Goal: Information Seeking & Learning: Learn about a topic

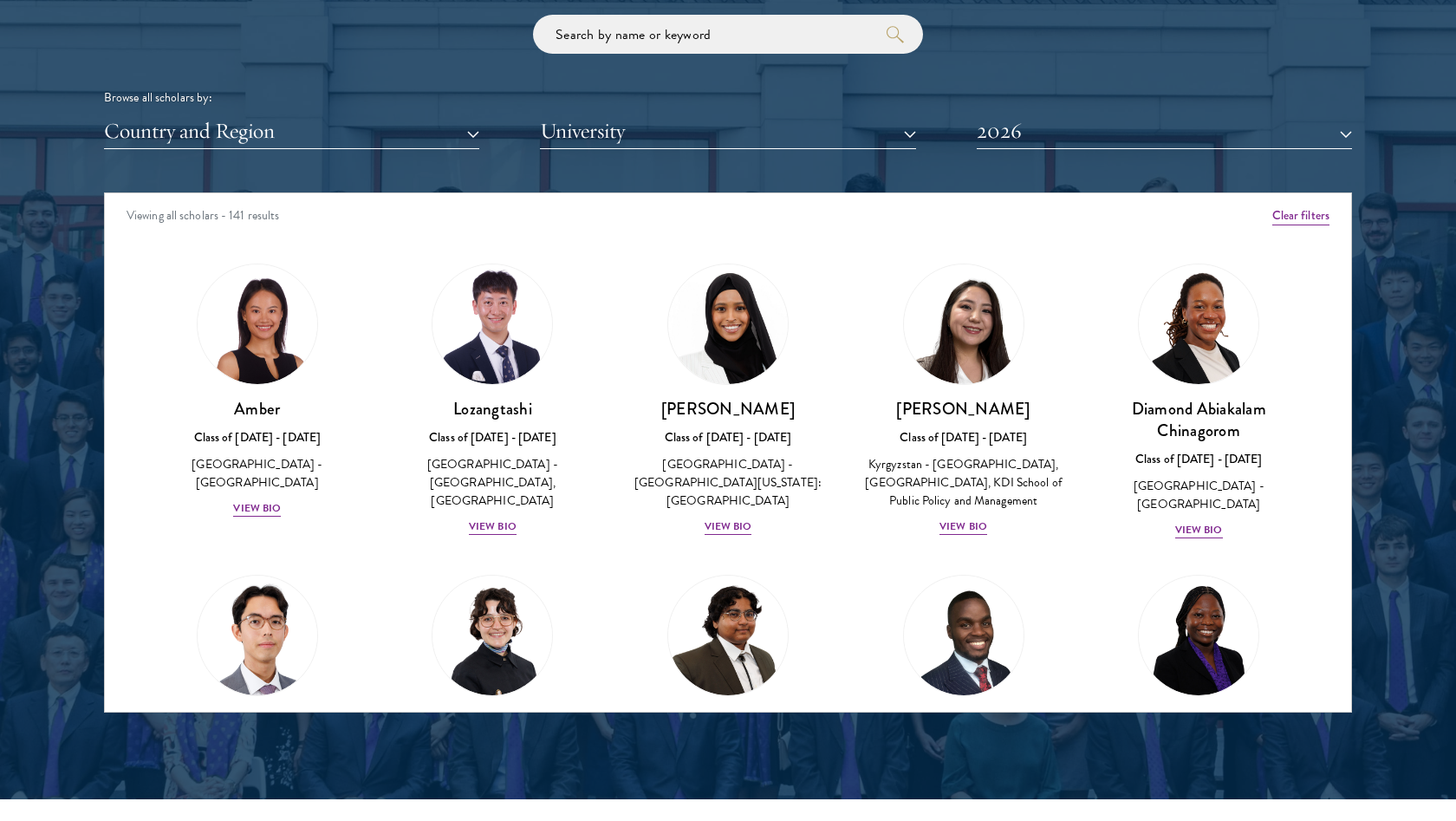
scroll to position [2142, 0]
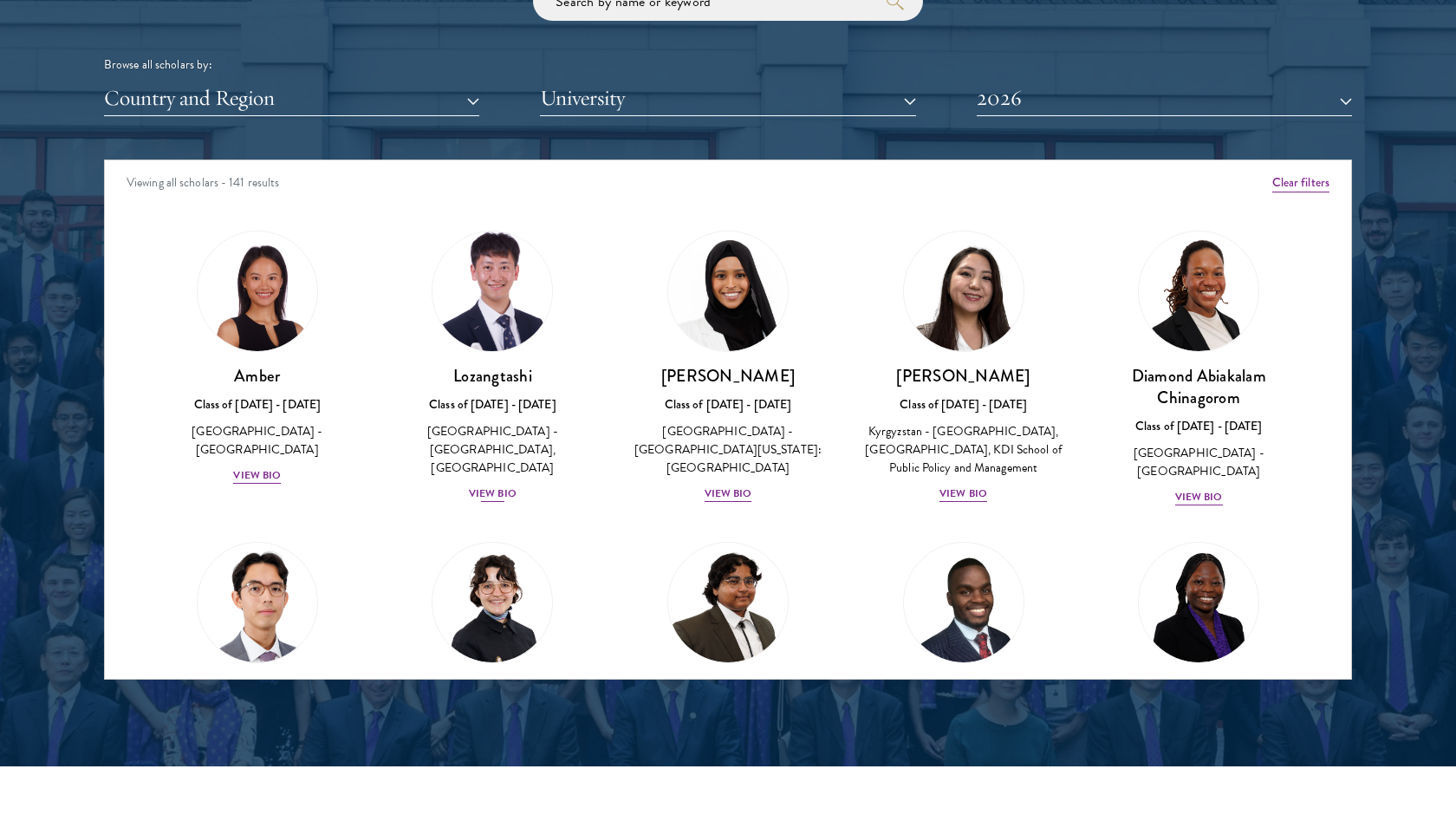
click at [499, 486] on div "View Bio" at bounding box center [492, 493] width 48 height 16
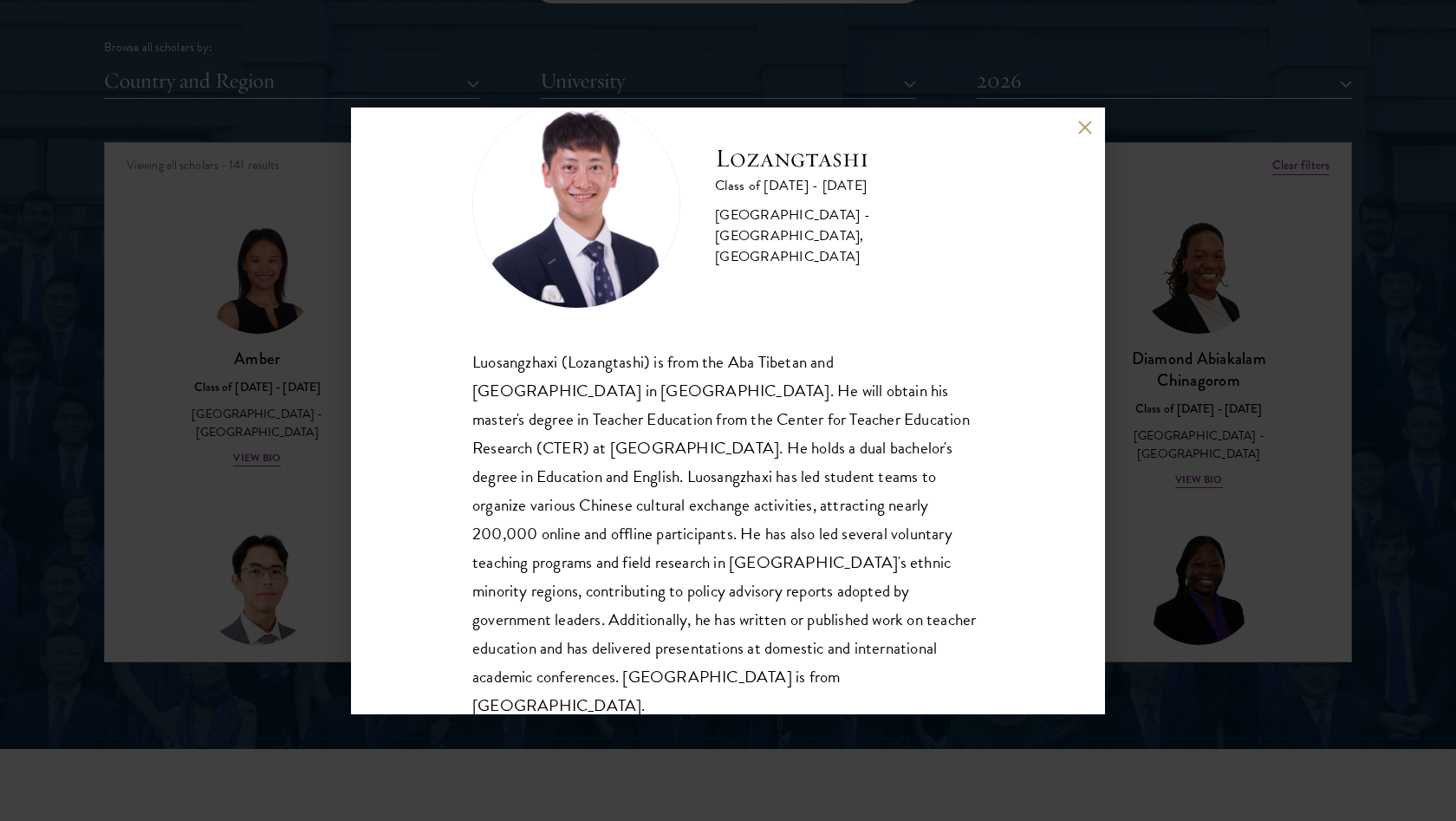
scroll to position [2162, 0]
click at [1081, 130] on button at bounding box center [1084, 128] width 14 height 14
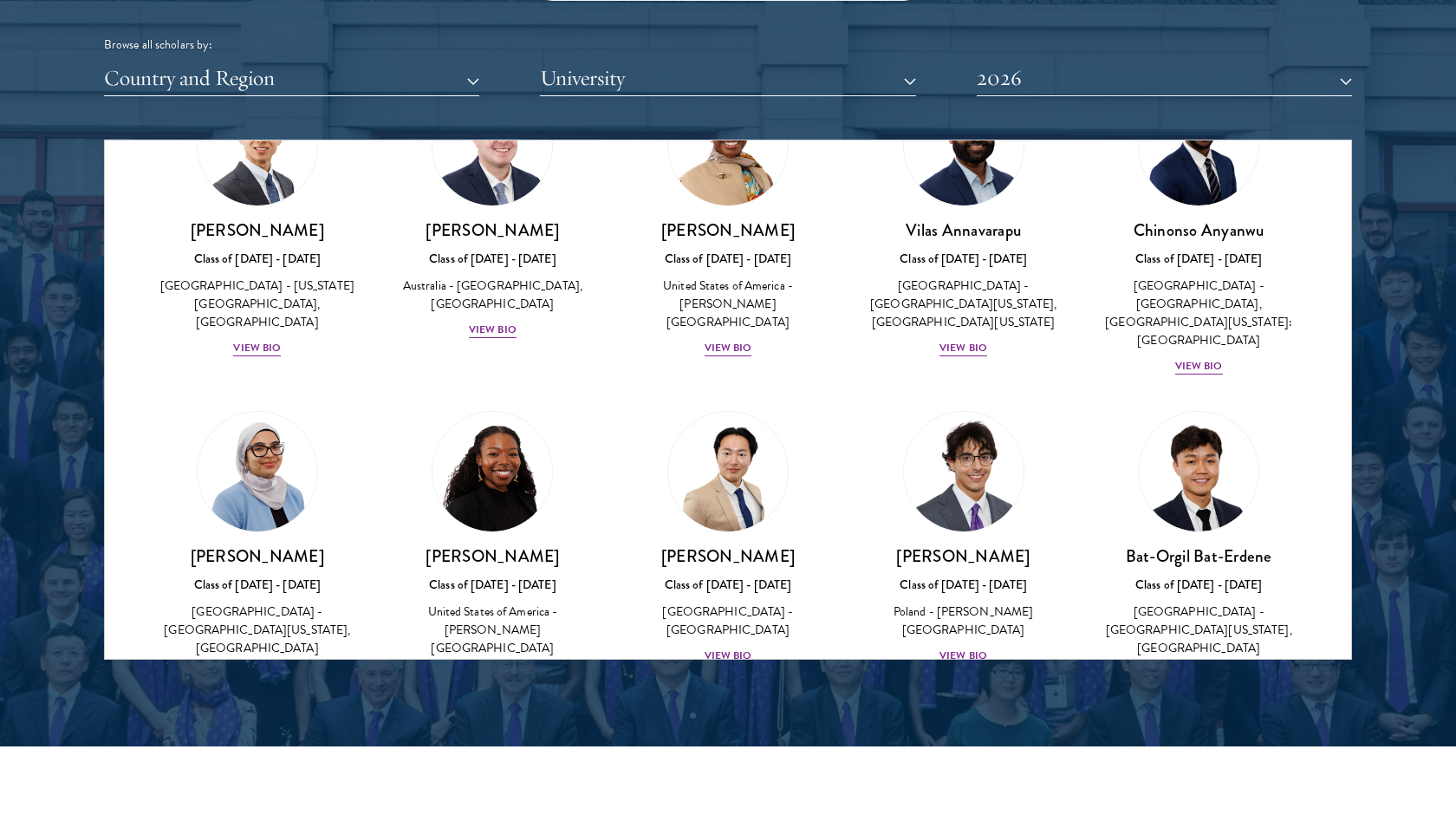
scroll to position [666, 0]
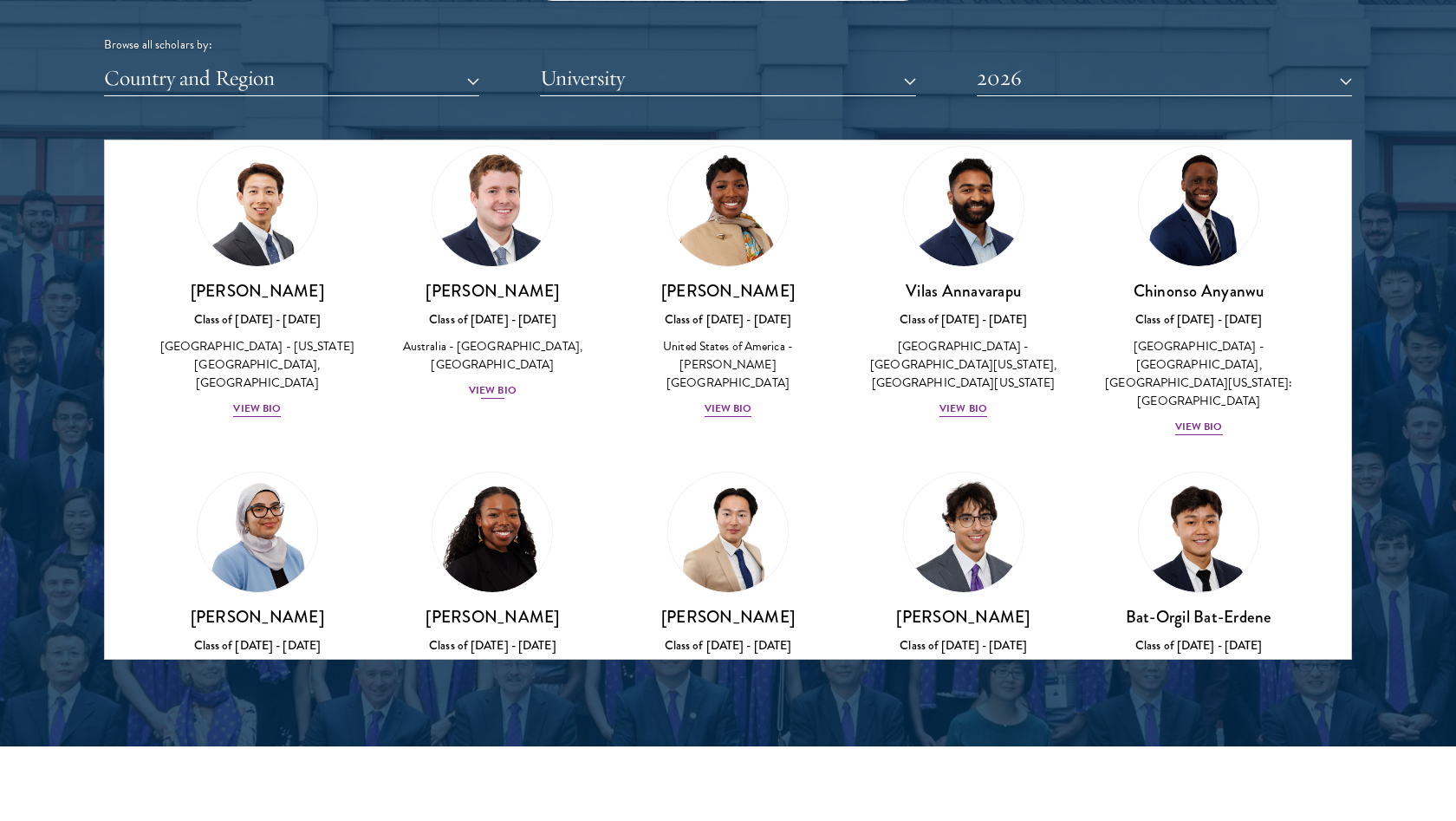
click at [484, 392] on div "View Bio" at bounding box center [492, 390] width 48 height 16
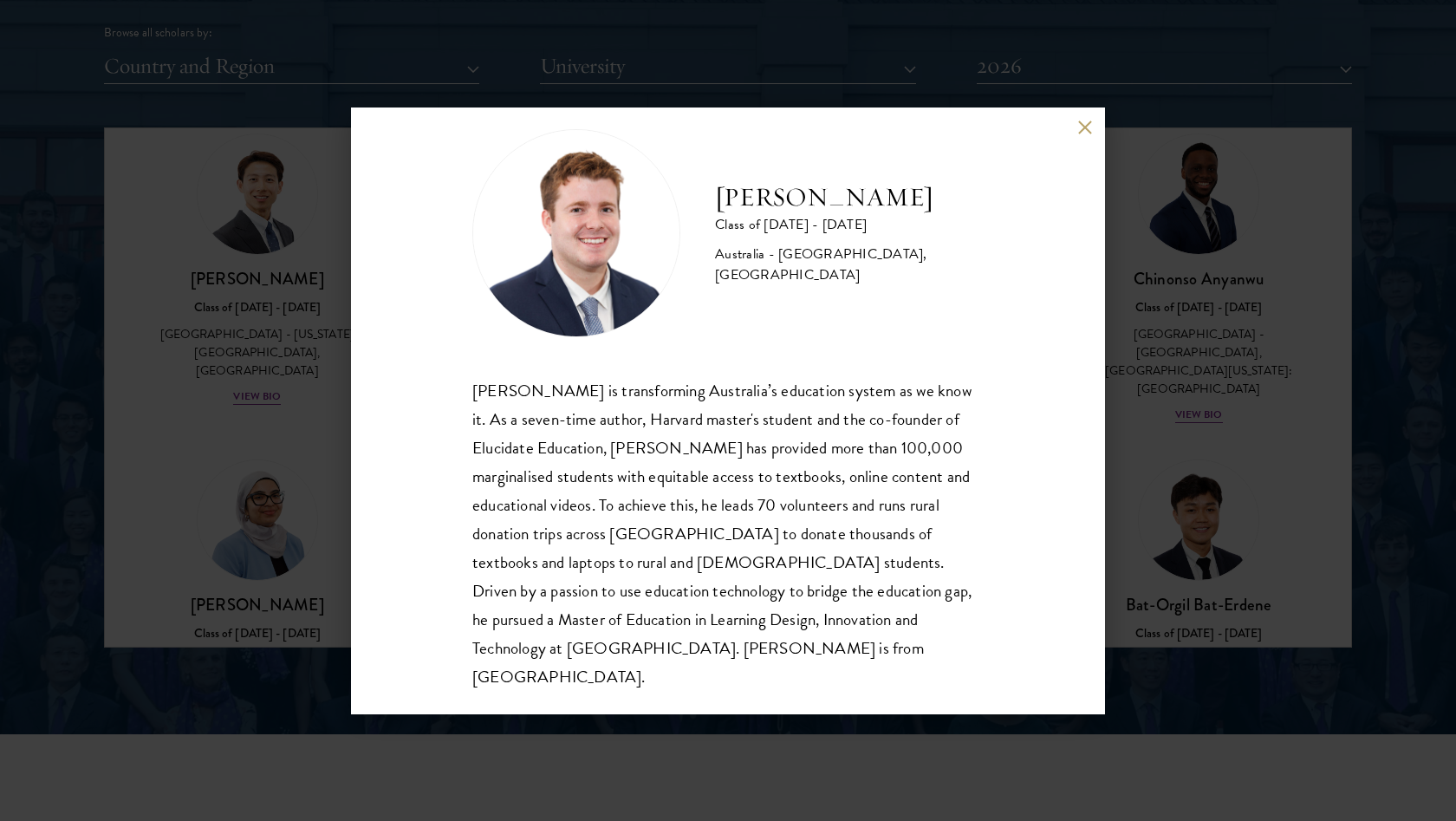
scroll to position [2180, 0]
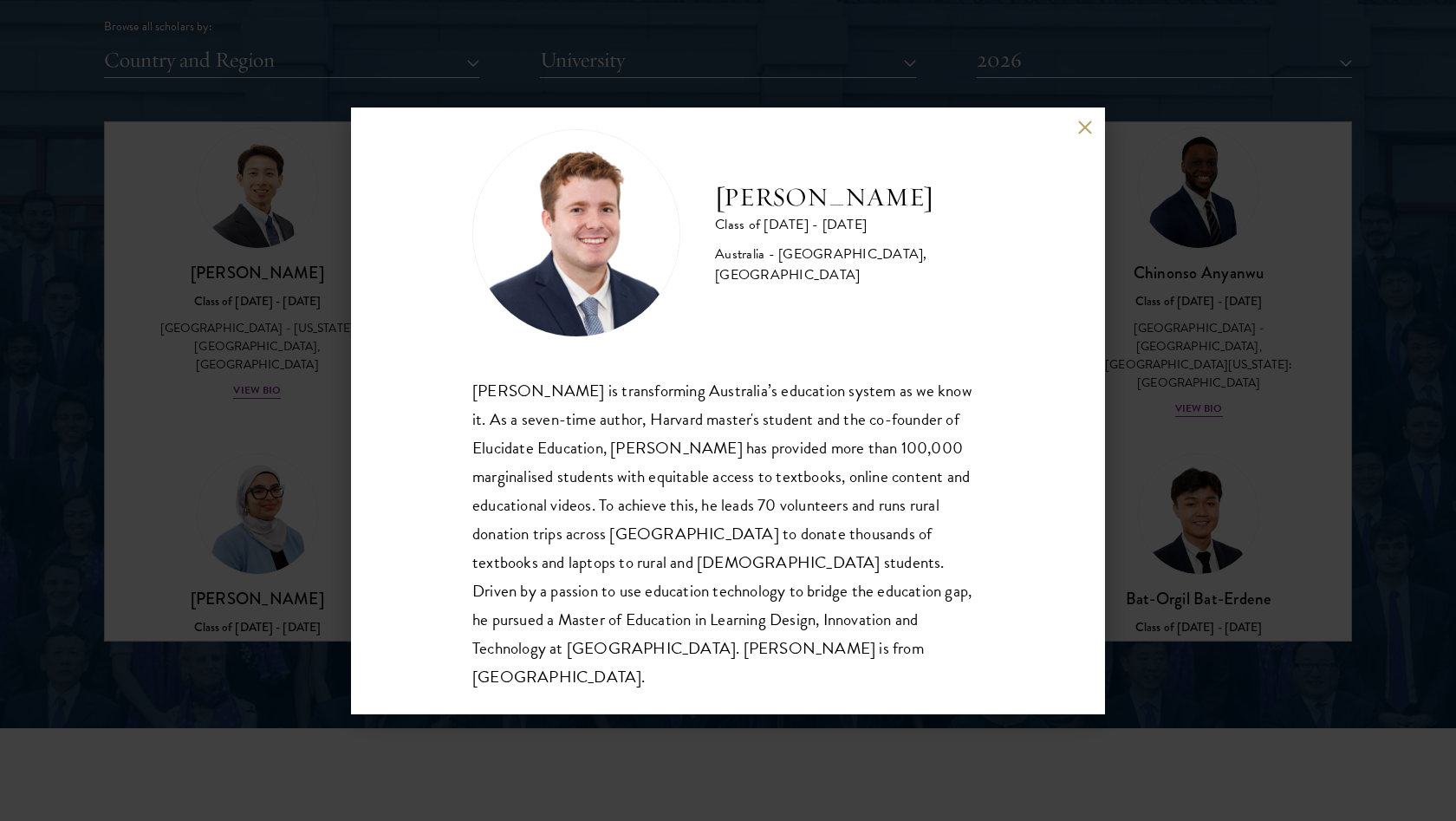
click at [1085, 132] on button at bounding box center [1084, 128] width 14 height 14
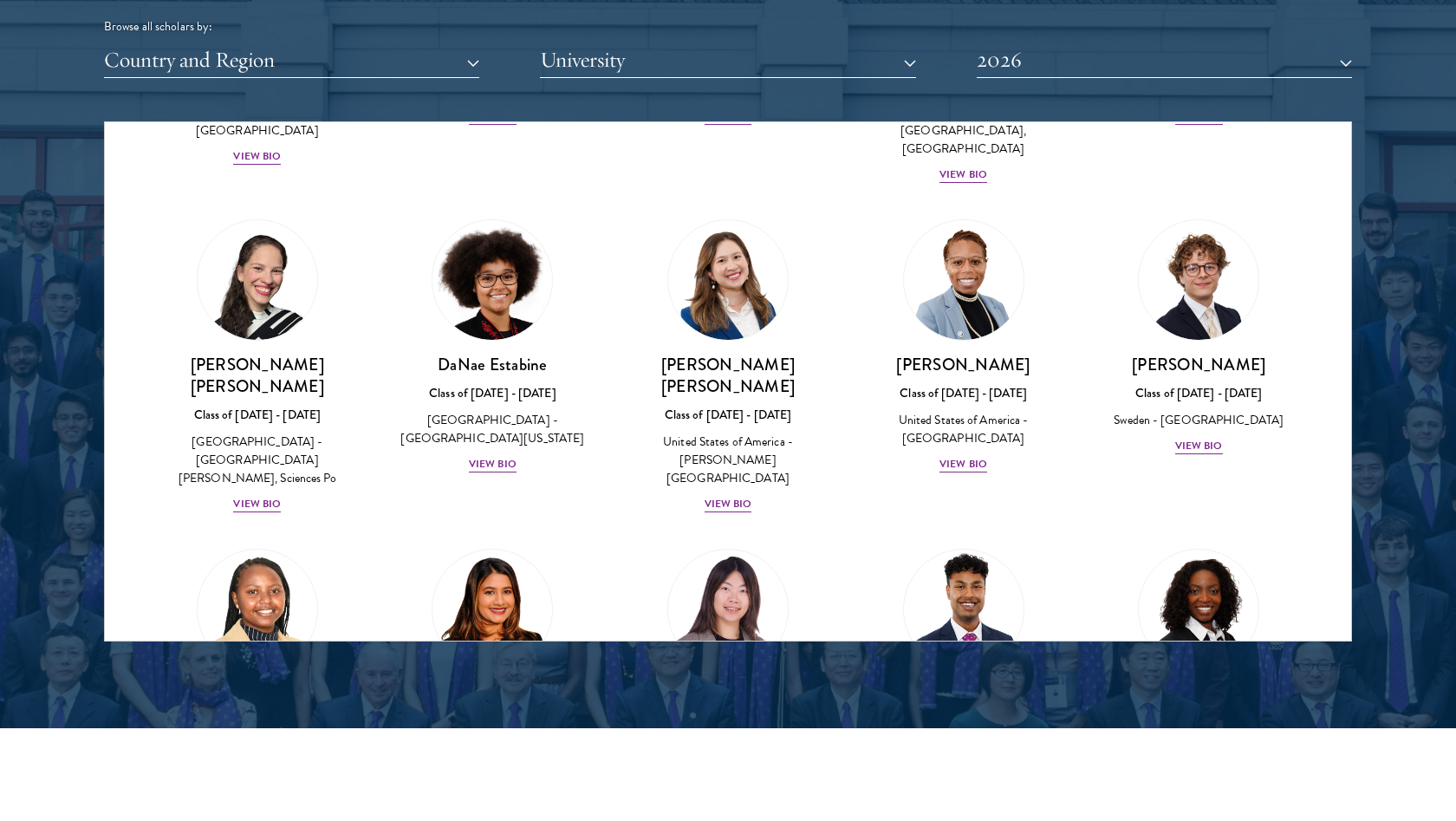
scroll to position [2141, 0]
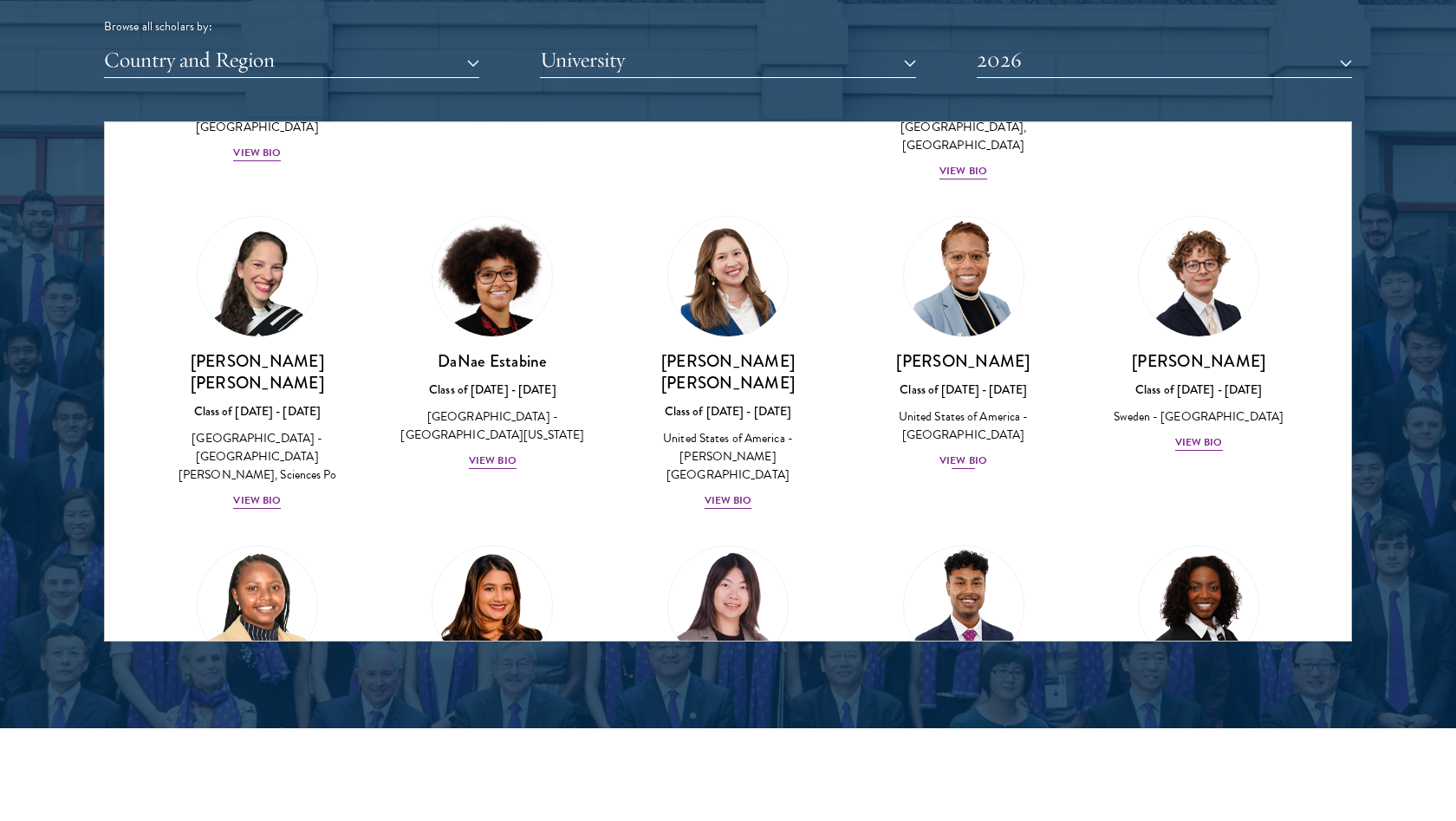
click at [979, 452] on div "View Bio" at bounding box center [964, 460] width 48 height 16
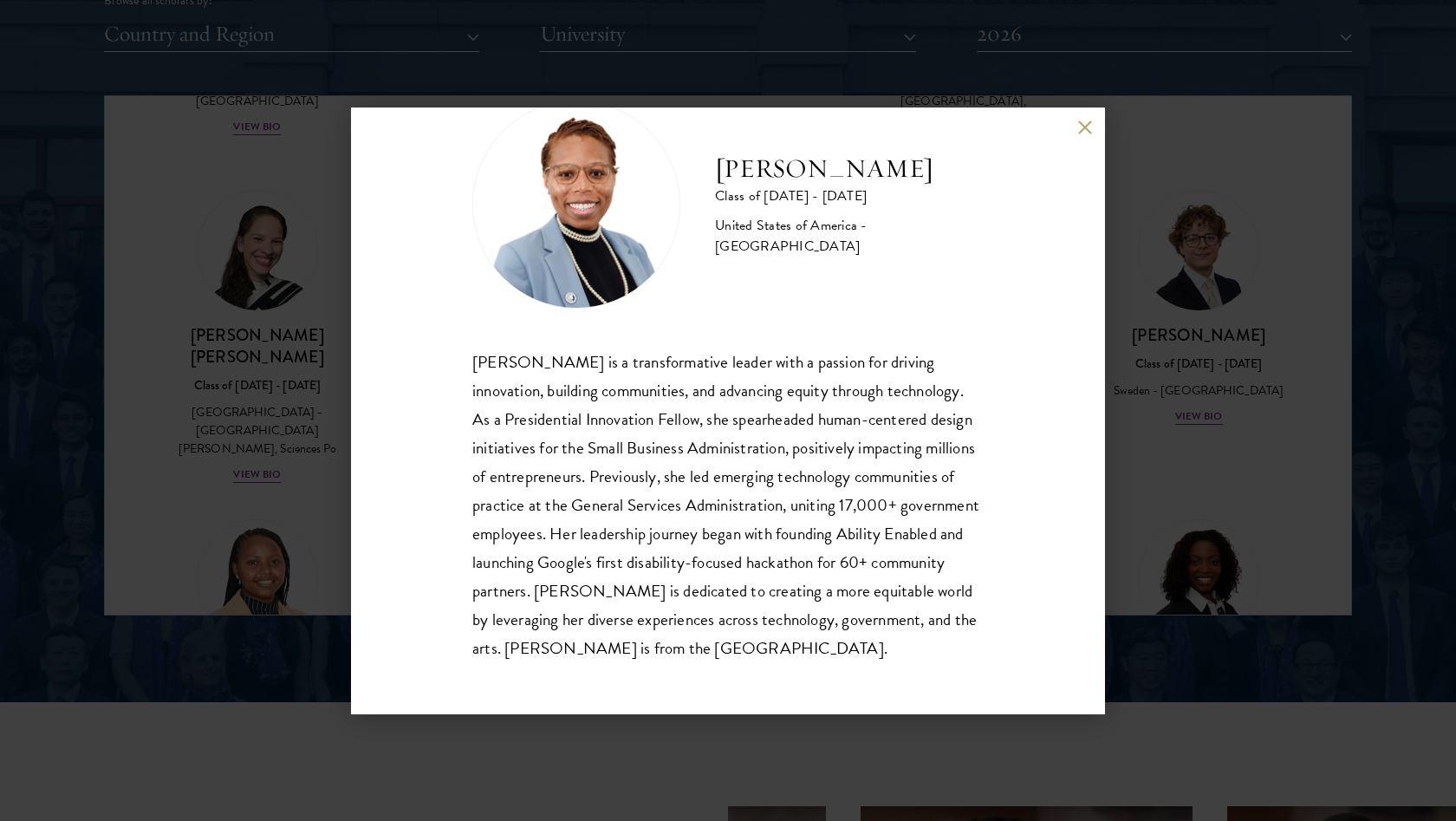
scroll to position [2207, 0]
click at [1083, 124] on button at bounding box center [1084, 128] width 14 height 14
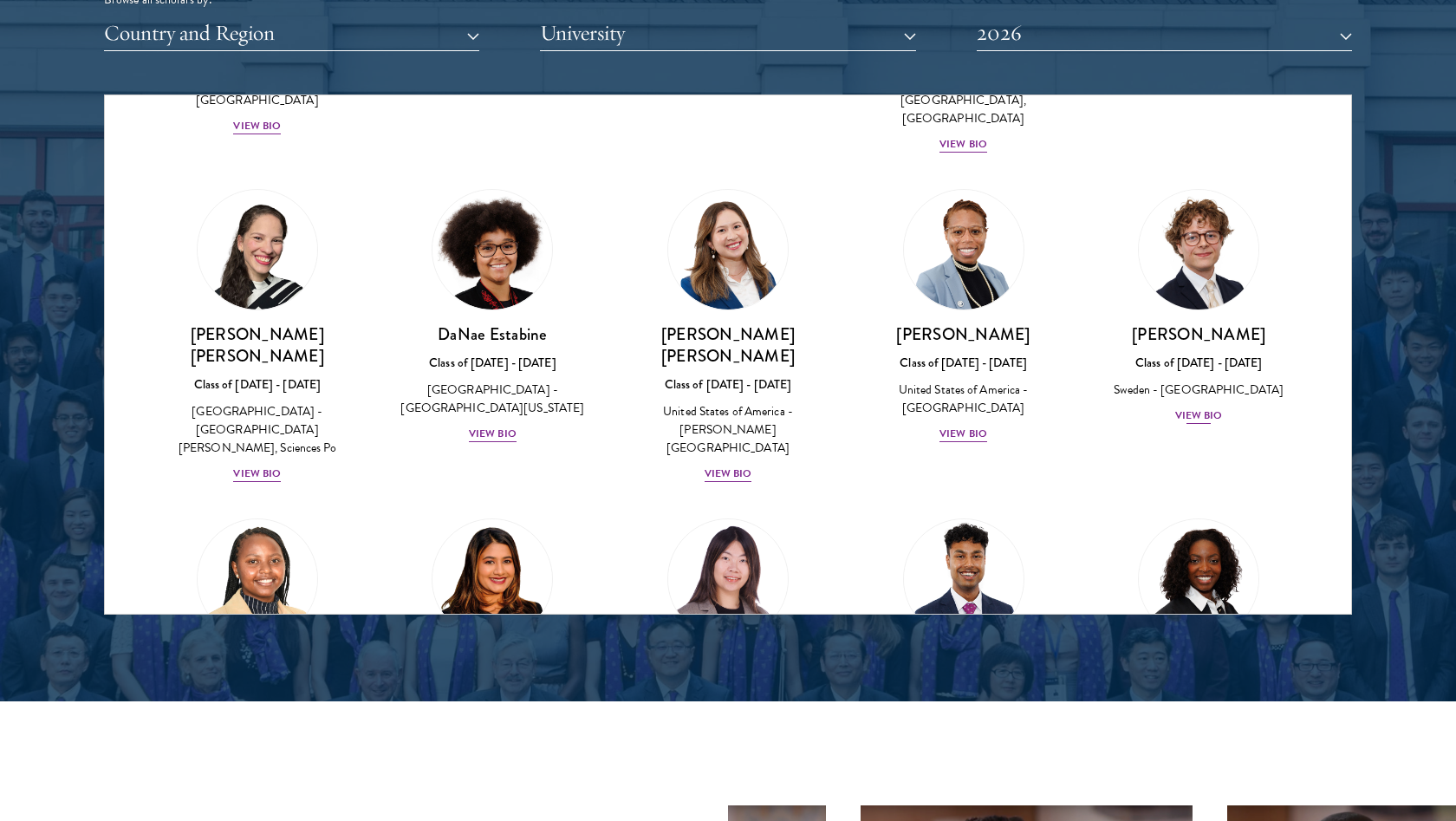
click at [1190, 408] on div "View Bio" at bounding box center [1199, 415] width 48 height 16
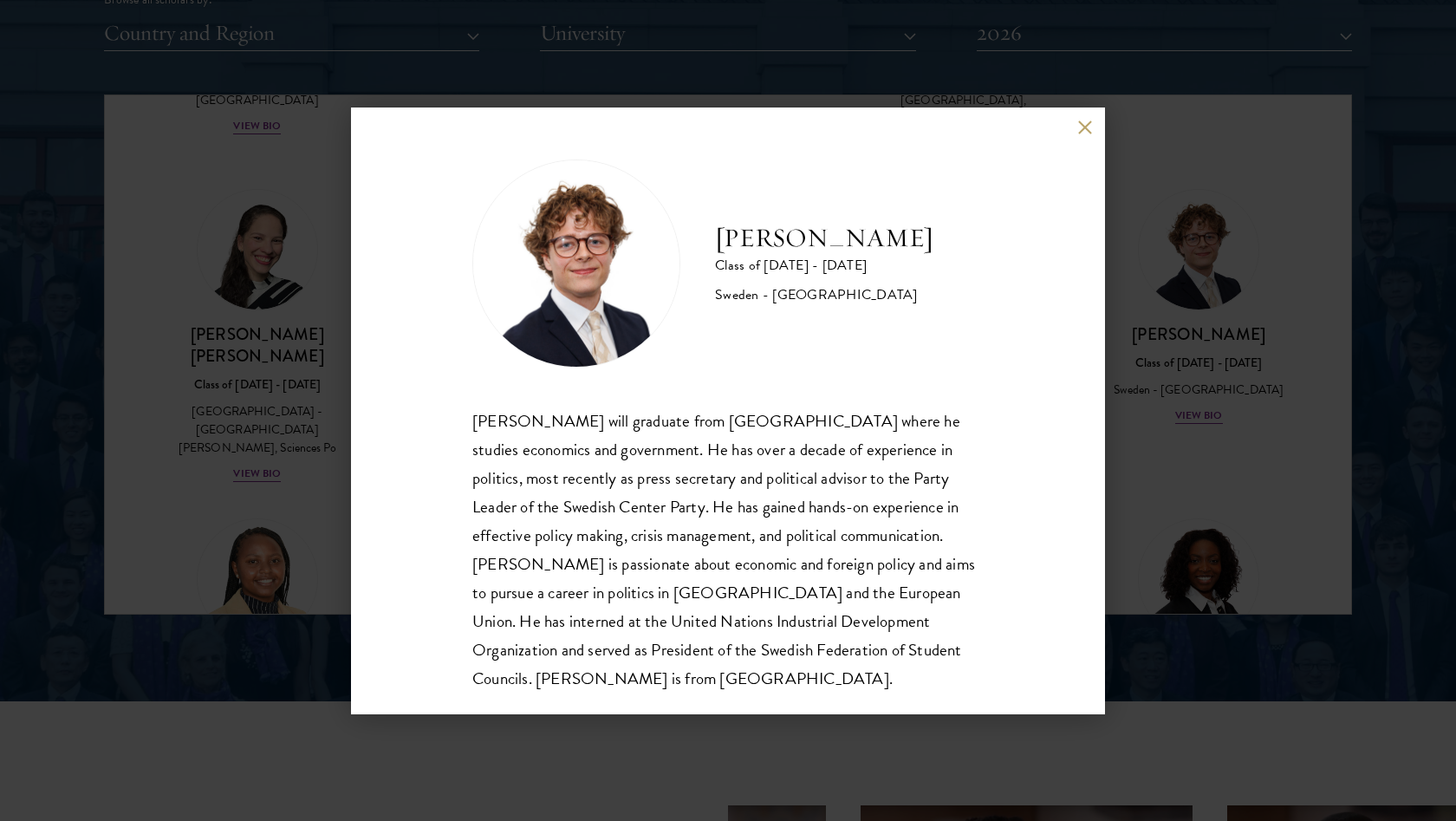
click at [1081, 122] on button at bounding box center [1084, 128] width 14 height 14
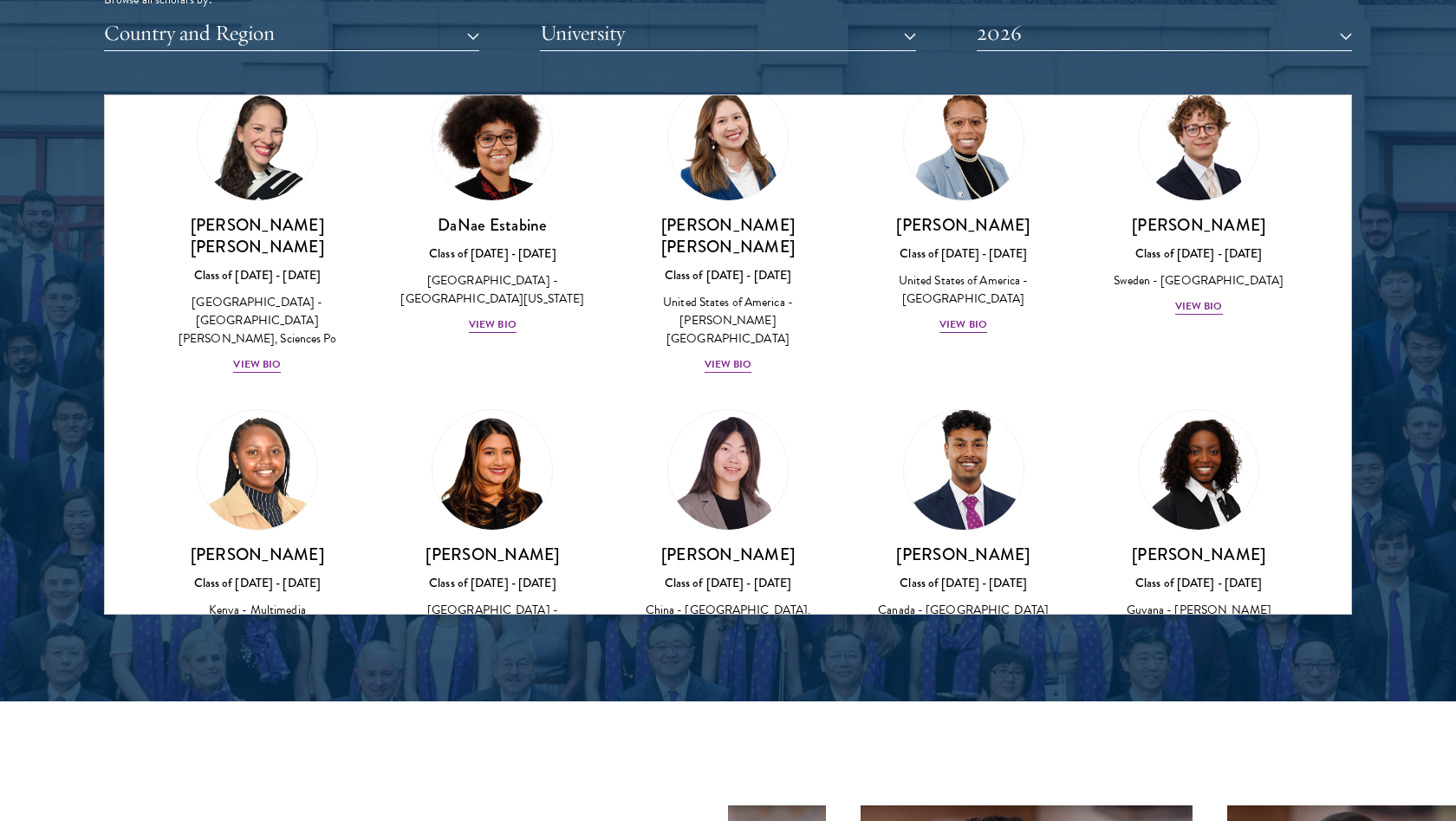
scroll to position [2374, 0]
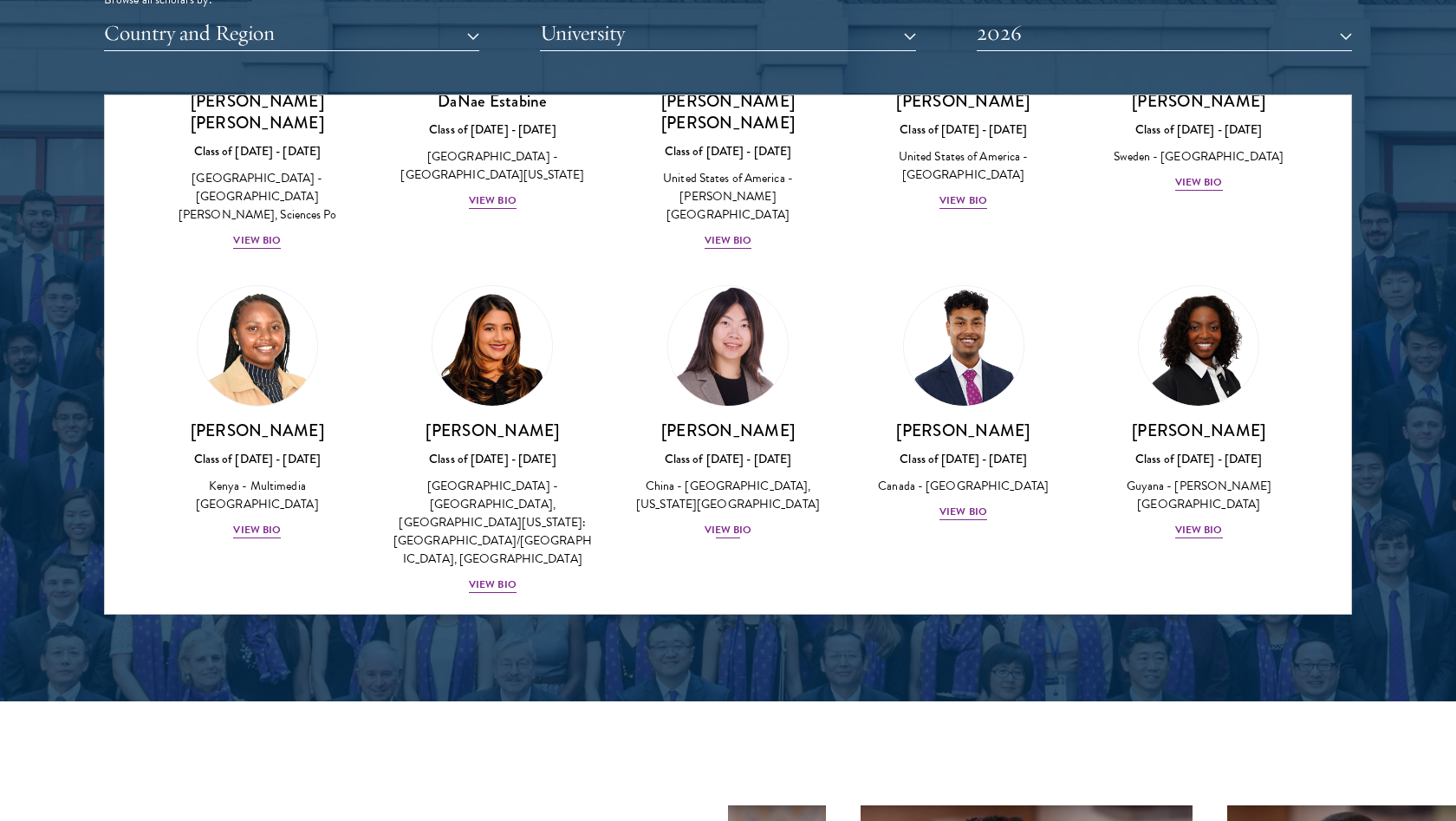
click at [738, 420] on div "[PERSON_NAME] Class of [DATE] - [DATE] [GEOGRAPHIC_DATA] - [GEOGRAPHIC_DATA], […" at bounding box center [728, 480] width 201 height 121
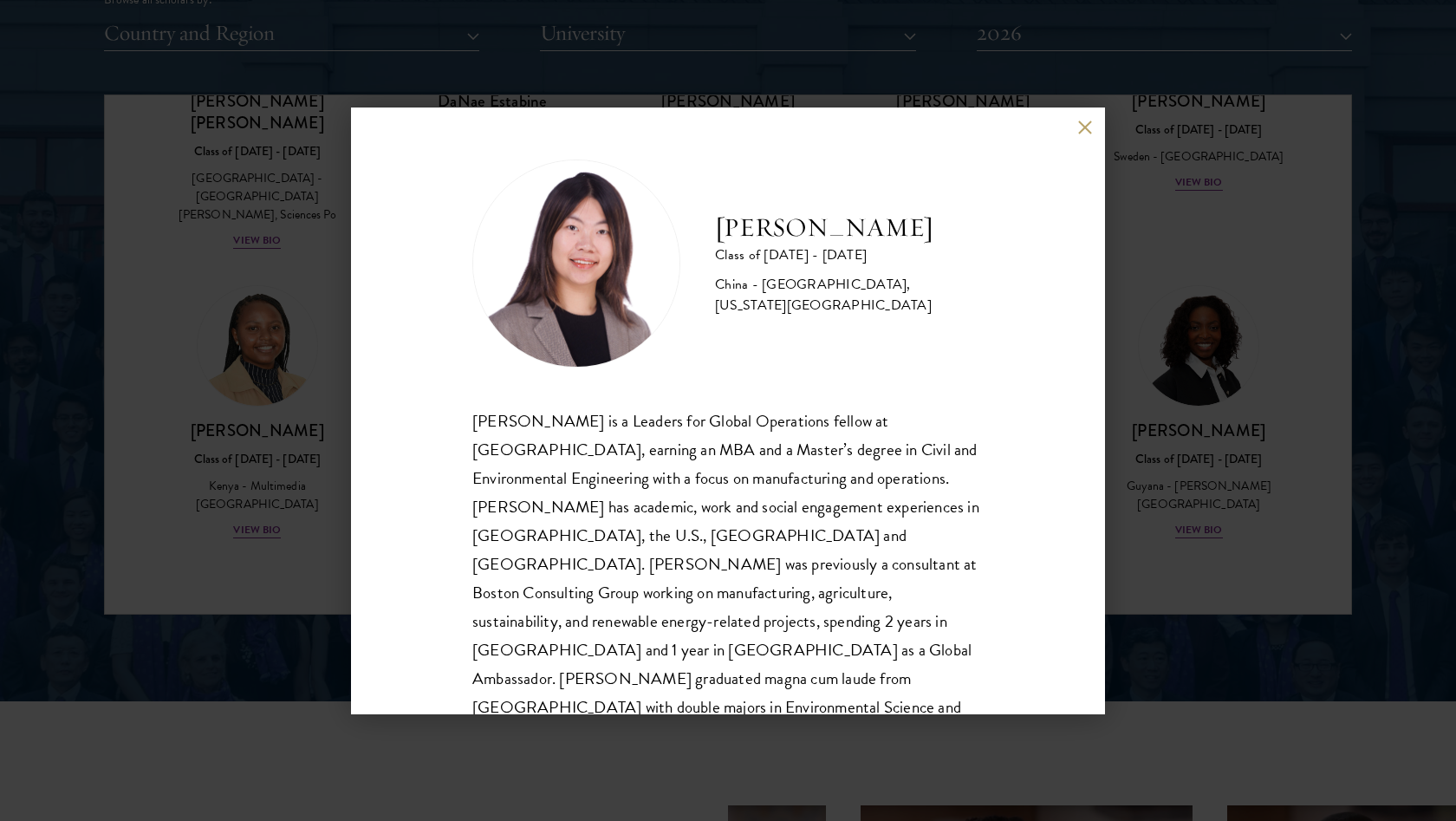
scroll to position [9, 0]
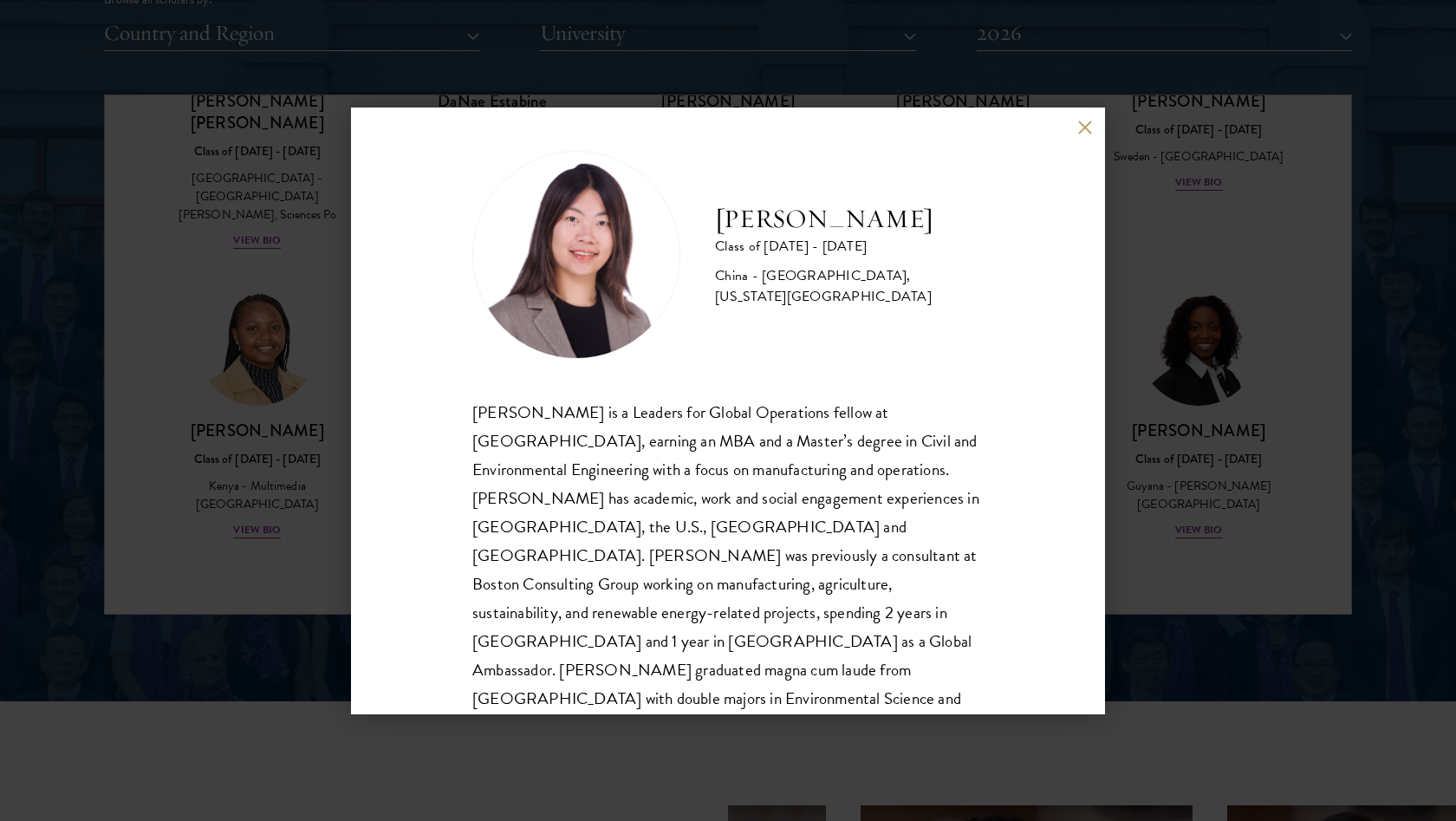
click at [1082, 125] on button at bounding box center [1084, 128] width 14 height 14
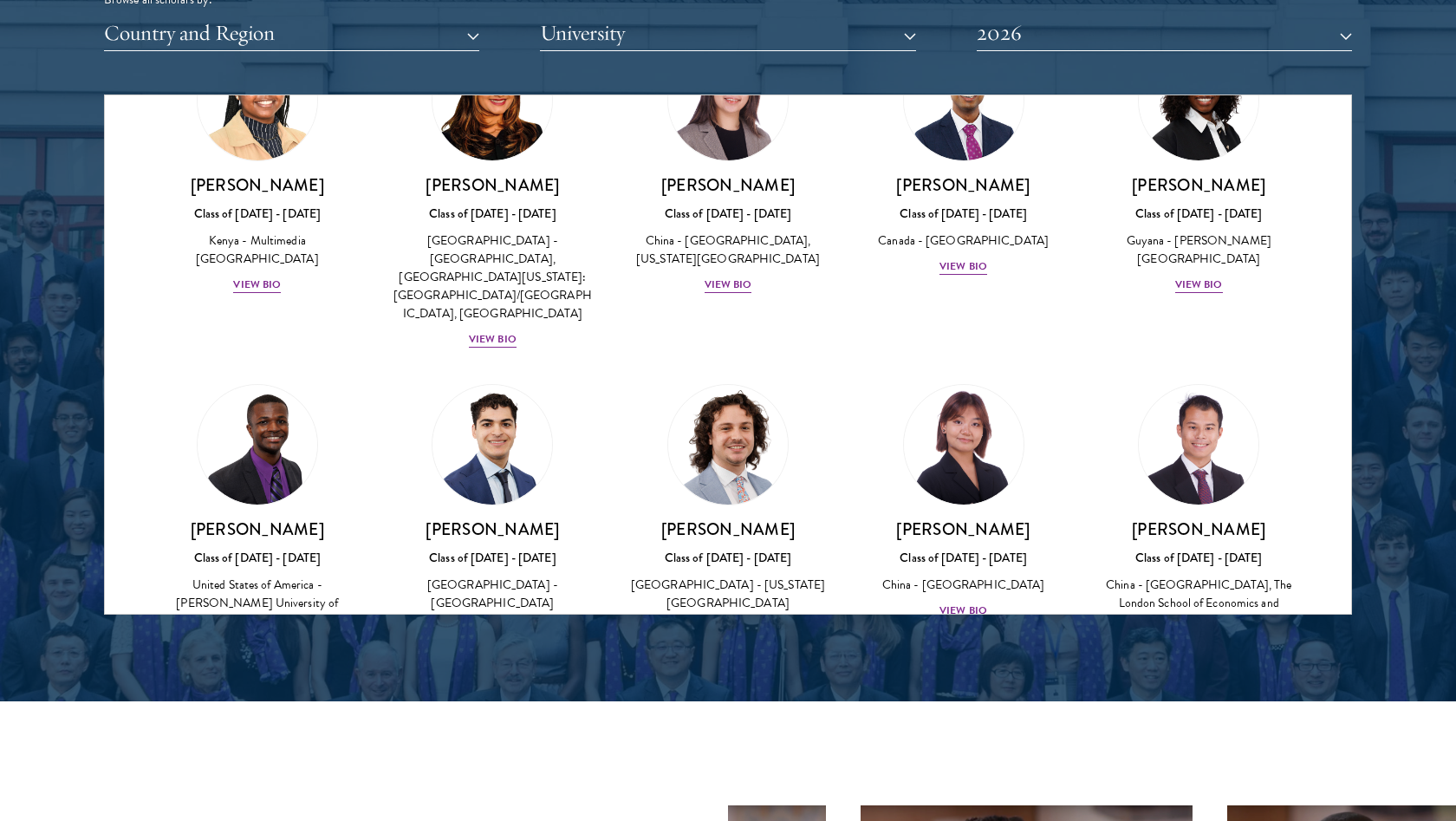
scroll to position [2628, 0]
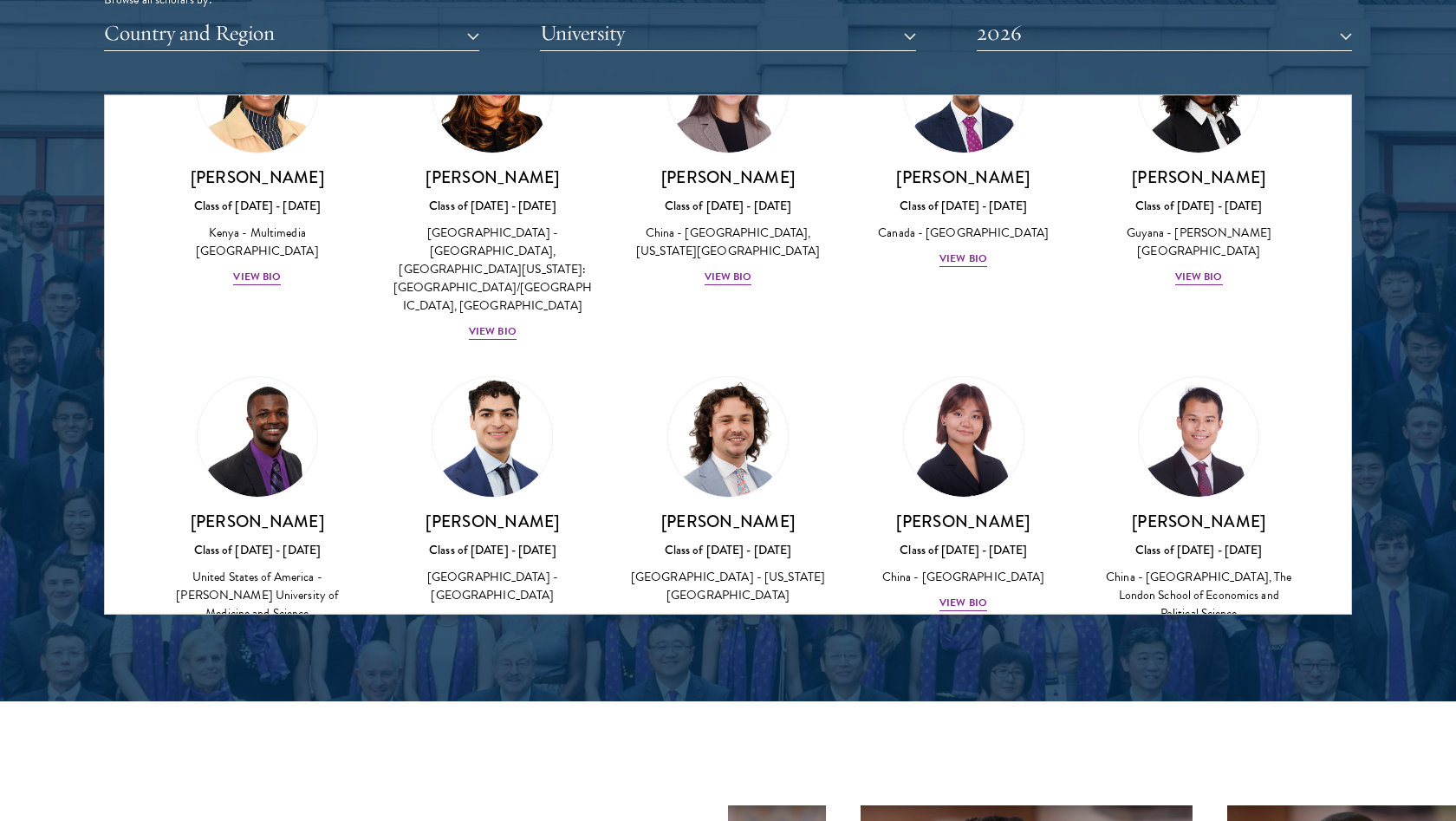
click at [491, 612] on div "View Bio" at bounding box center [492, 620] width 48 height 16
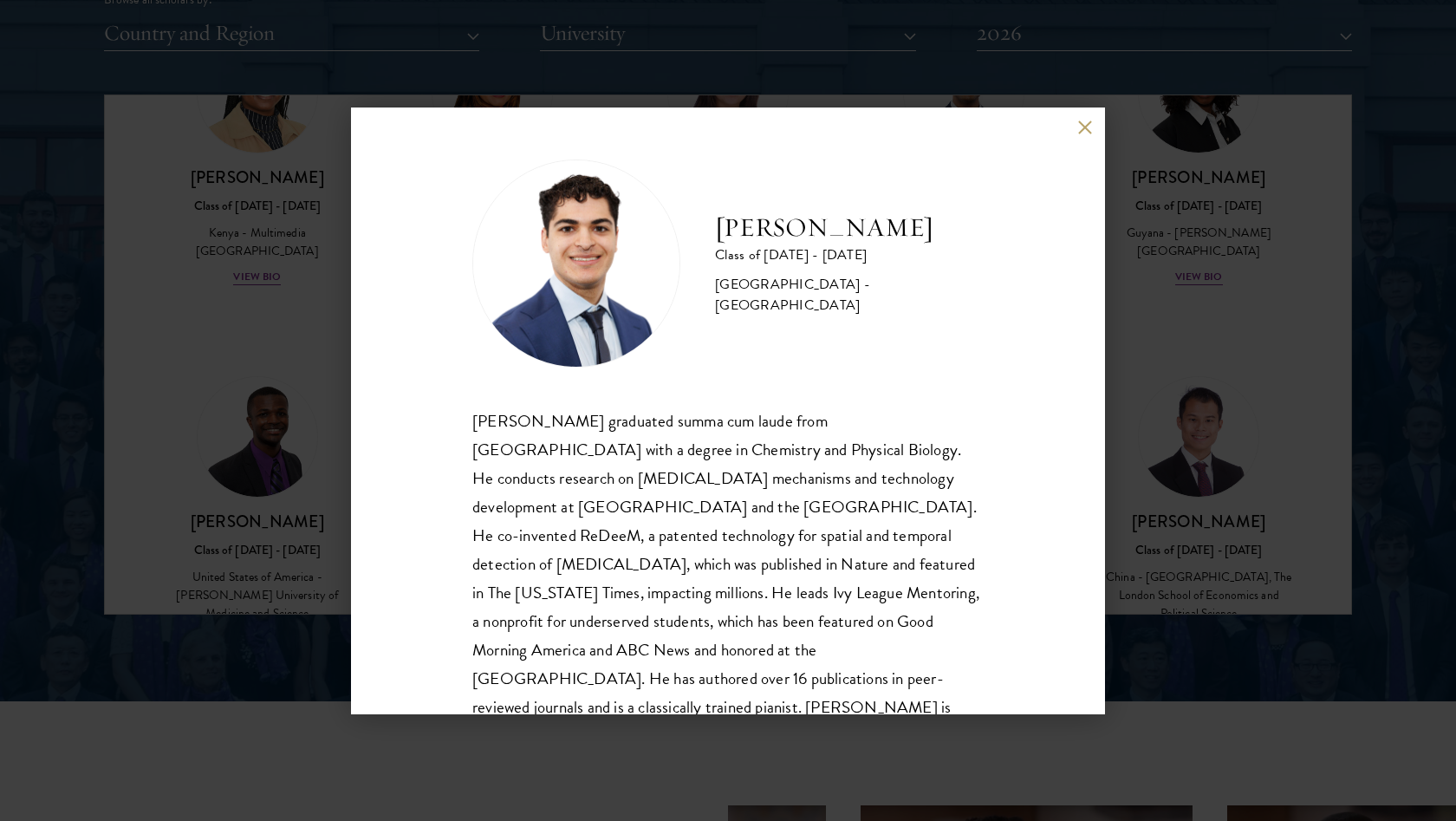
scroll to position [19, 0]
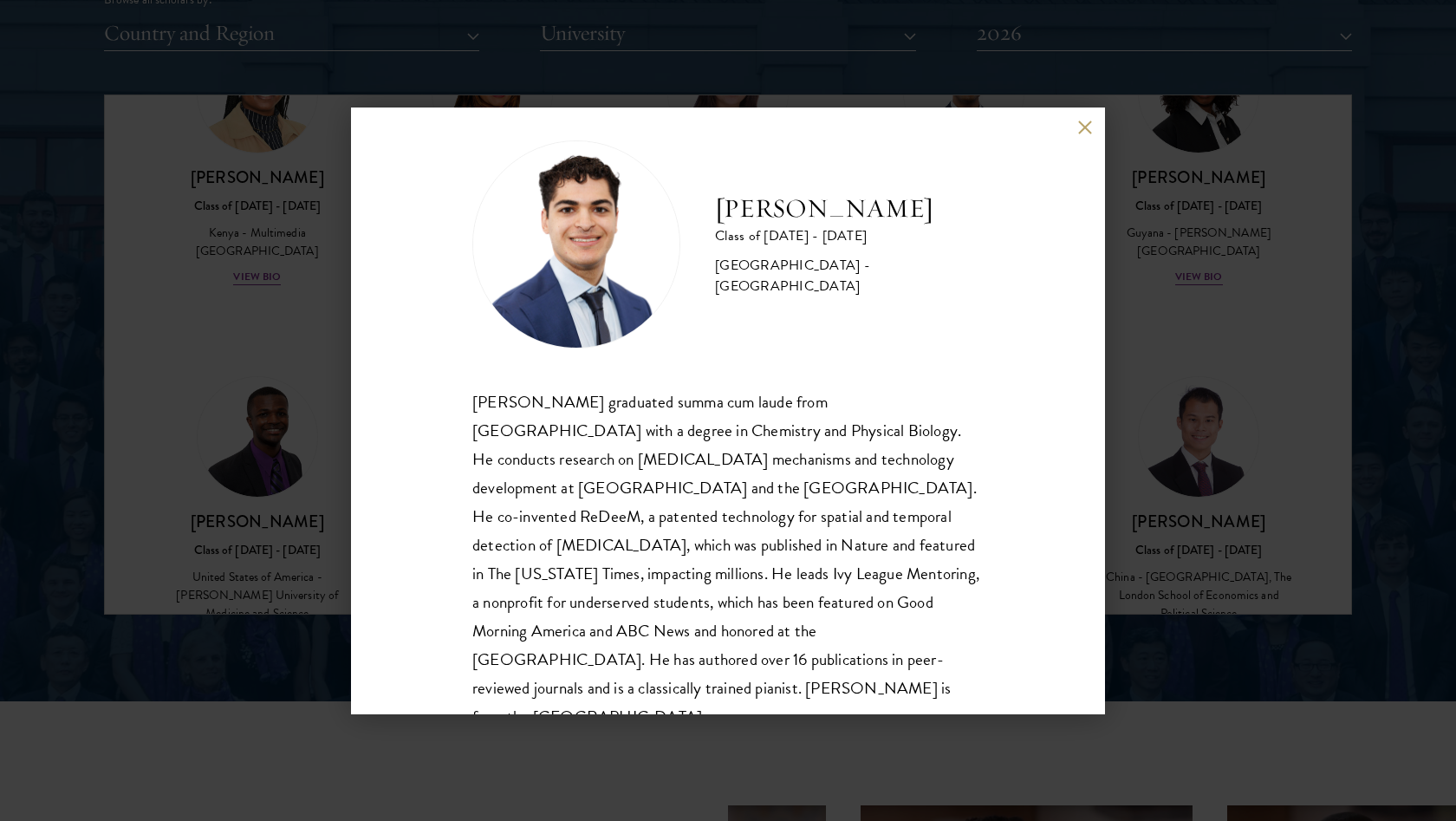
click at [1084, 127] on button at bounding box center [1084, 128] width 14 height 14
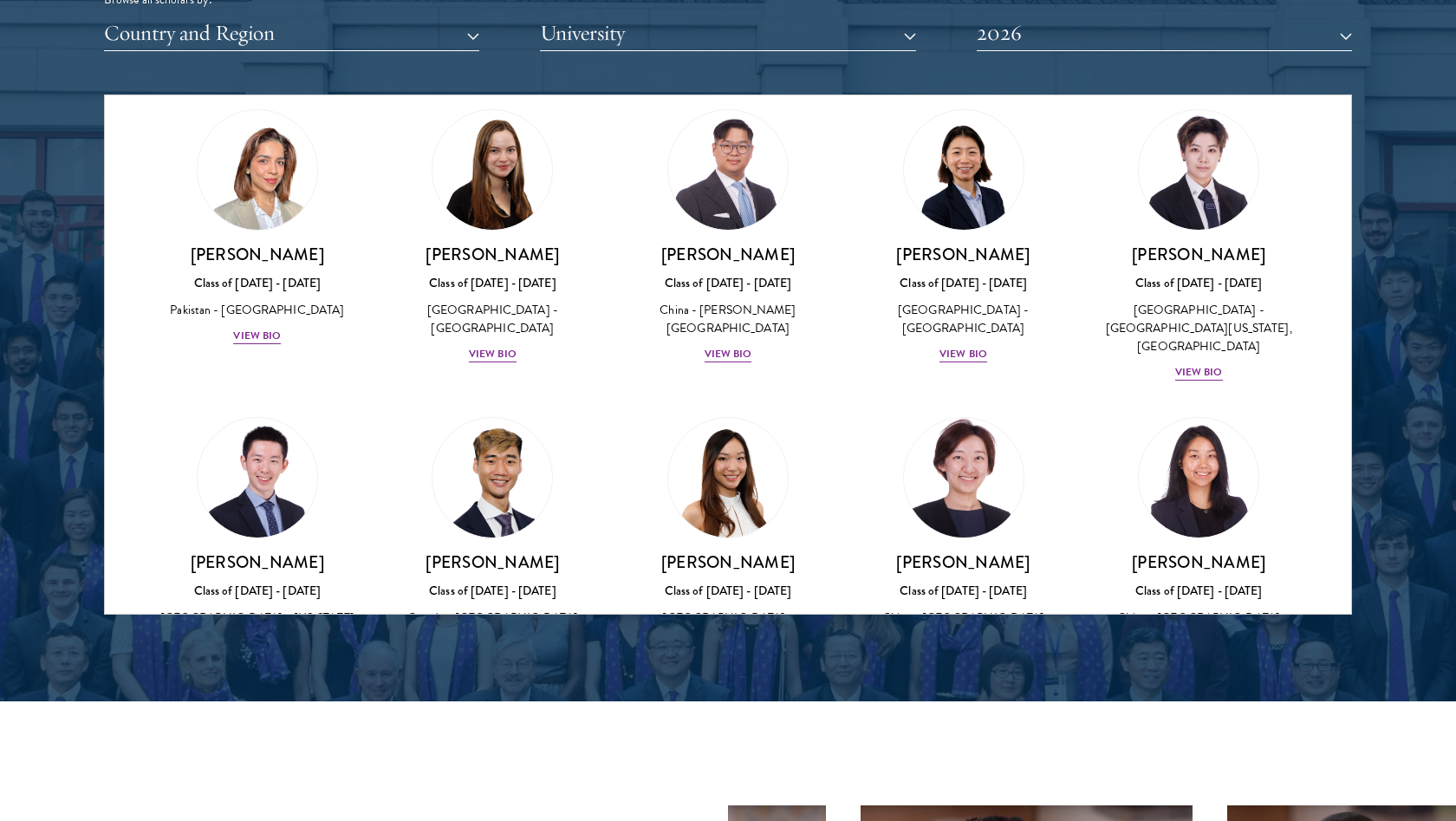
scroll to position [4194, 0]
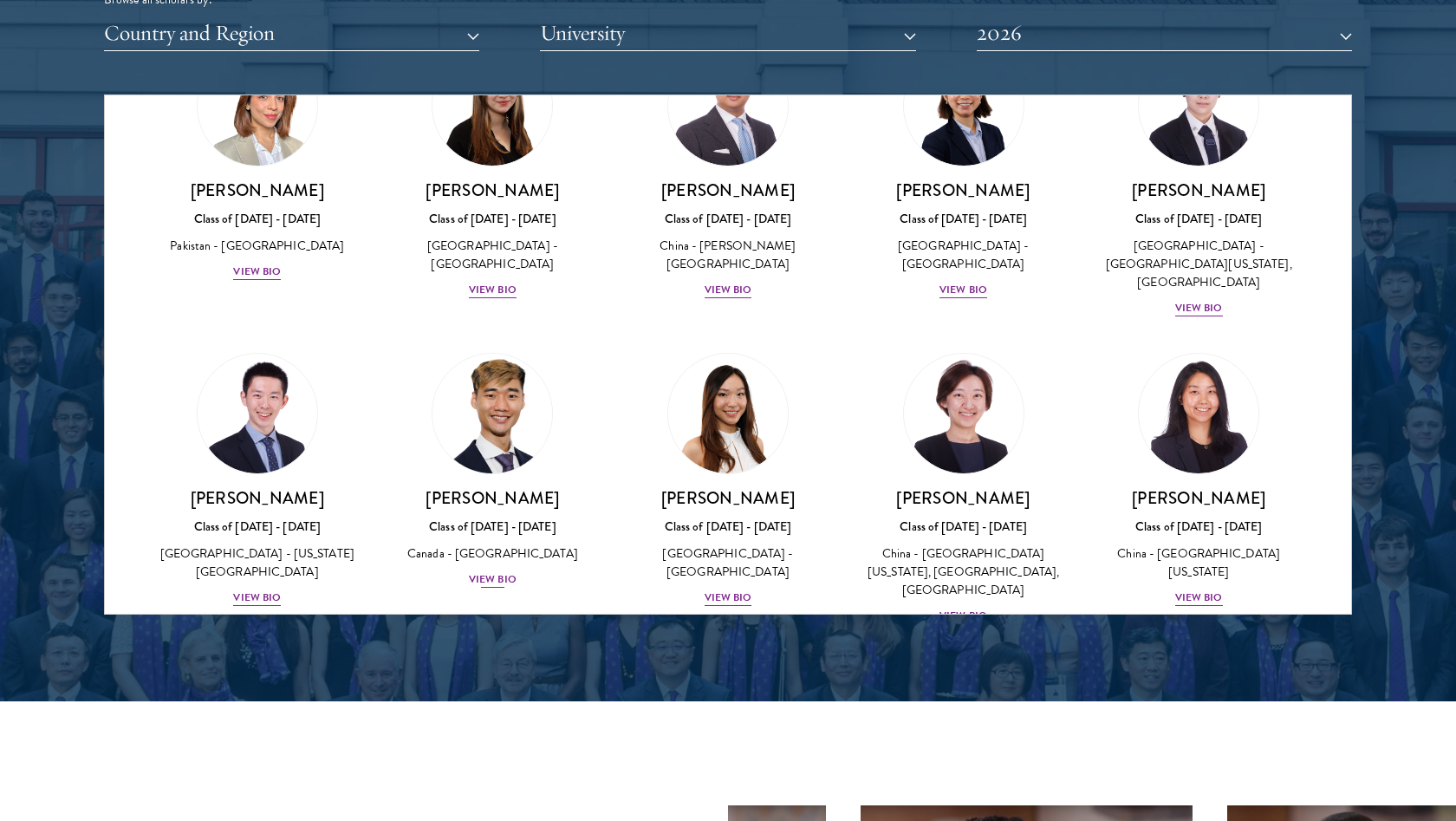
click at [502, 571] on div "View Bio" at bounding box center [492, 579] width 48 height 16
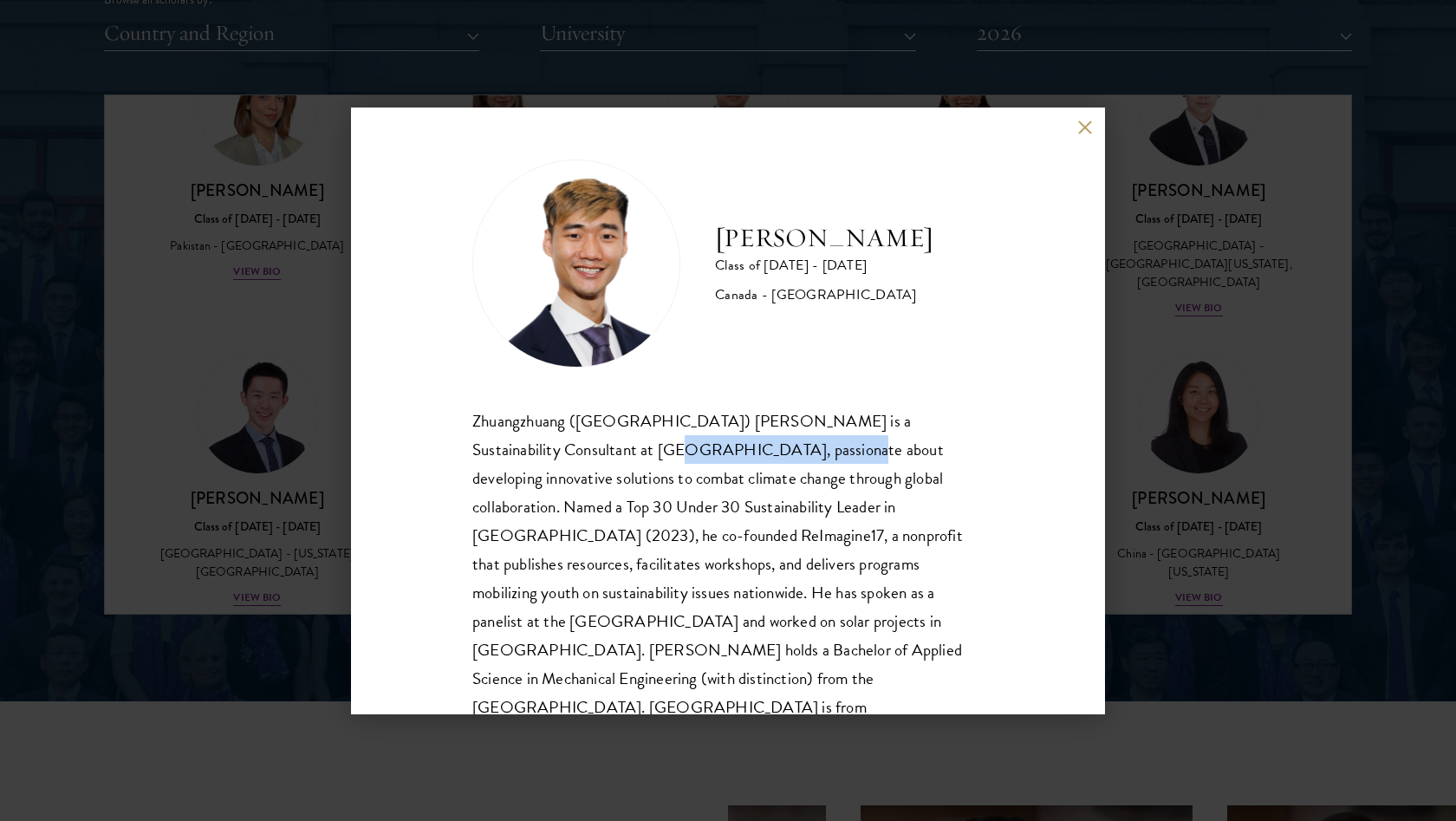
drag, startPoint x: 522, startPoint y: 440, endPoint x: 680, endPoint y: 440, distance: 158.0
click at [680, 440] on div "Zhuangzhuang ([GEOGRAPHIC_DATA]) [PERSON_NAME] is a Sustainability Consultant a…" at bounding box center [728, 578] width 511 height 344
drag, startPoint x: 621, startPoint y: 476, endPoint x: 763, endPoint y: 476, distance: 142.0
click at [763, 476] on div "Zhuangzhuang ([GEOGRAPHIC_DATA]) [PERSON_NAME] is a Sustainability Consultant a…" at bounding box center [728, 578] width 511 height 344
drag, startPoint x: 608, startPoint y: 507, endPoint x: 732, endPoint y: 506, distance: 124.0
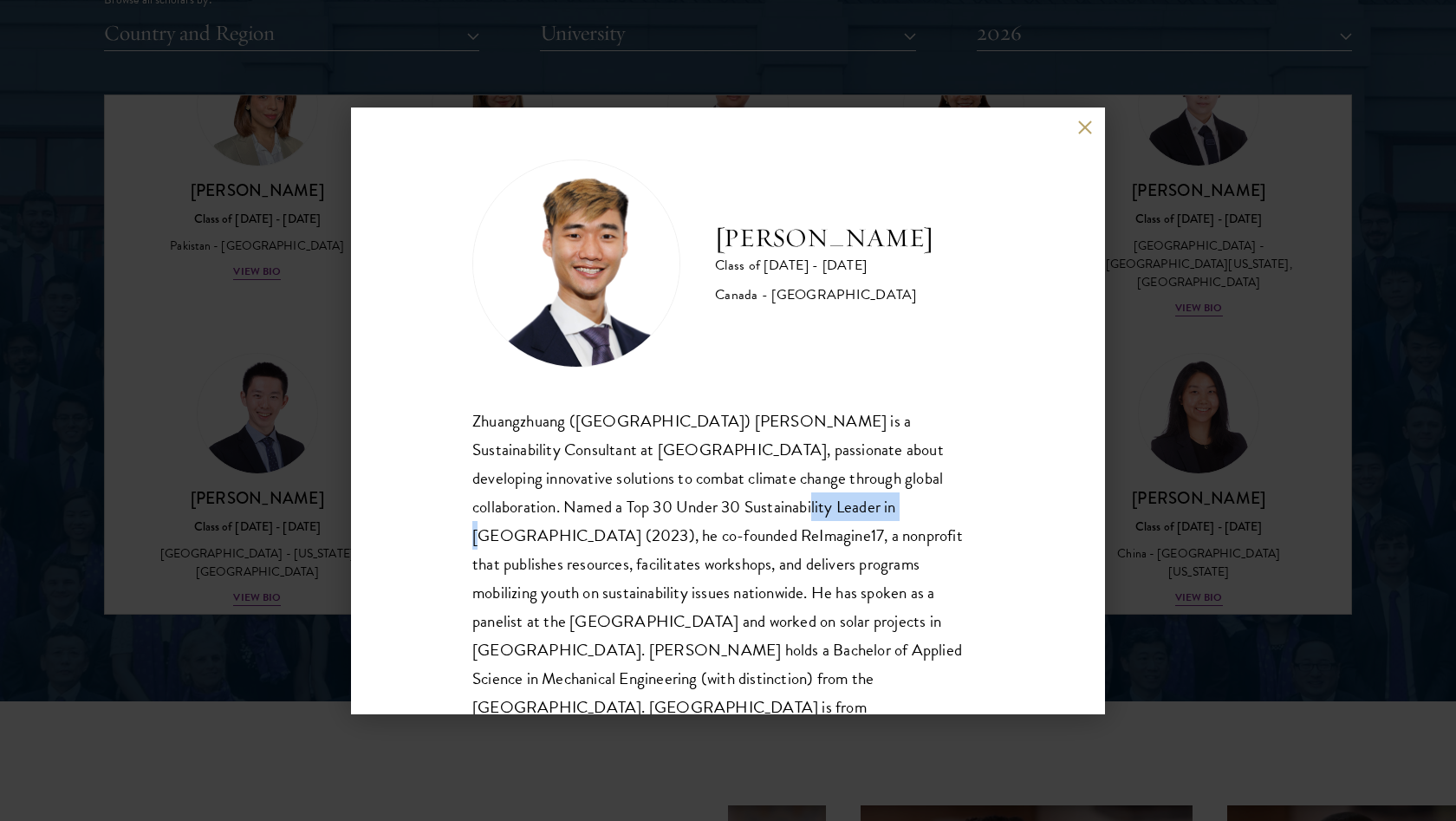
click at [733, 506] on div "Zhuangzhuang ([GEOGRAPHIC_DATA]) [PERSON_NAME] is a Sustainability Consultant a…" at bounding box center [728, 578] width 511 height 344
drag, startPoint x: 565, startPoint y: 588, endPoint x: 745, endPoint y: 587, distance: 180.0
click at [744, 587] on div "Zhuangzhuang ([GEOGRAPHIC_DATA]) [PERSON_NAME] is a Sustainability Consultant a…" at bounding box center [728, 578] width 511 height 344
click at [1088, 125] on button at bounding box center [1084, 128] width 14 height 14
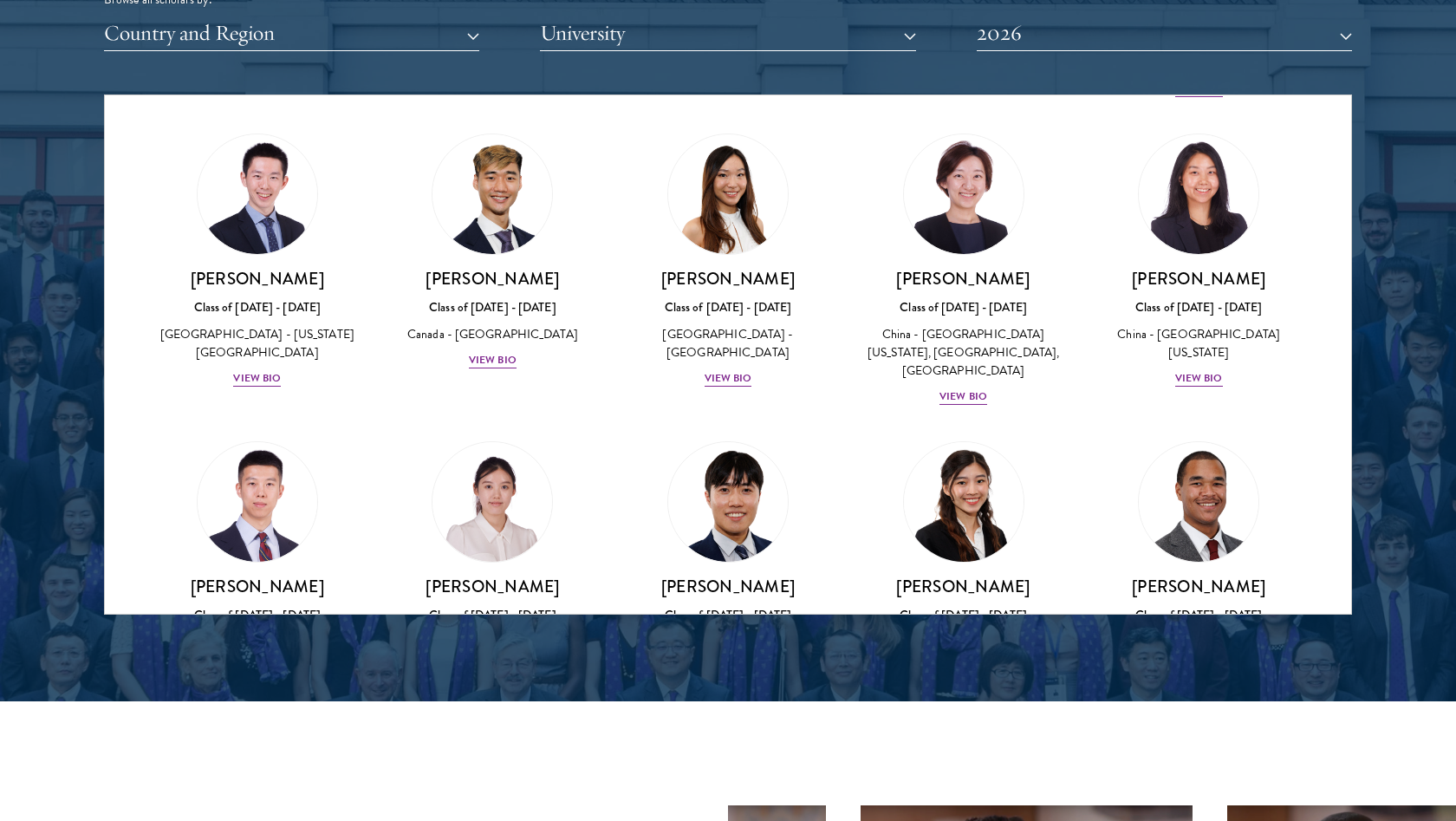
scroll to position [4436, 0]
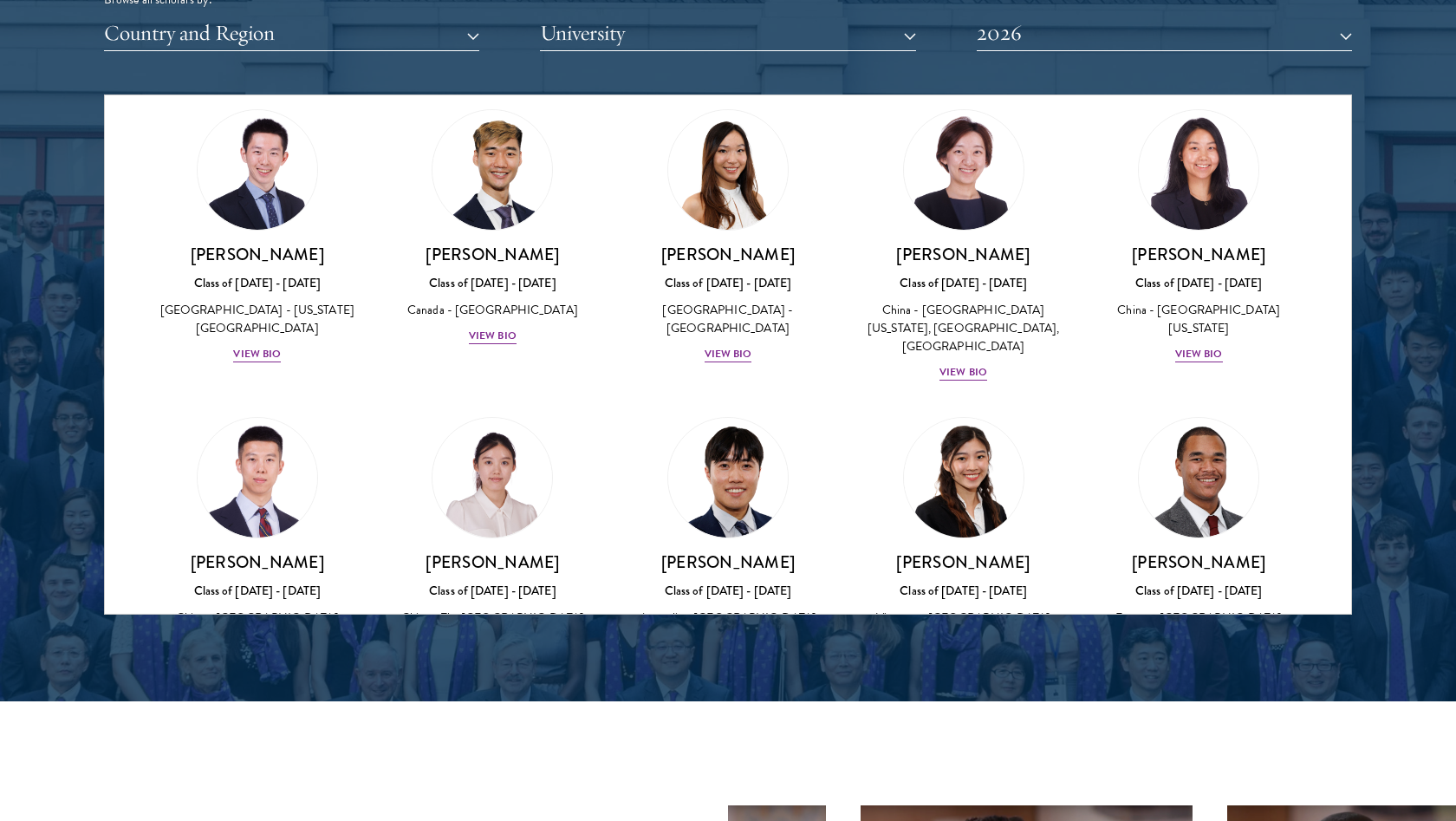
click at [997, 551] on div "[PERSON_NAME] Class of [DATE] - [DATE] [GEOGRAPHIC_DATA] - [GEOGRAPHIC_DATA] Vi…" at bounding box center [964, 602] width 201 height 102
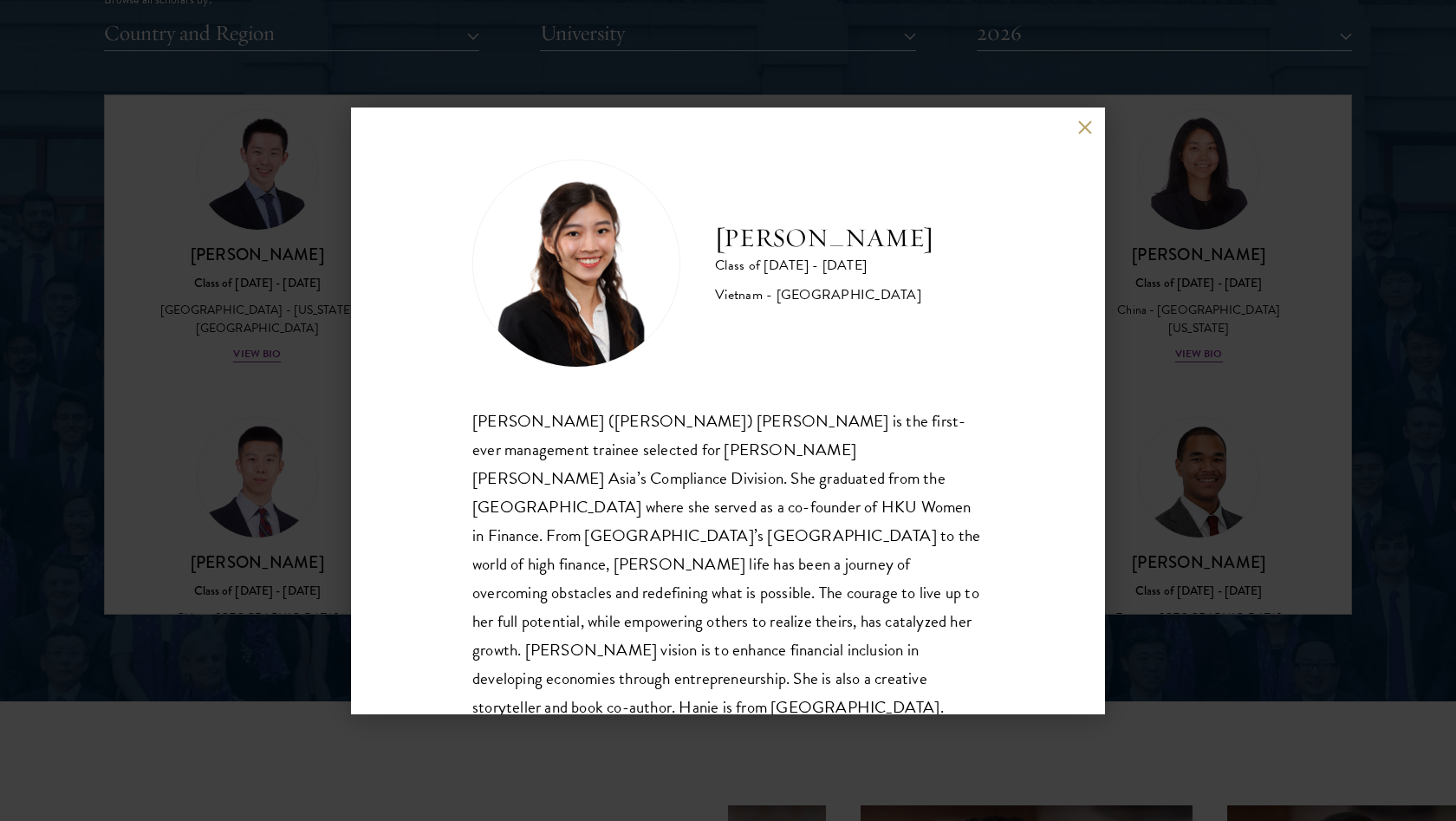
click at [1085, 127] on button at bounding box center [1084, 128] width 14 height 14
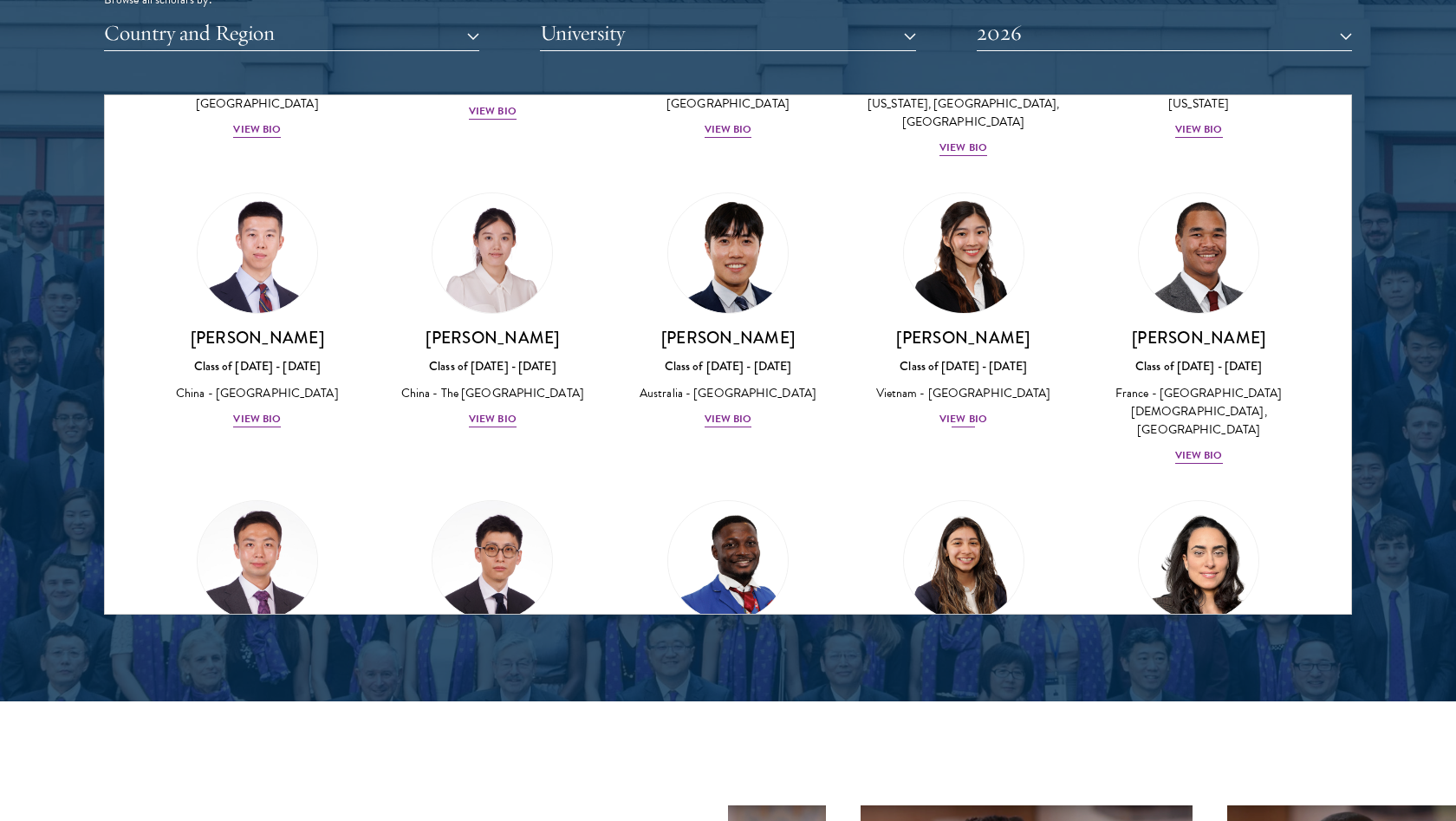
scroll to position [4664, 0]
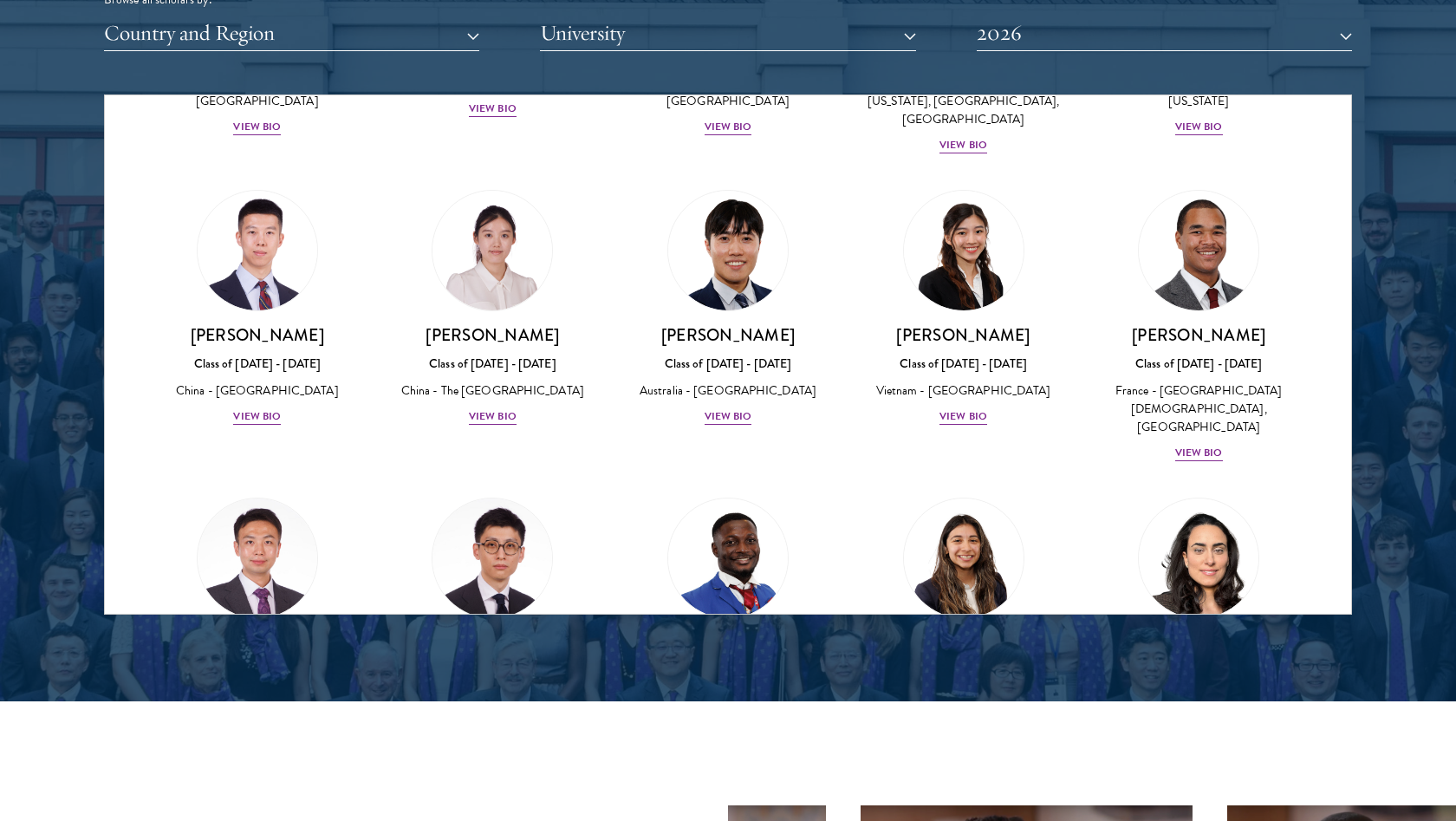
click at [499, 632] on div "[PERSON_NAME] Class of [DATE] - [DATE] [GEOGRAPHIC_DATA] - [PERSON_NAME][GEOGRA…" at bounding box center [492, 692] width 201 height 121
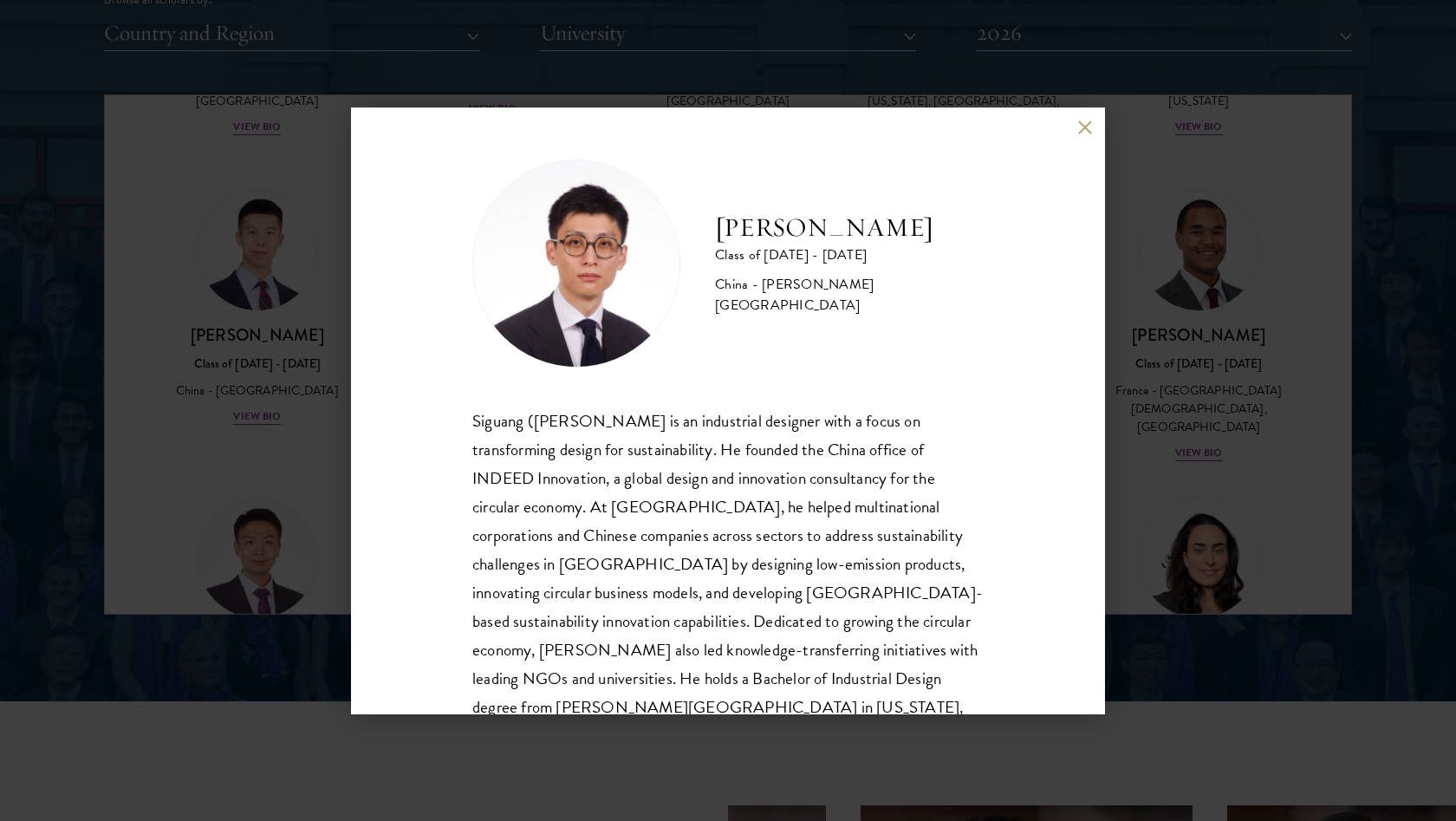
click at [1088, 126] on button at bounding box center [1084, 128] width 14 height 14
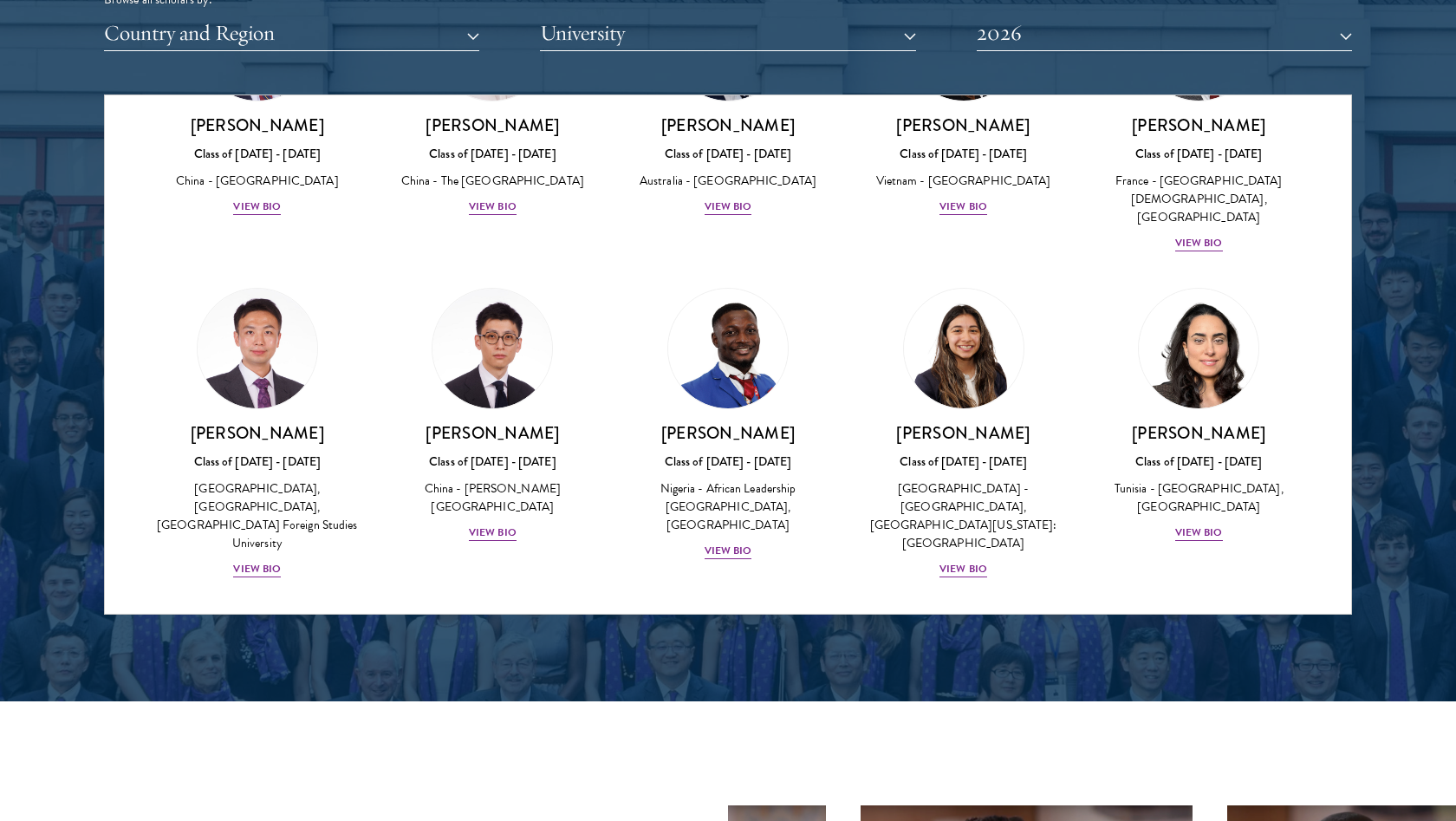
scroll to position [4910, 0]
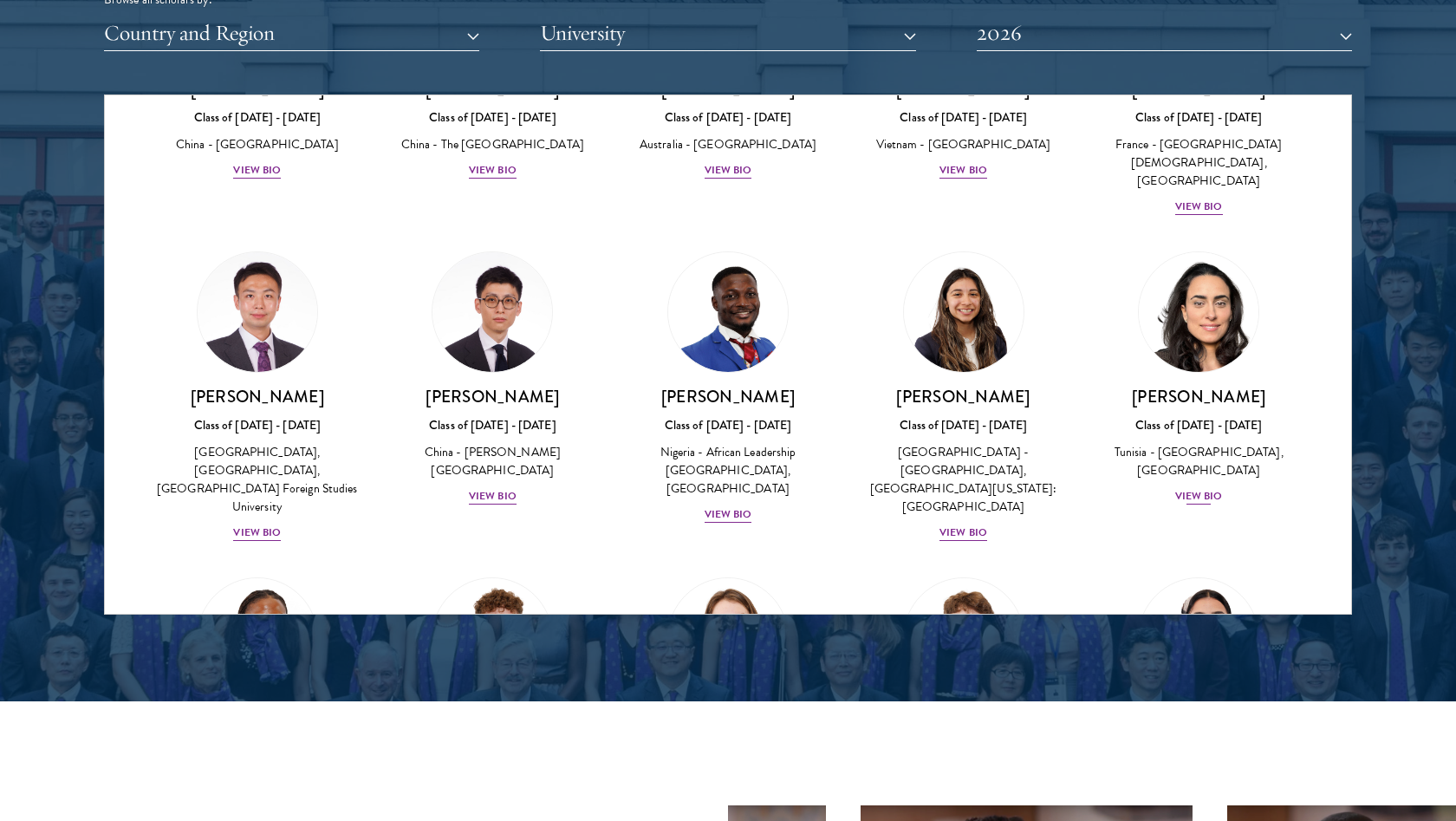
click at [1186, 488] on div "View Bio" at bounding box center [1199, 495] width 48 height 16
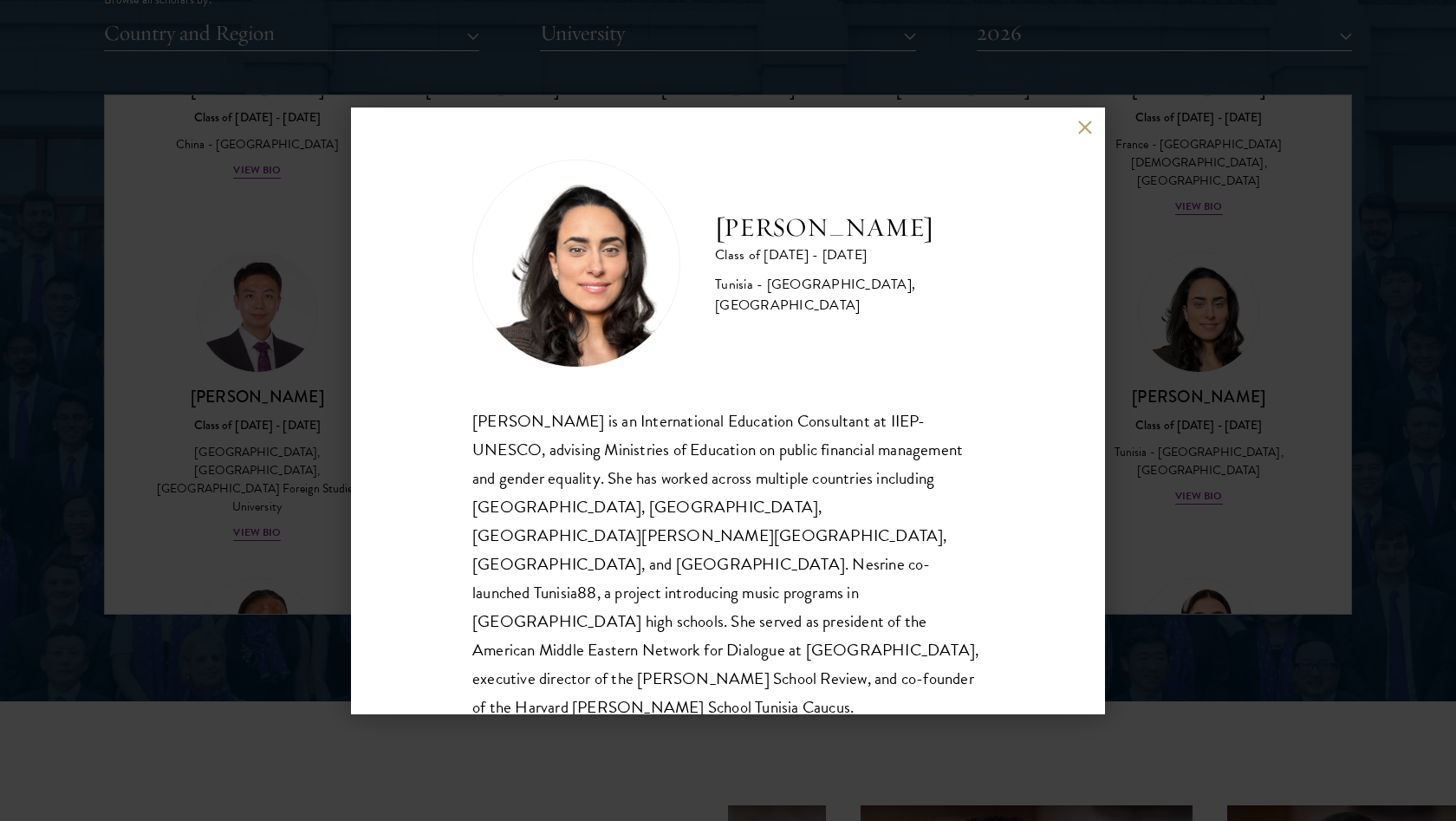
click at [1086, 124] on button at bounding box center [1084, 128] width 14 height 14
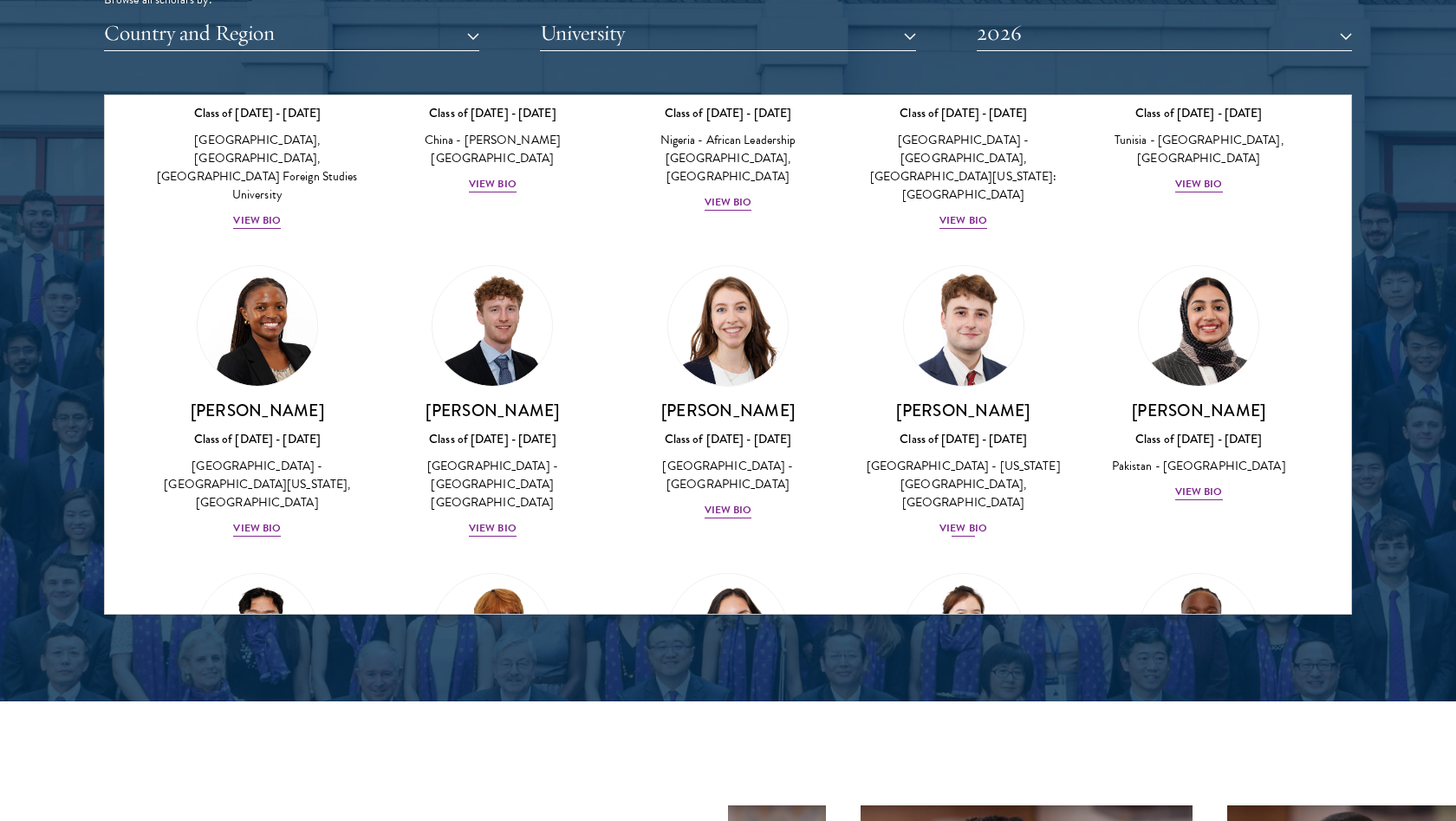
scroll to position [5421, 0]
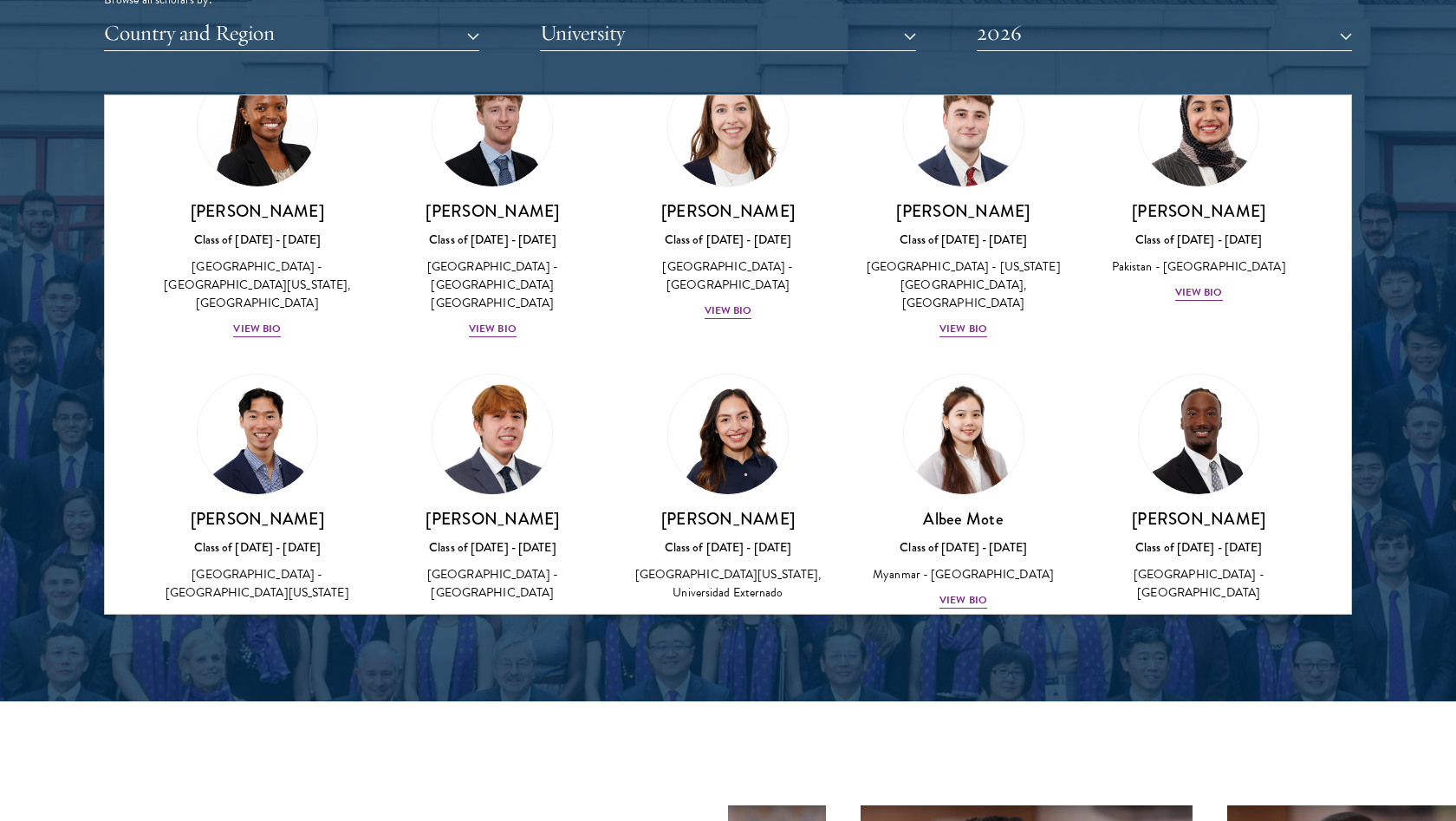
click at [484, 611] on div "View Bio" at bounding box center [492, 618] width 48 height 16
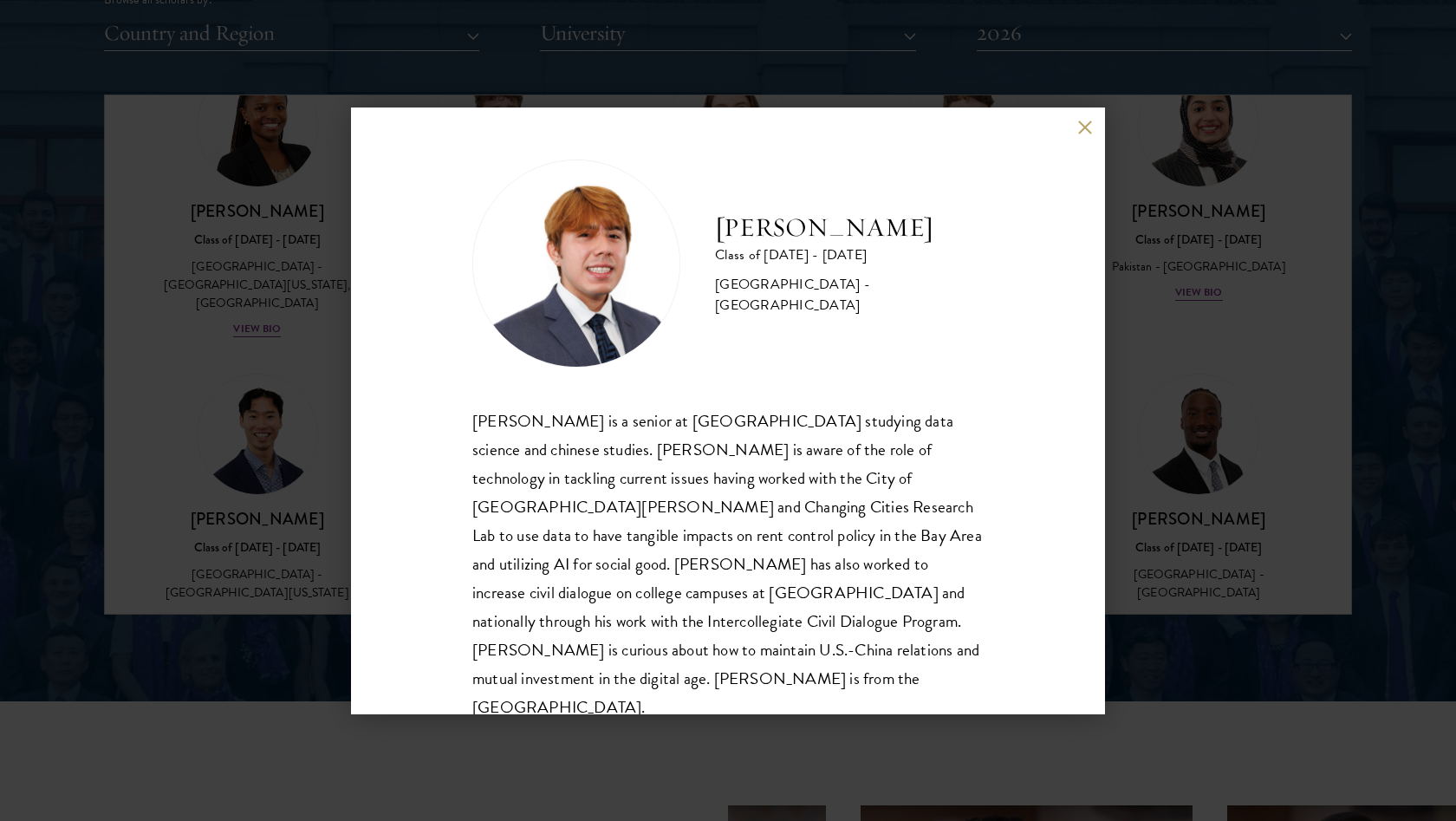
click at [1086, 130] on button at bounding box center [1084, 128] width 14 height 14
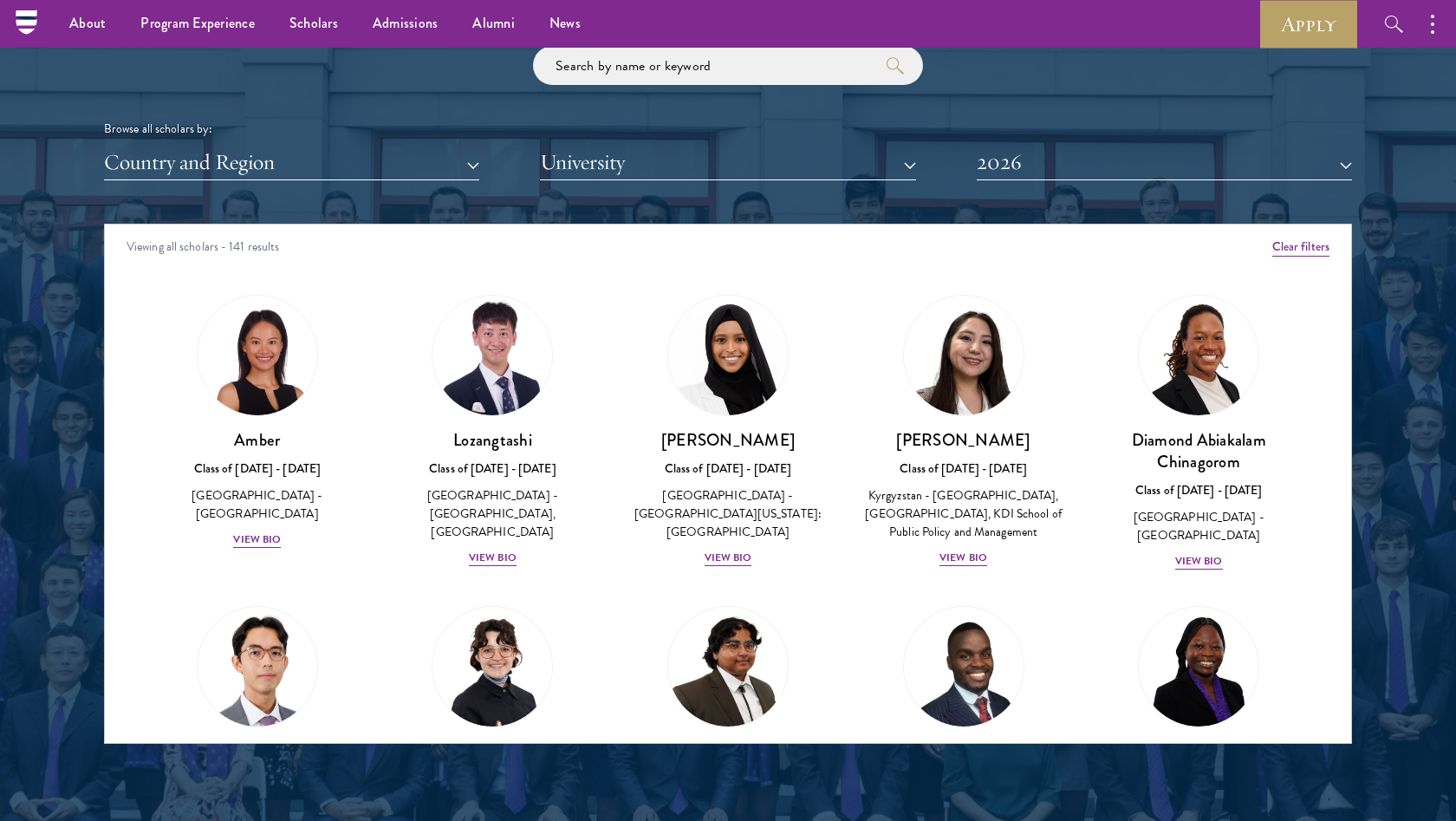
scroll to position [2030, 0]
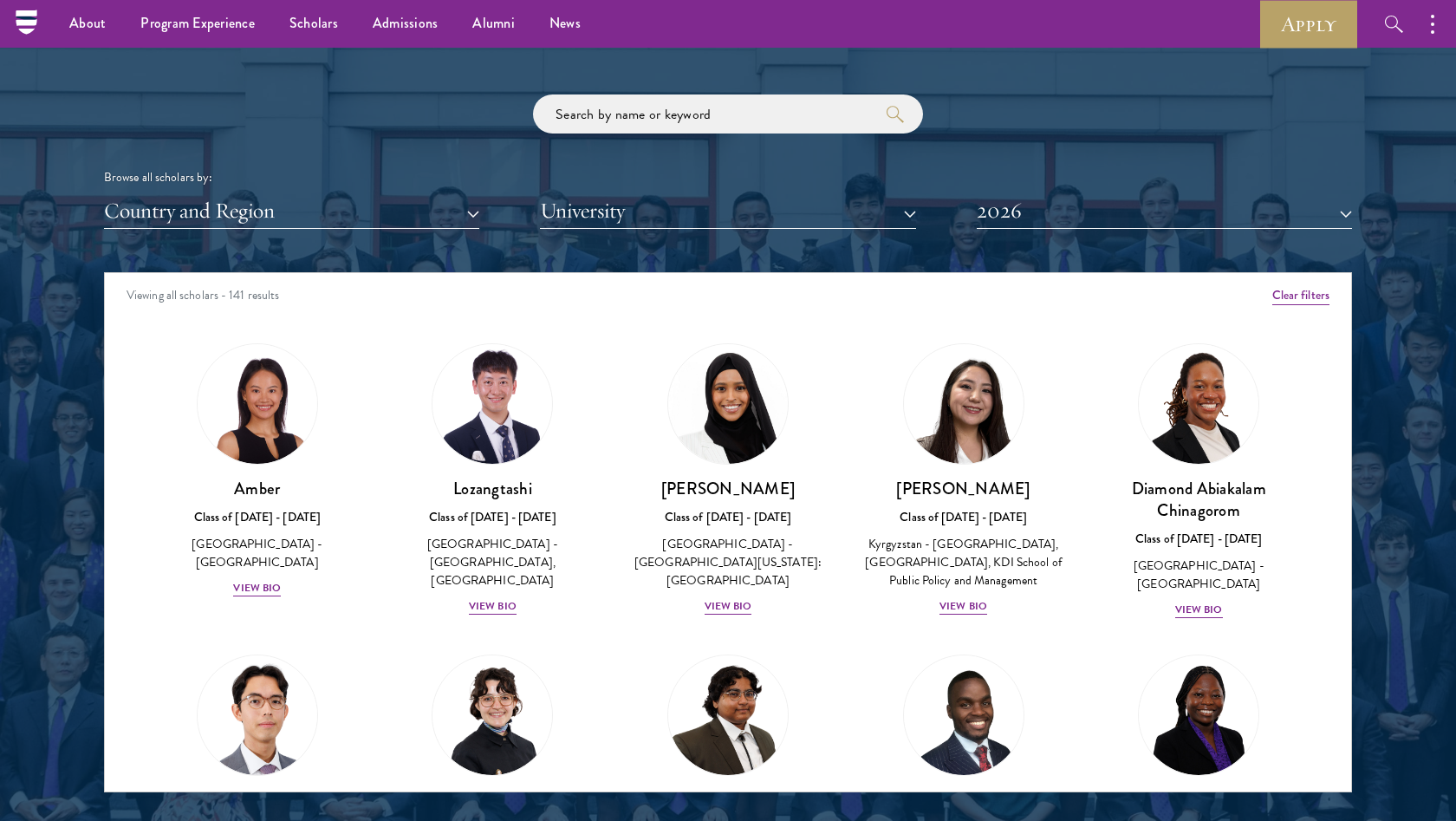
click at [449, 212] on button "Country and Region" at bounding box center [291, 210] width 375 height 35
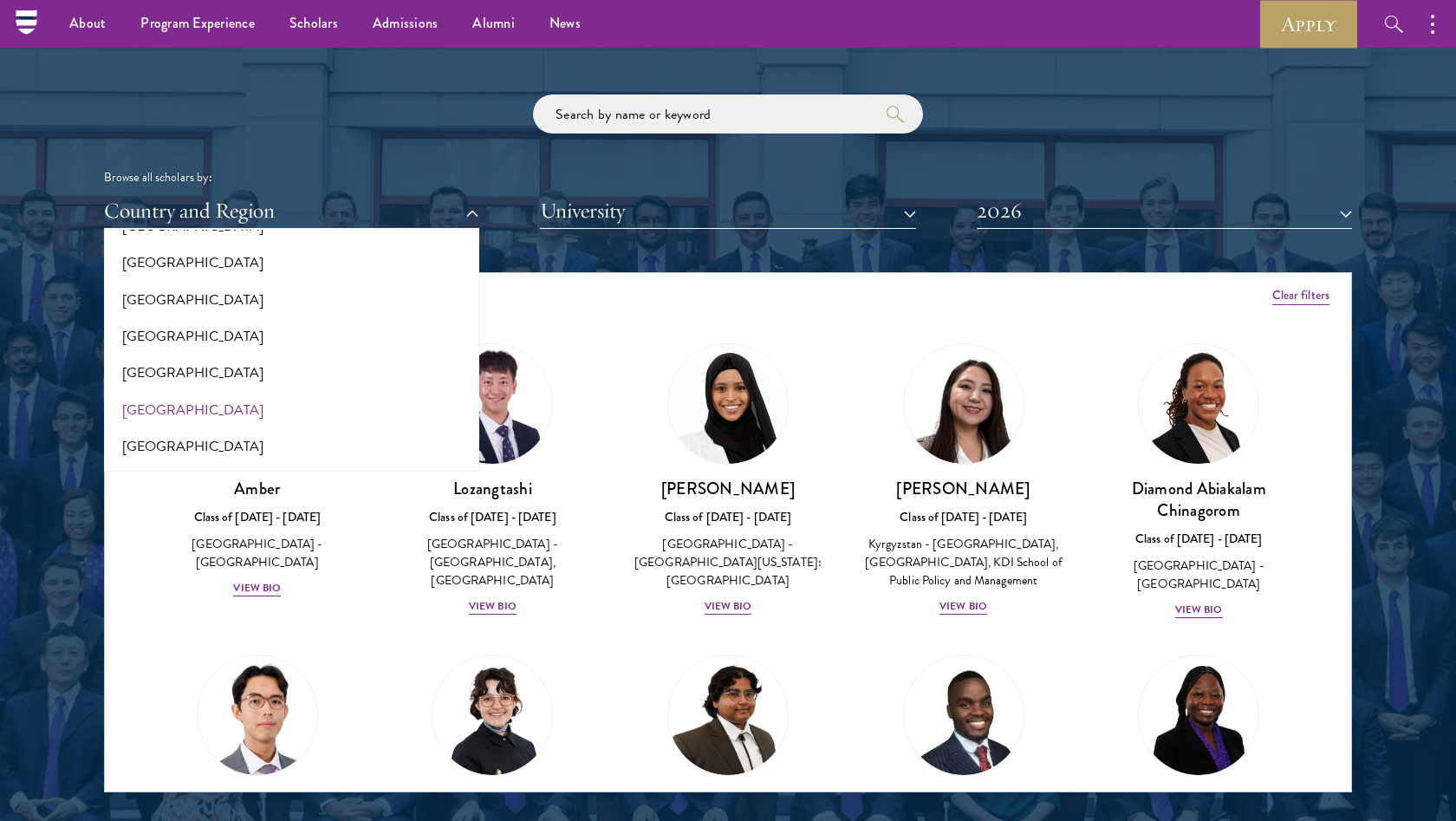
scroll to position [478, 0]
click at [309, 400] on button "[GEOGRAPHIC_DATA]" at bounding box center [291, 409] width 365 height 36
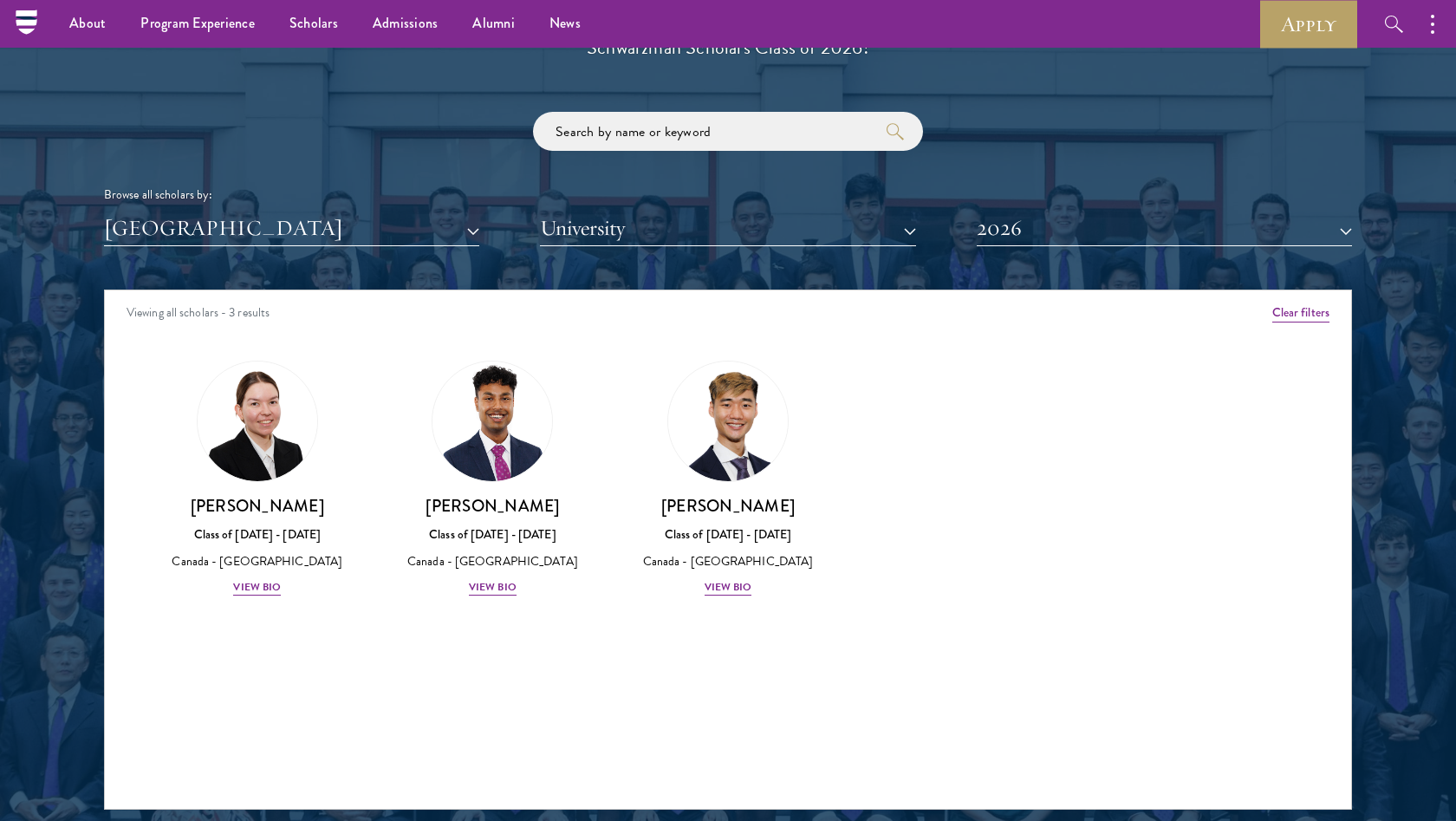
scroll to position [2012, 0]
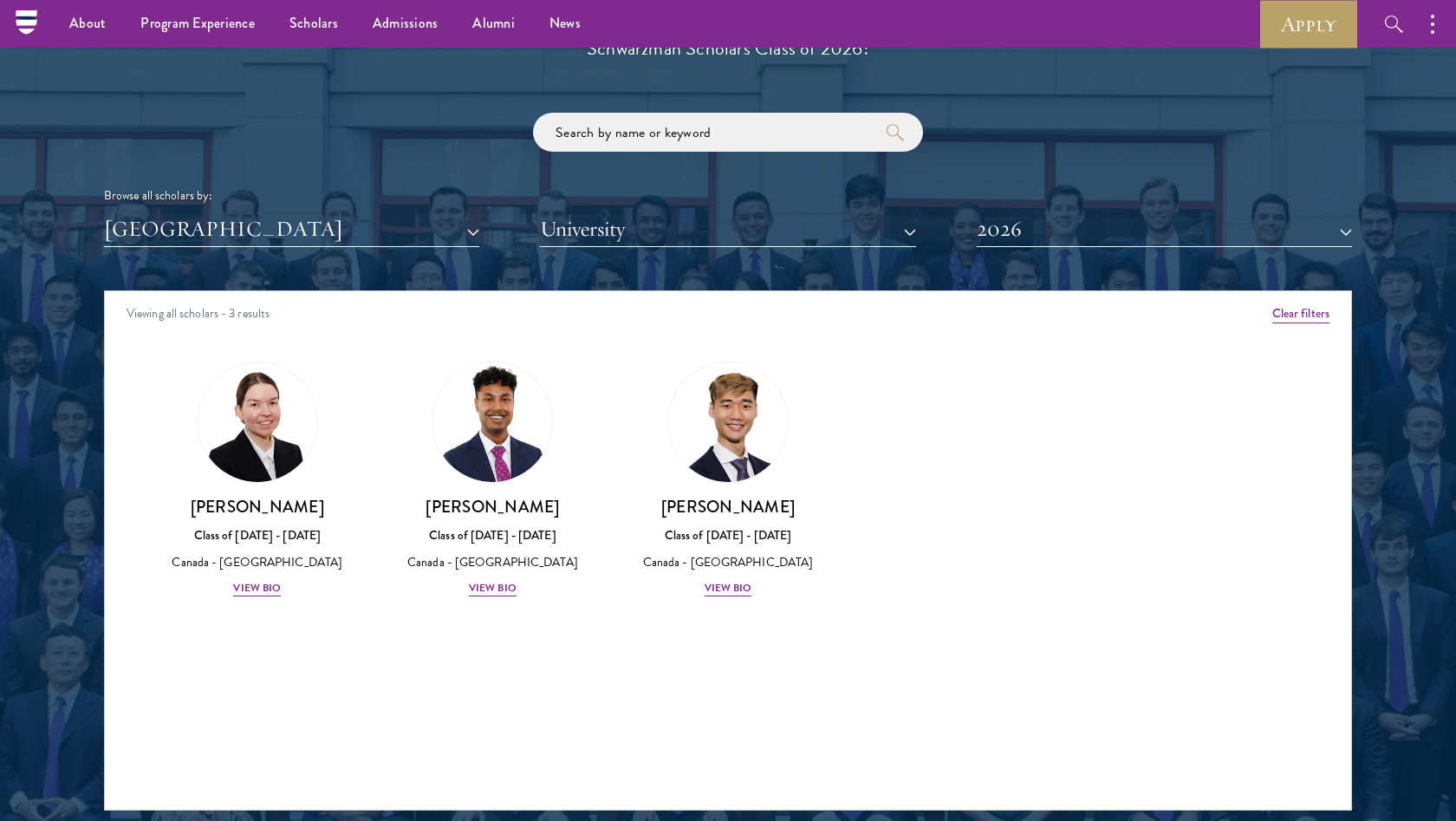
click at [1067, 236] on button "2026" at bounding box center [1165, 229] width 375 height 35
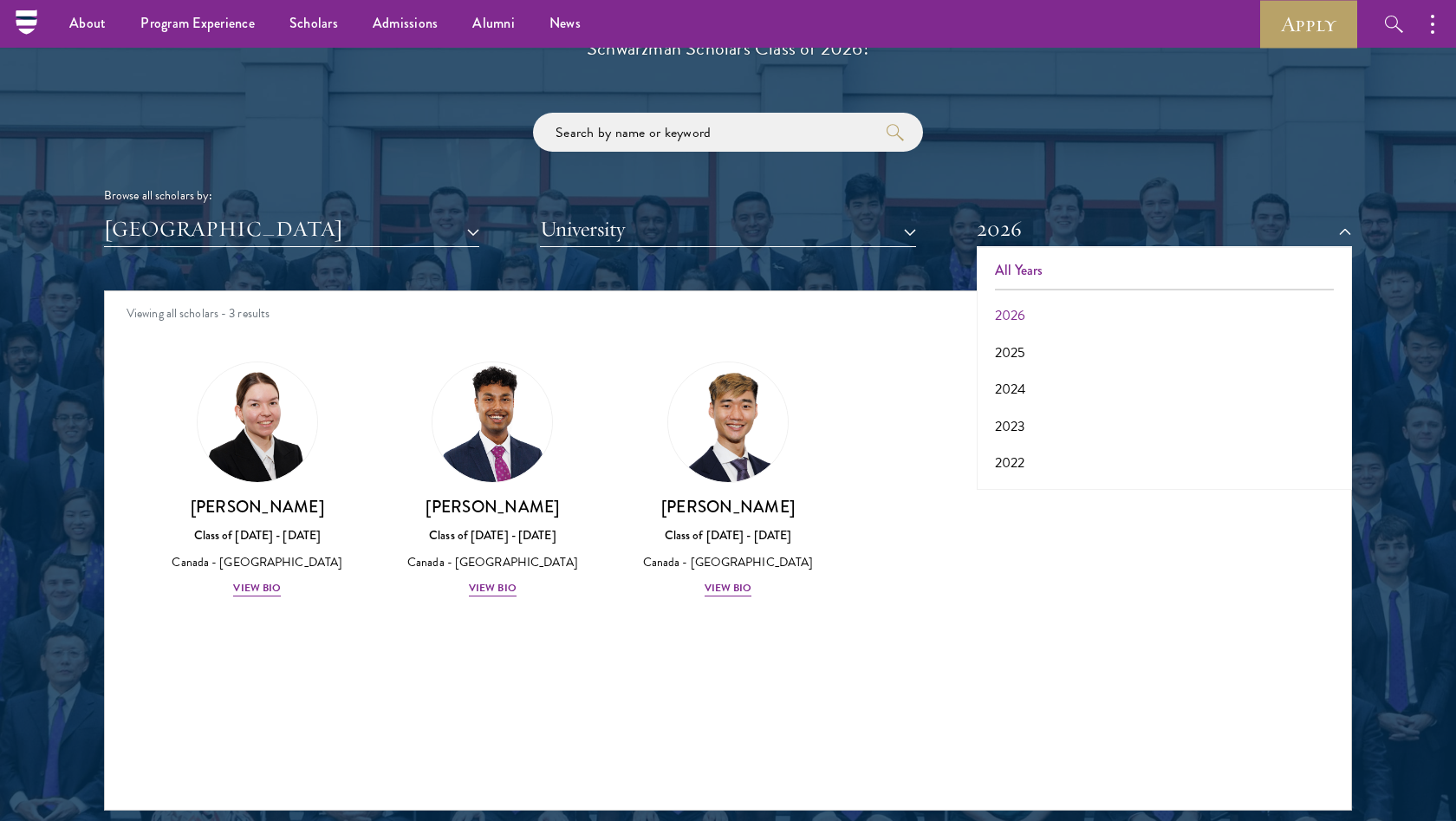
click at [1056, 263] on button "All Years" at bounding box center [1164, 270] width 365 height 36
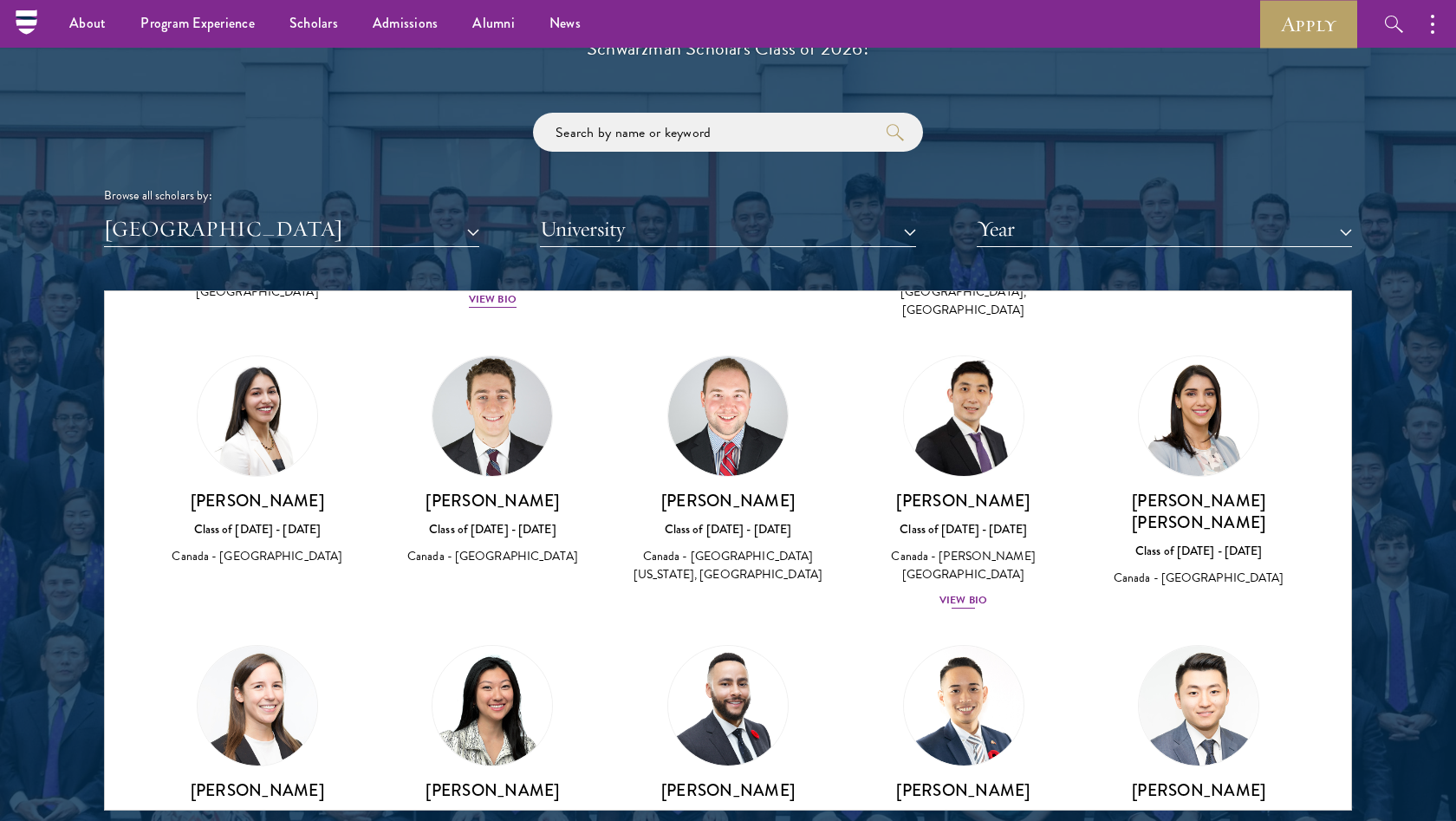
scroll to position [1383, 0]
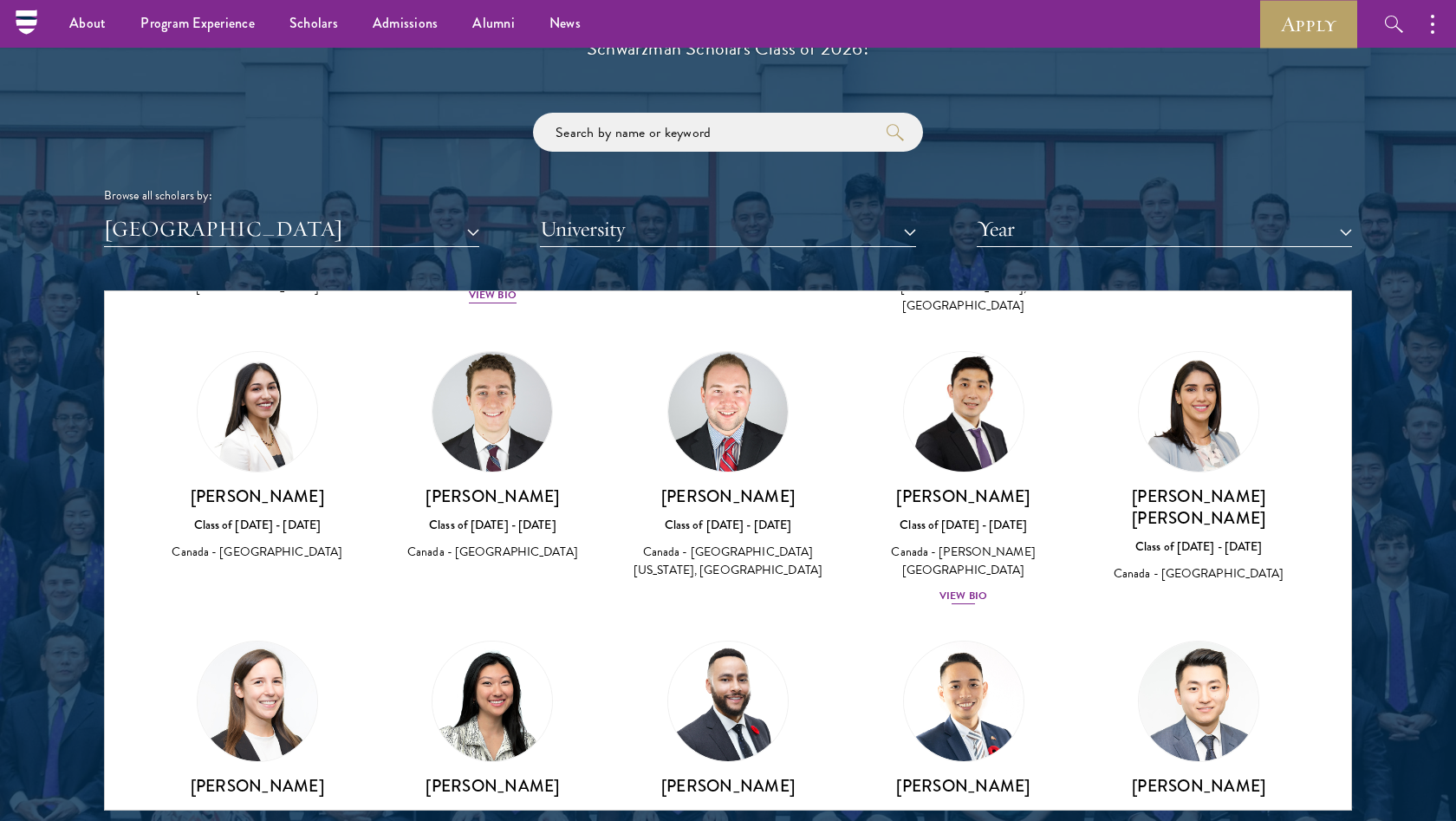
click at [959, 588] on div "View Bio" at bounding box center [964, 595] width 48 height 16
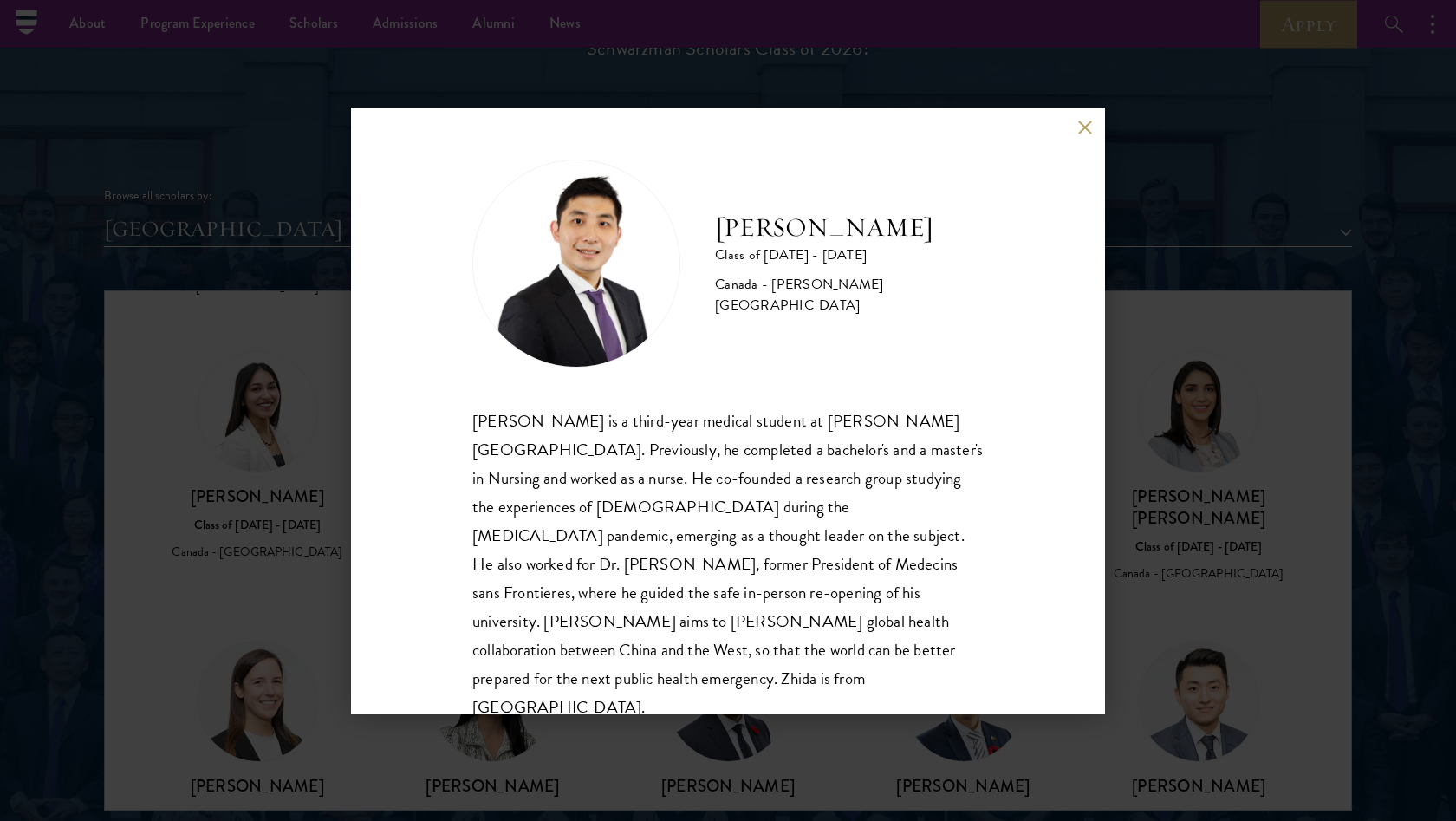
click at [1082, 127] on button at bounding box center [1084, 128] width 14 height 14
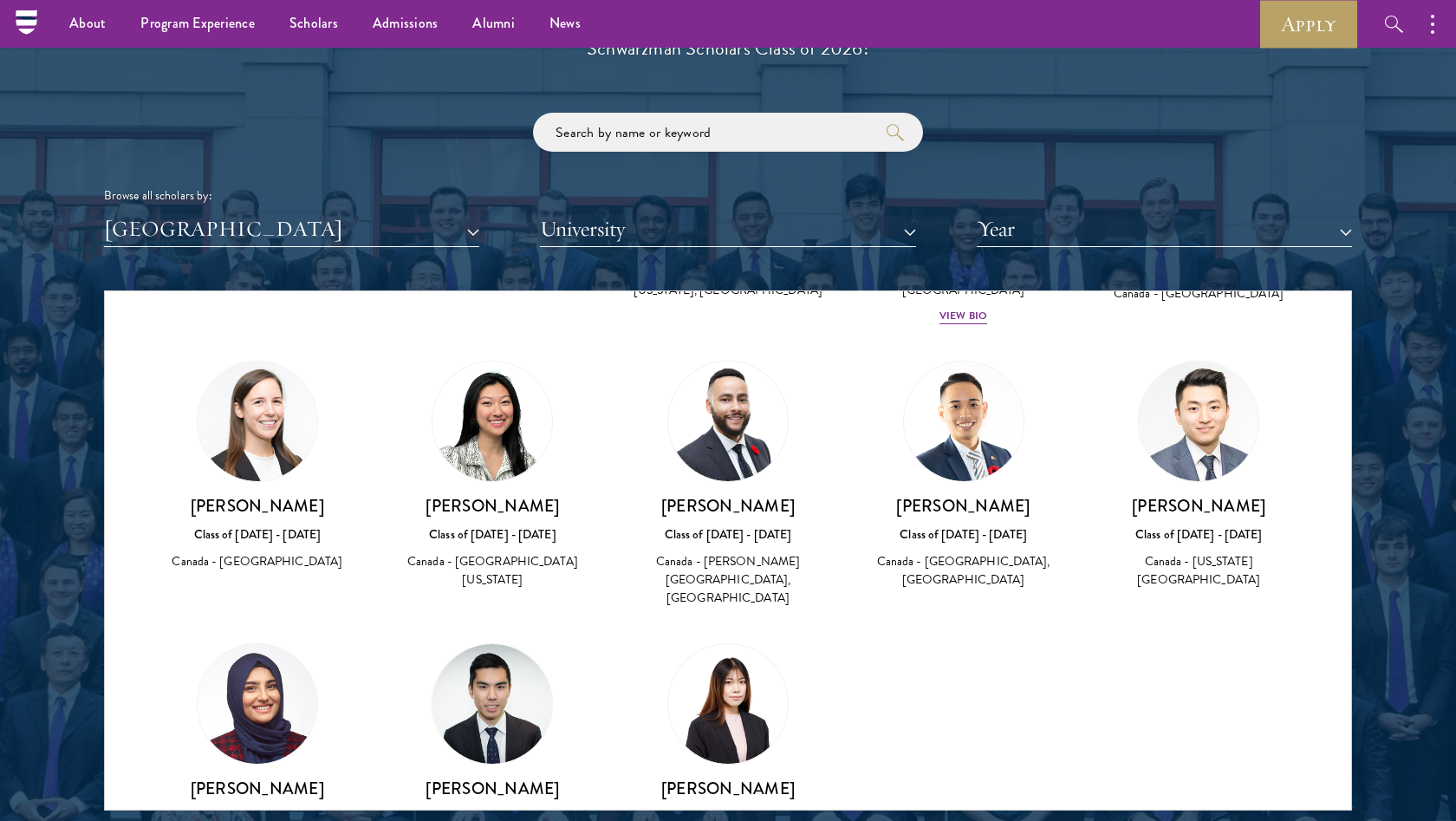
scroll to position [1708, 0]
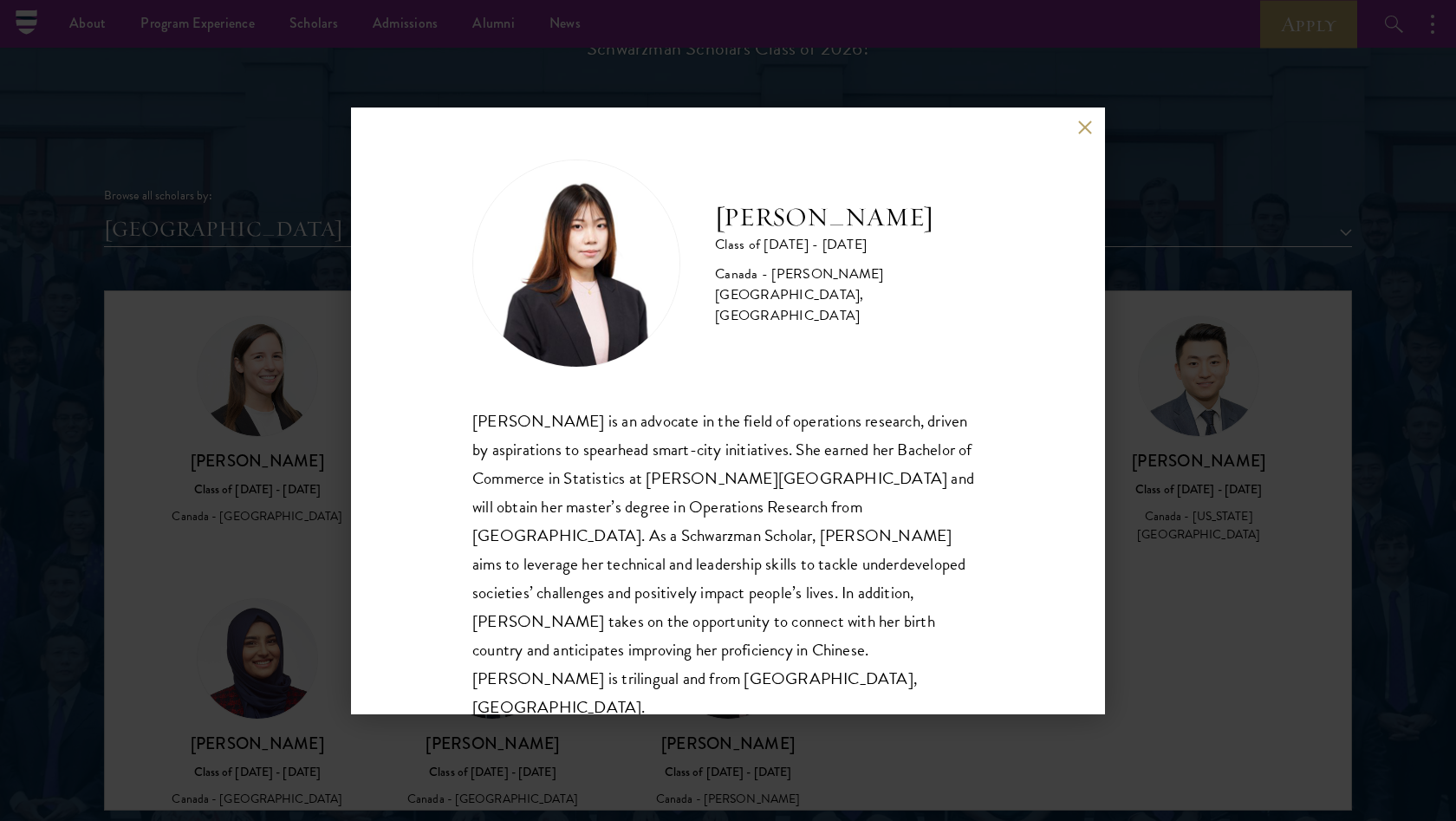
click at [1082, 125] on button at bounding box center [1084, 128] width 14 height 14
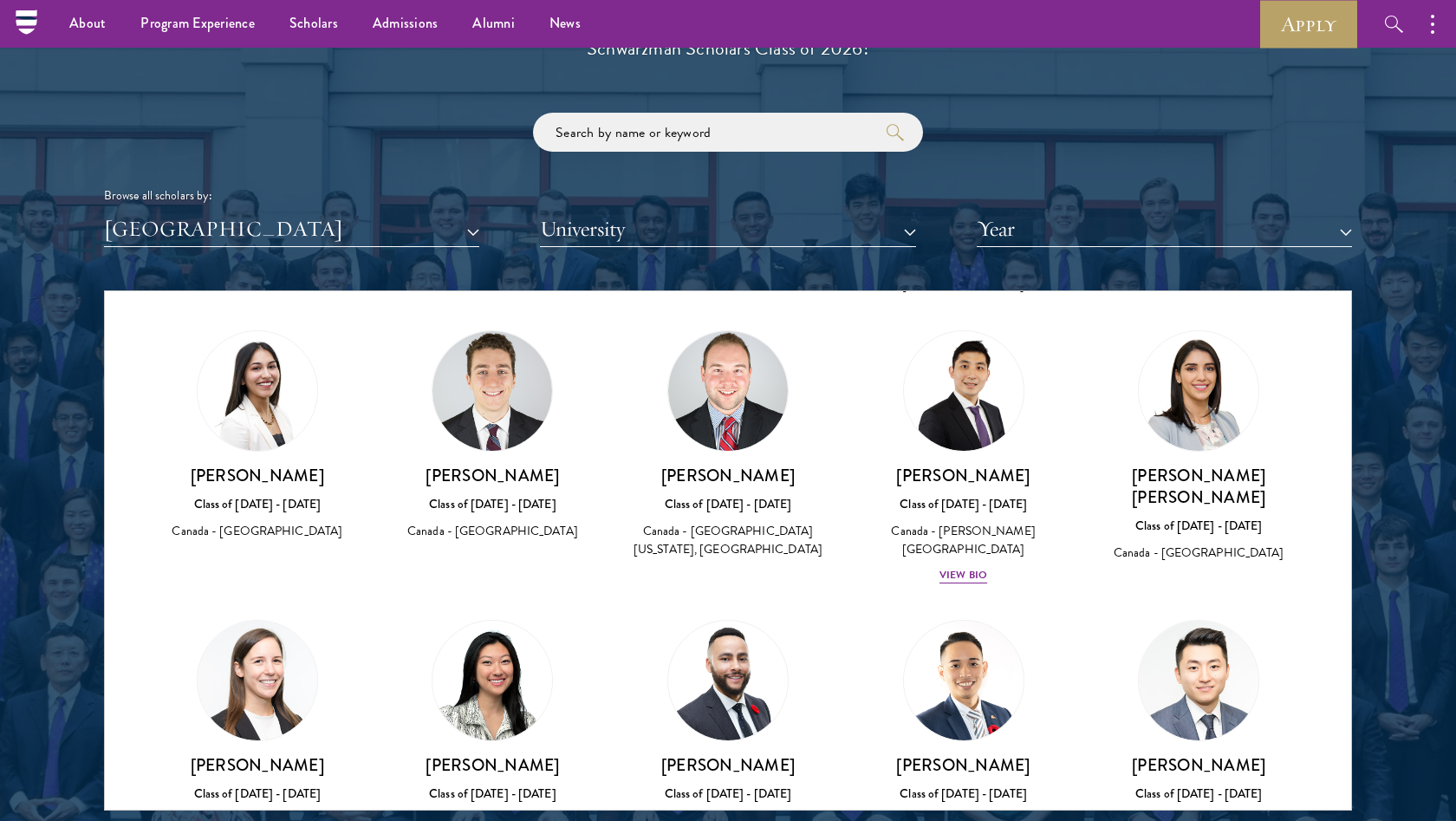
scroll to position [1245, 0]
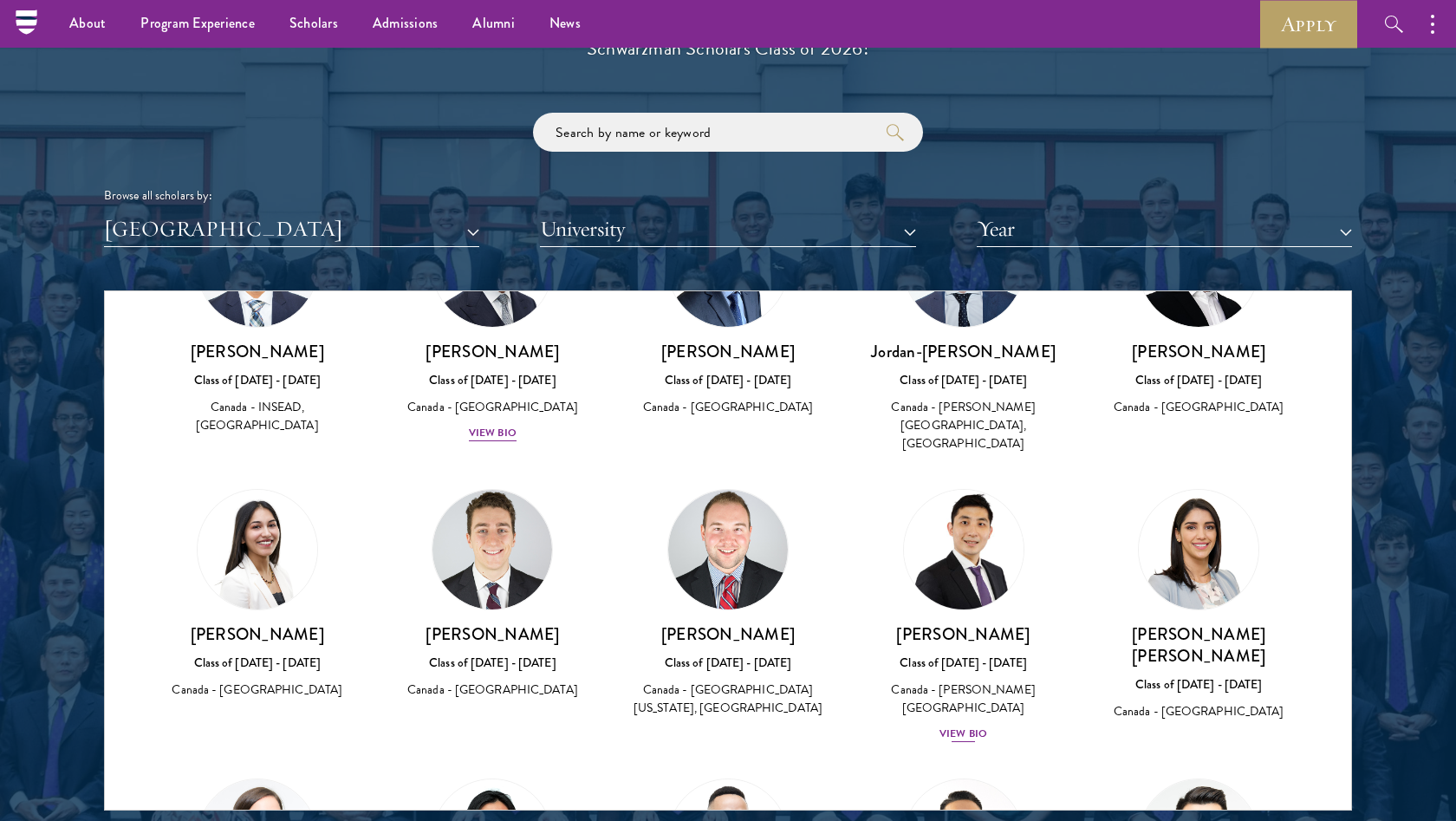
click at [951, 726] on div "View Bio" at bounding box center [964, 733] width 48 height 16
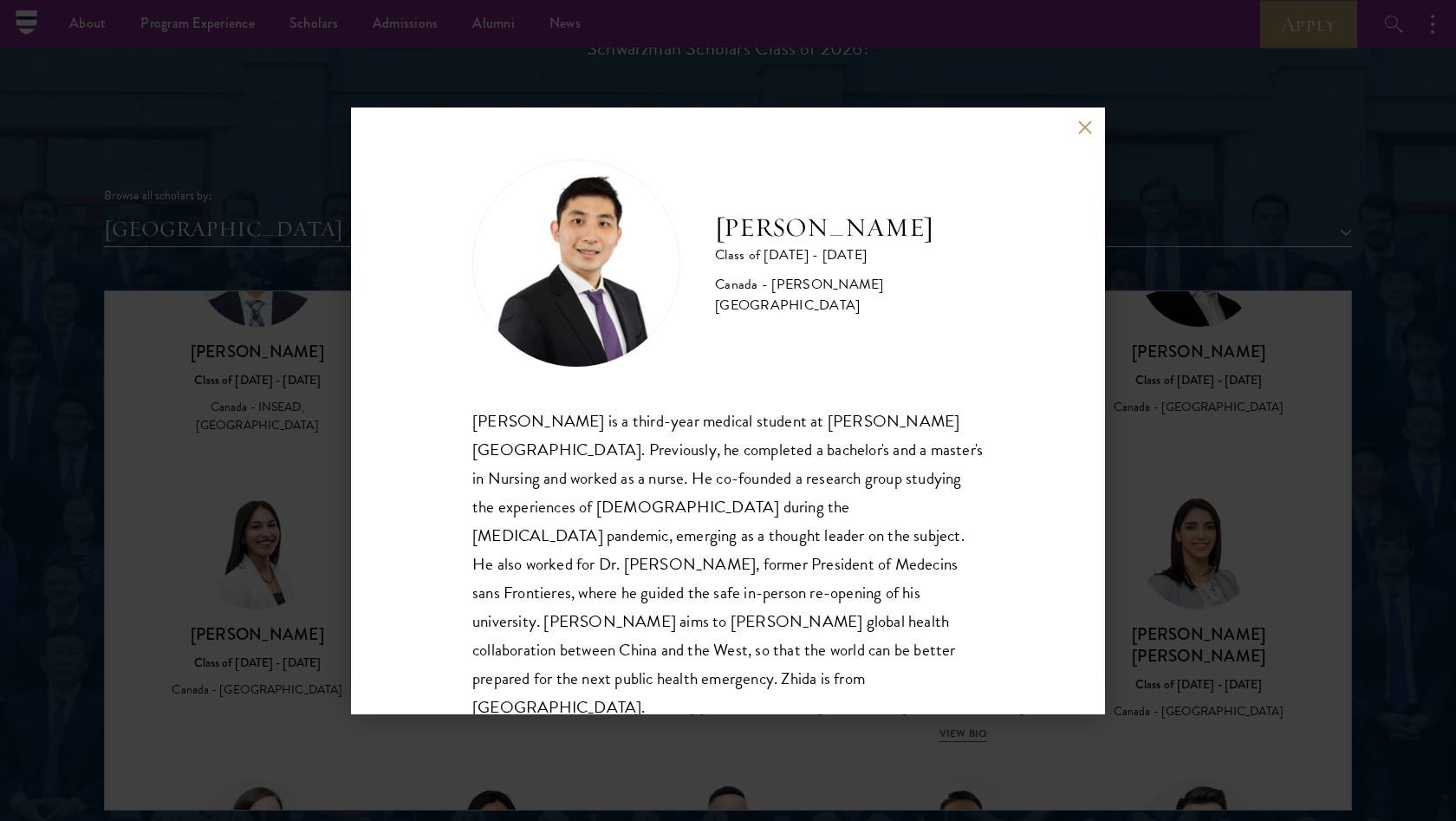
click at [1088, 119] on div "[PERSON_NAME] Class of [DATE] - [DATE] [GEOGRAPHIC_DATA] - [PERSON_NAME][GEOGRA…" at bounding box center [728, 410] width 754 height 607
click at [1081, 124] on button at bounding box center [1084, 128] width 14 height 14
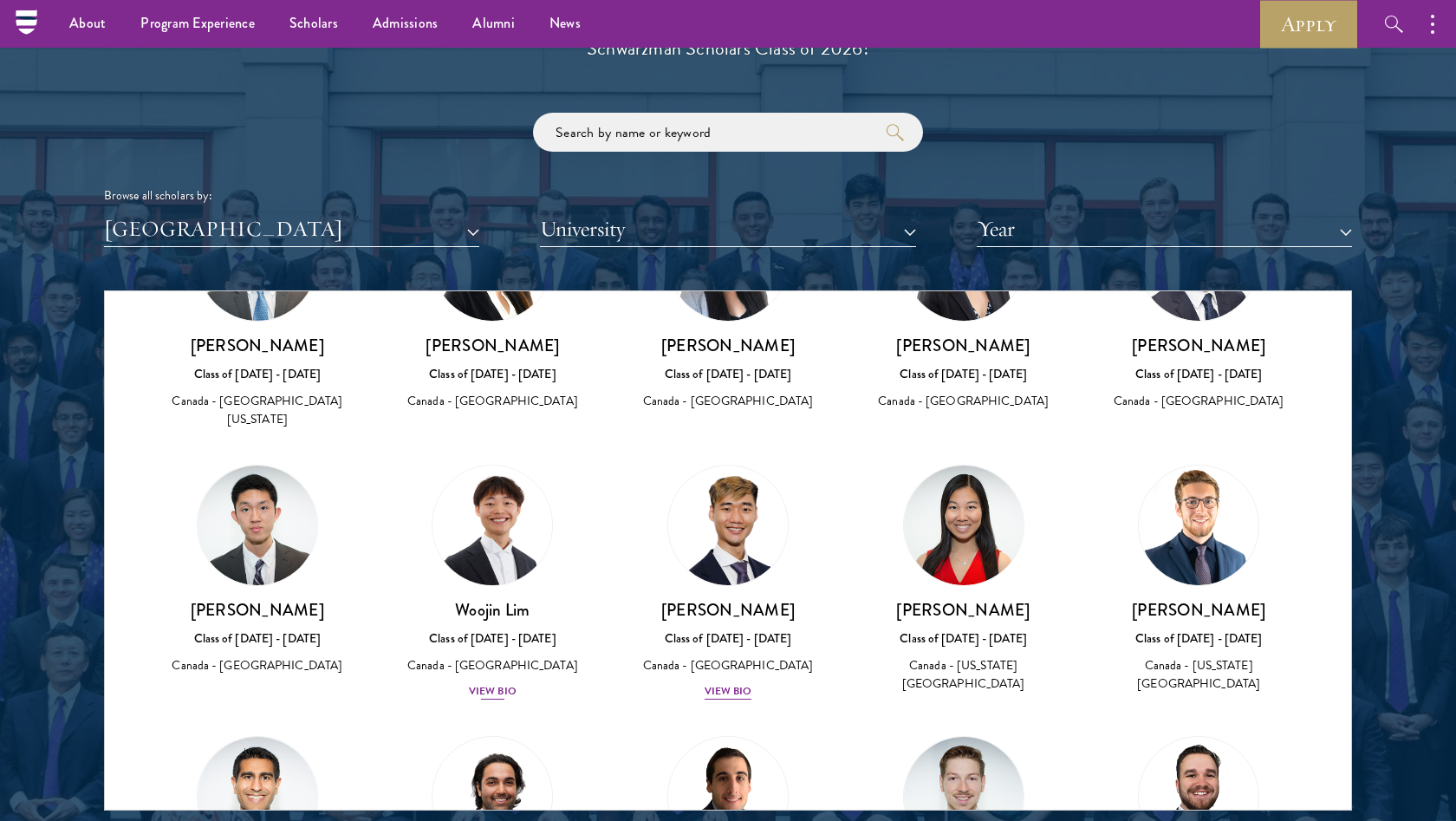
scroll to position [711, 0]
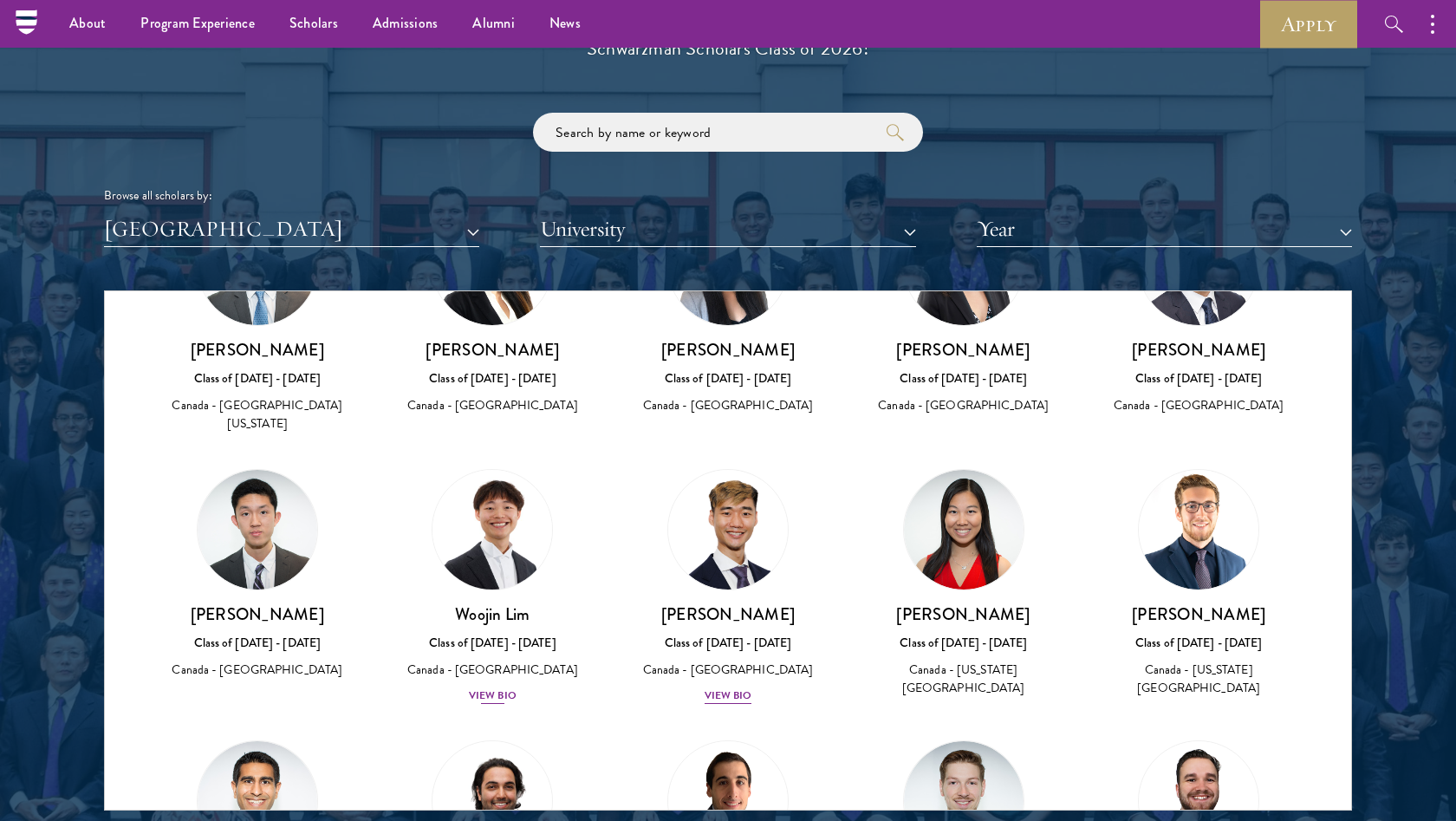
click at [495, 688] on div "View Bio" at bounding box center [492, 695] width 48 height 16
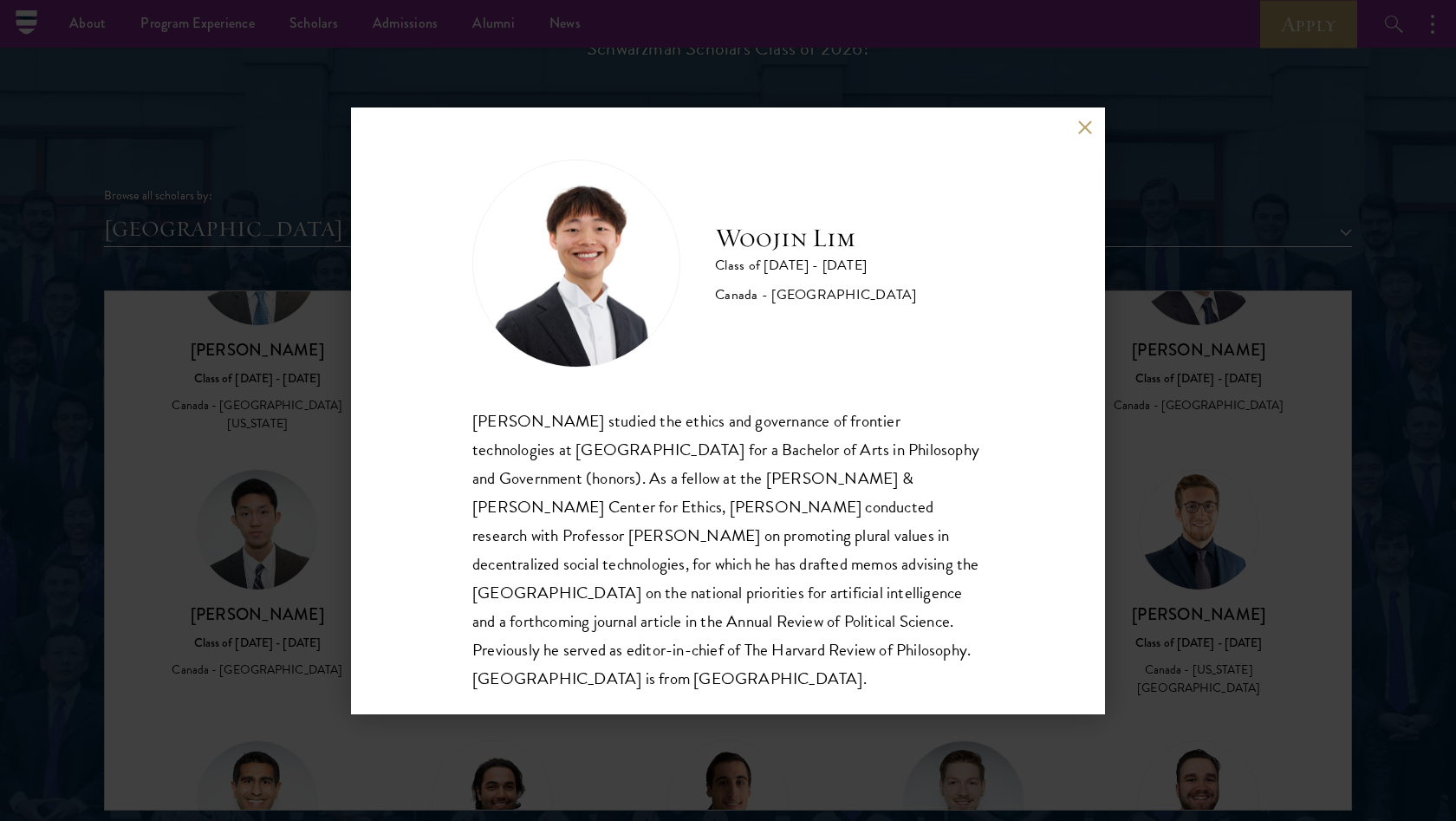
click at [1089, 133] on button at bounding box center [1084, 128] width 14 height 14
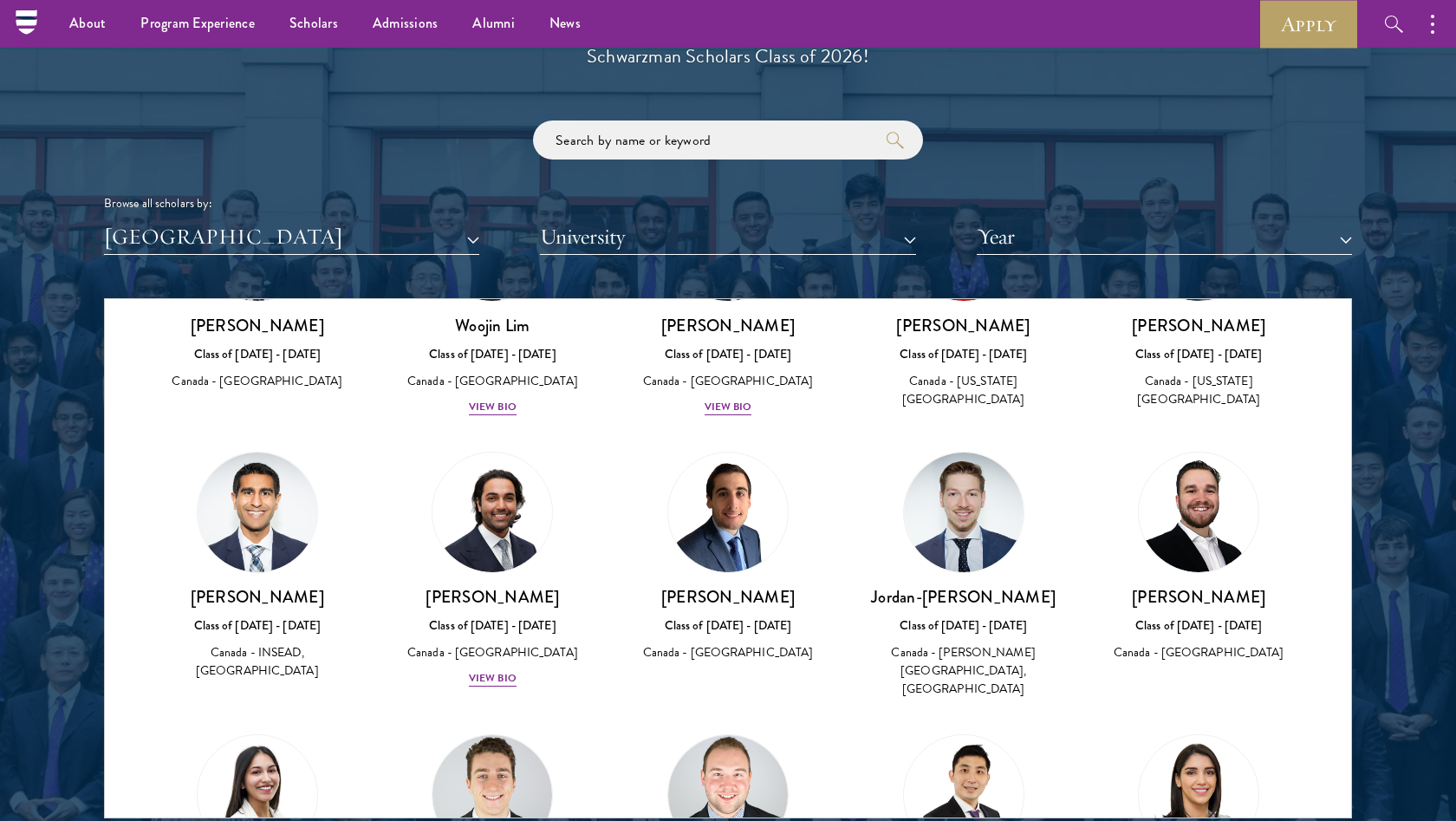
scroll to position [1006, 0]
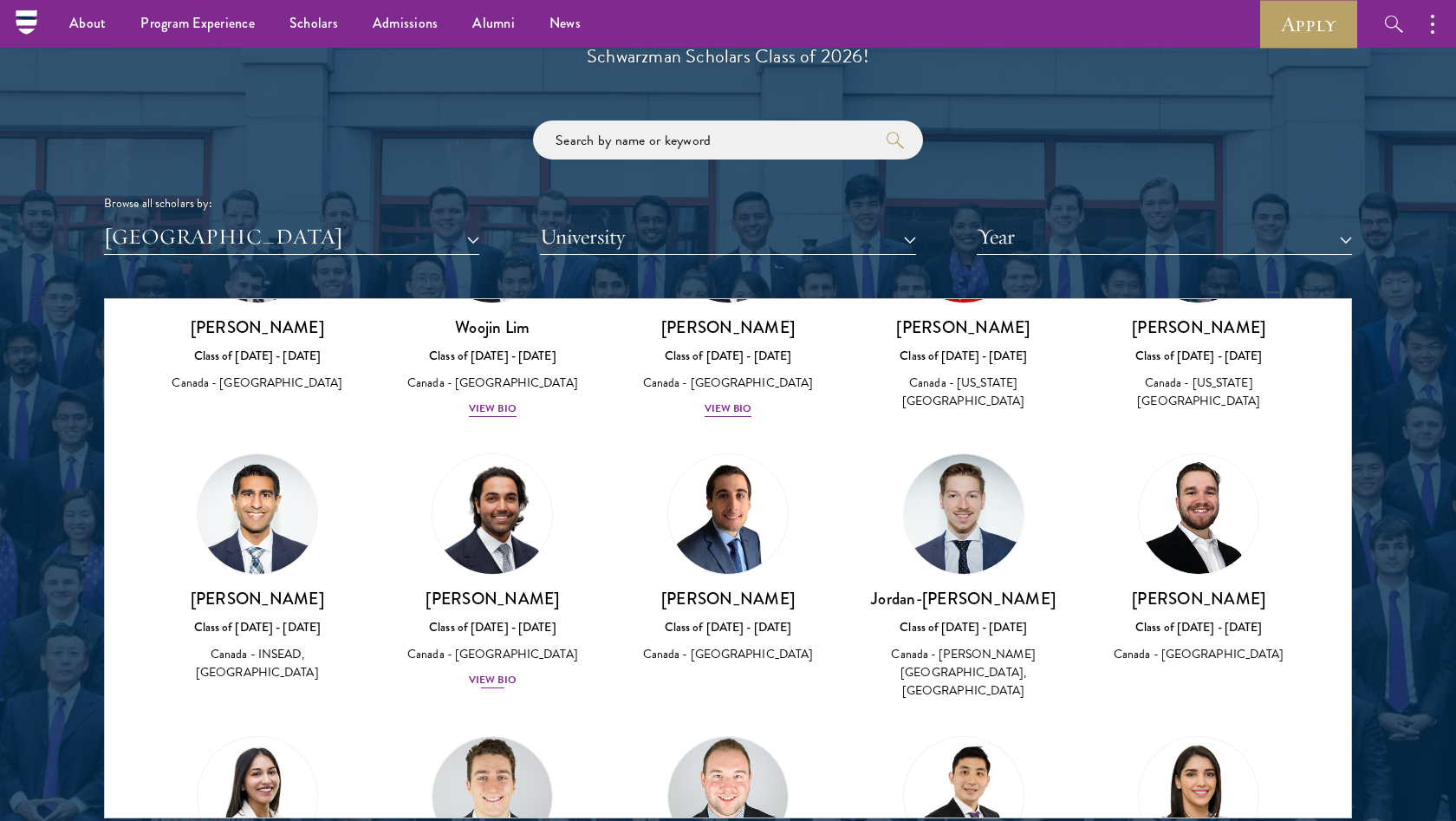
click at [489, 671] on div "View Bio" at bounding box center [492, 679] width 48 height 16
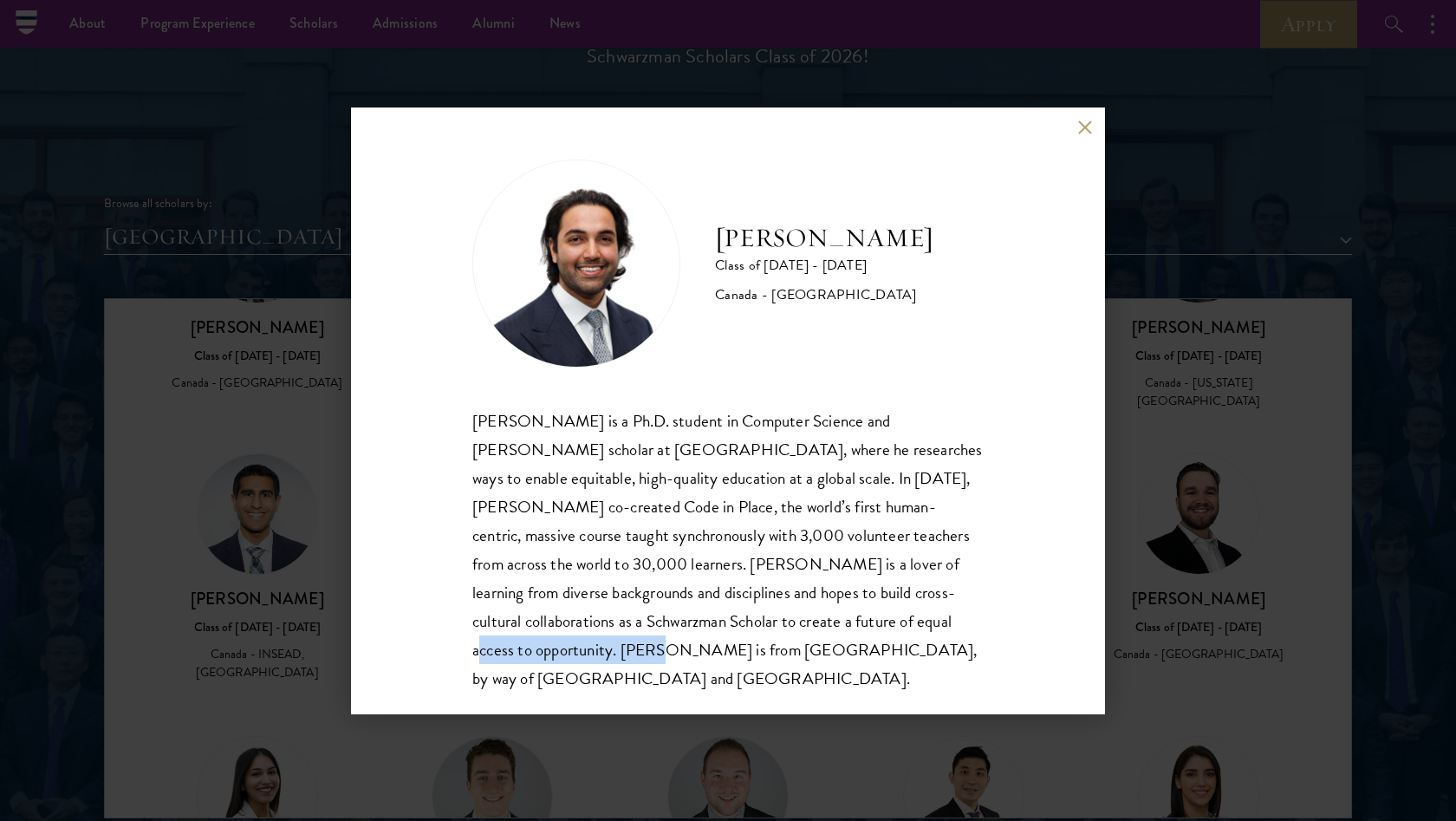
drag, startPoint x: 680, startPoint y: 625, endPoint x: 856, endPoint y: 623, distance: 176.0
click at [856, 623] on div "[PERSON_NAME] is a Ph.D. student in Computer Science and [PERSON_NAME] scholar …" at bounding box center [728, 550] width 511 height 286
click at [1084, 130] on button at bounding box center [1084, 128] width 14 height 14
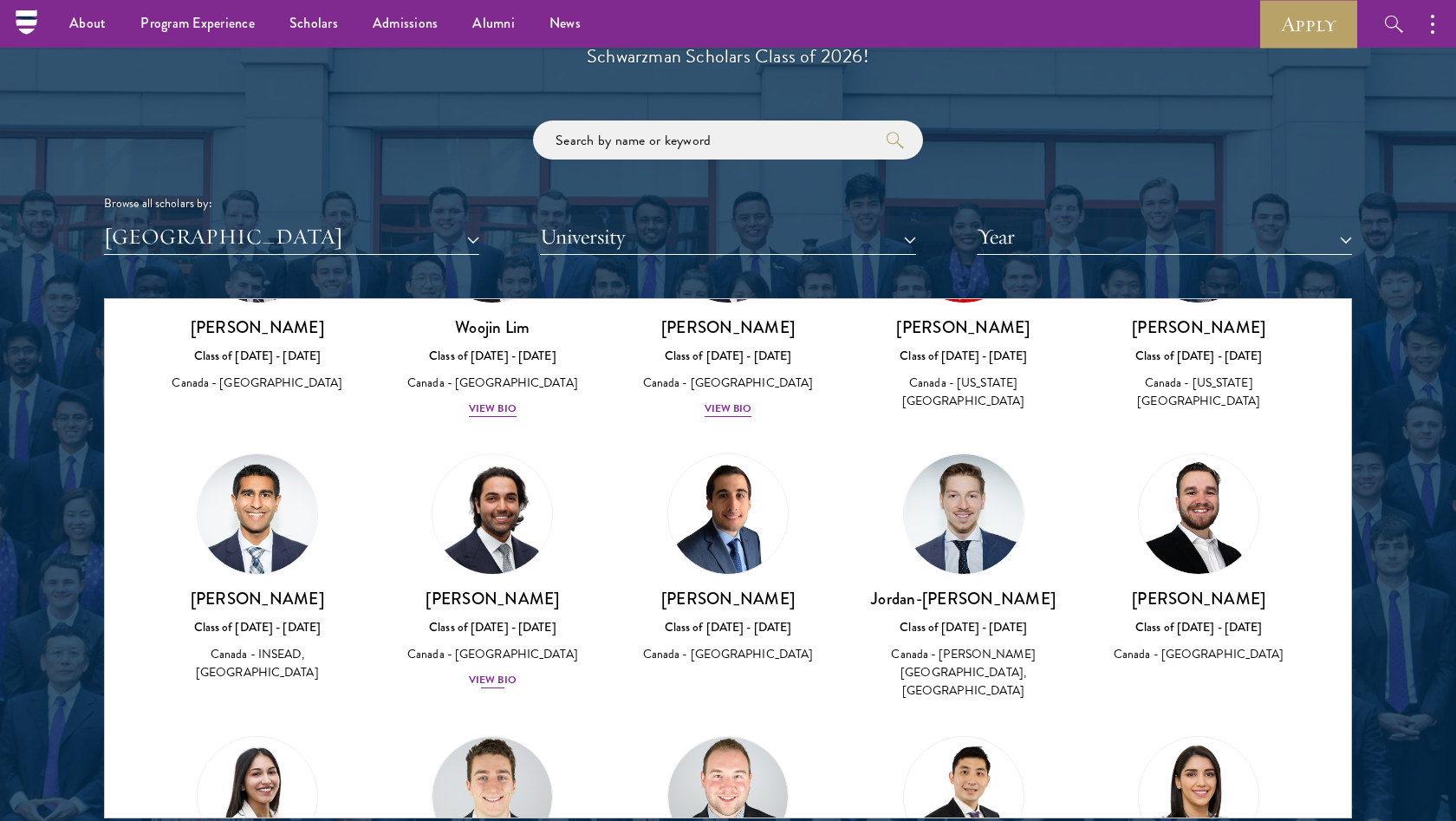
click at [496, 671] on div "View Bio" at bounding box center [492, 679] width 48 height 16
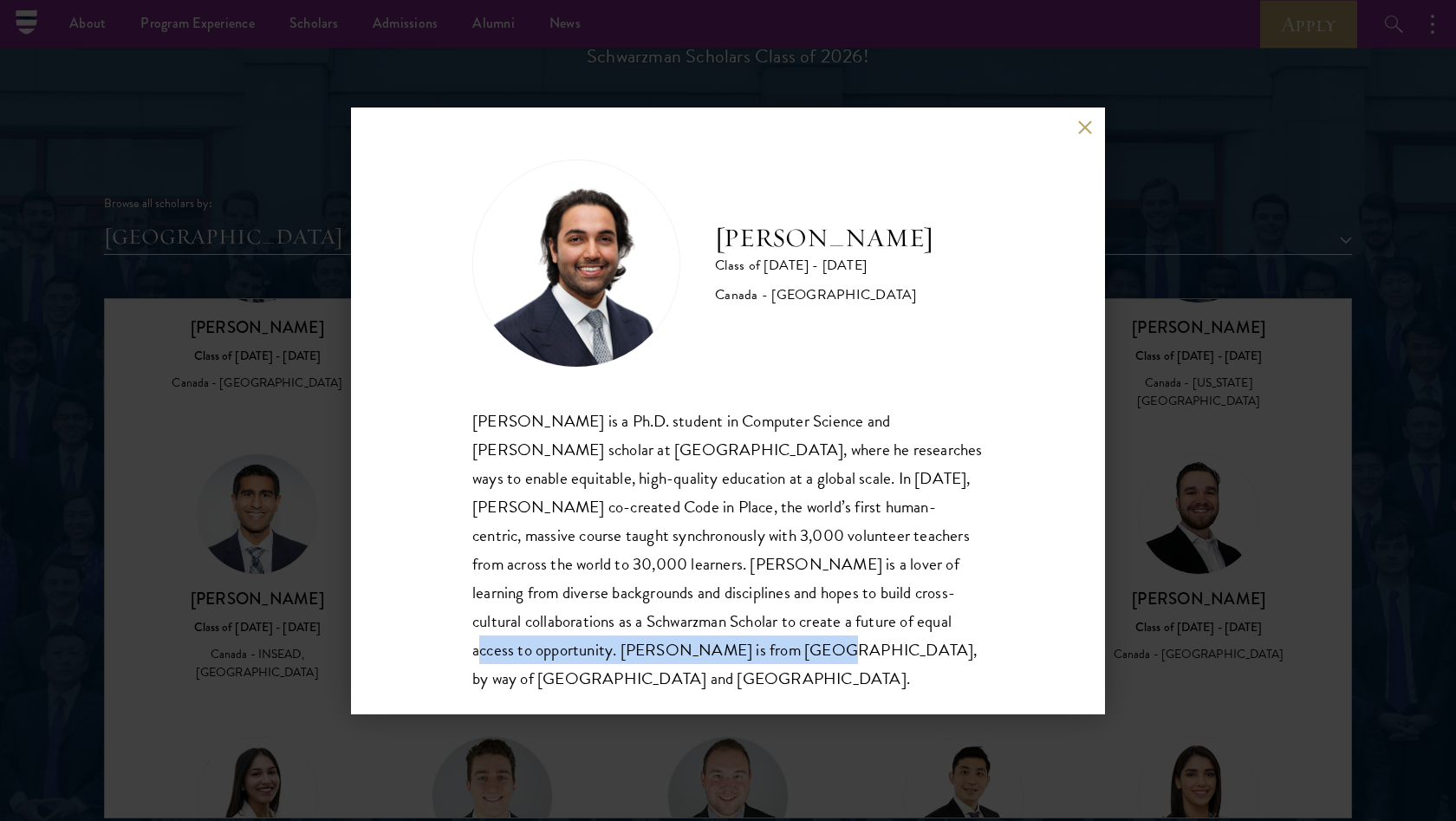
drag, startPoint x: 678, startPoint y: 621, endPoint x: 630, endPoint y: 662, distance: 63.1
click at [628, 662] on div "[PERSON_NAME] is a Ph.D. student in Computer Science and [PERSON_NAME] scholar …" at bounding box center [728, 550] width 511 height 286
copy div "Ali is from [GEOGRAPHIC_DATA], by way of [GEOGRAPHIC_DATA] and [GEOGRAPHIC_DATA…"
click at [1087, 131] on button at bounding box center [1084, 128] width 14 height 14
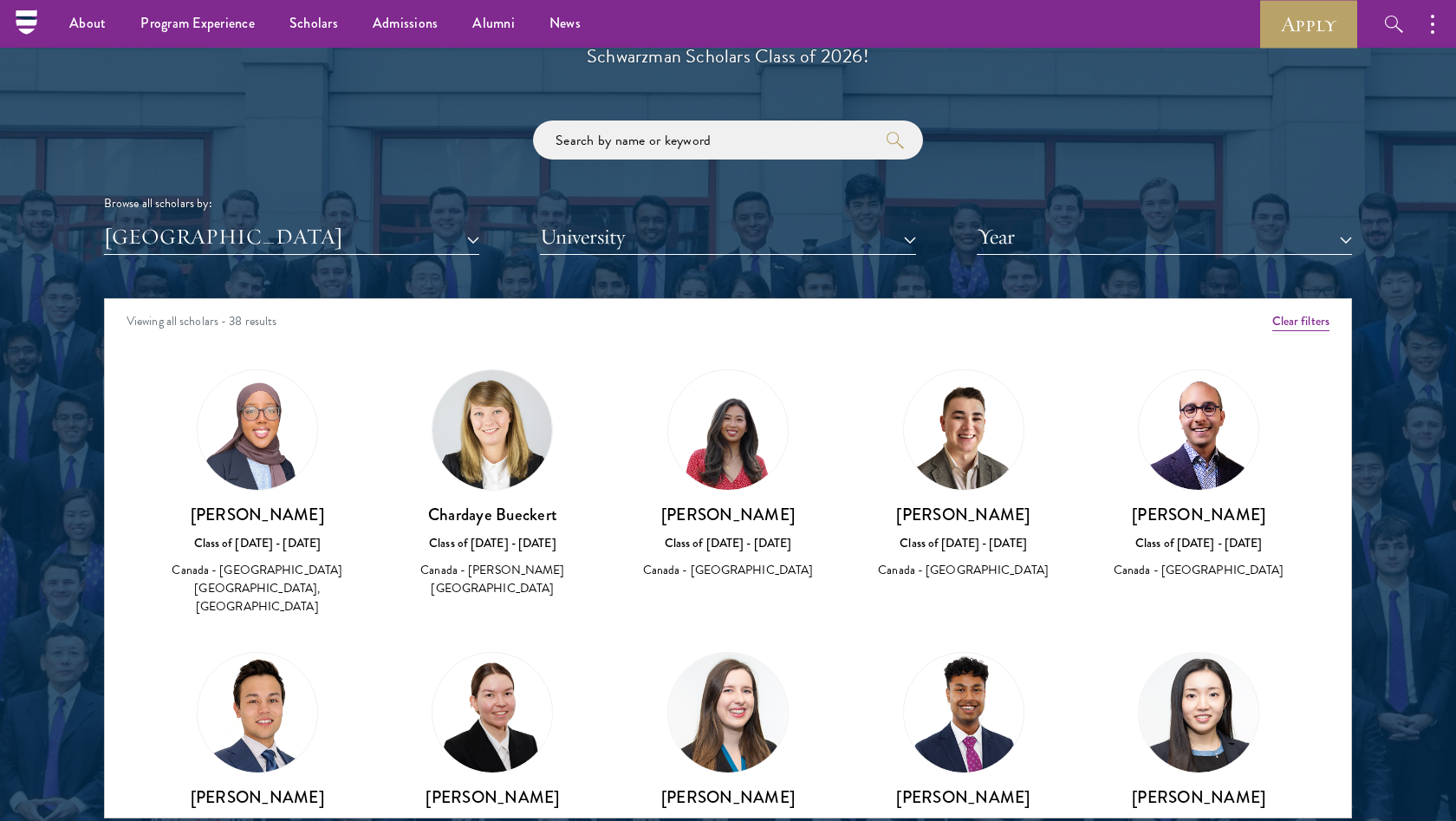
click at [460, 227] on button "[GEOGRAPHIC_DATA]" at bounding box center [291, 236] width 375 height 35
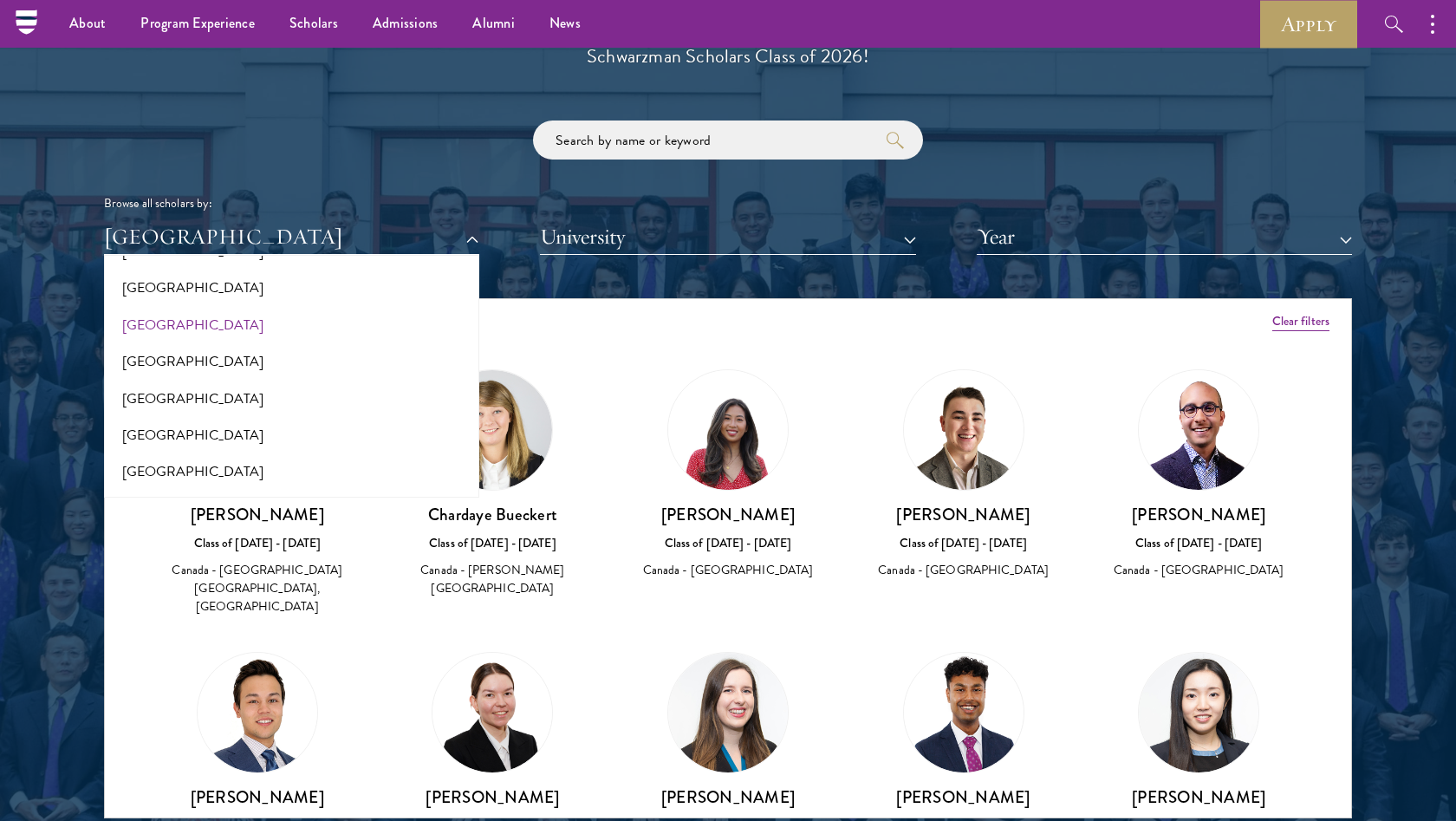
scroll to position [3599, 0]
click at [201, 308] on button "[GEOGRAPHIC_DATA]" at bounding box center [291, 326] width 365 height 36
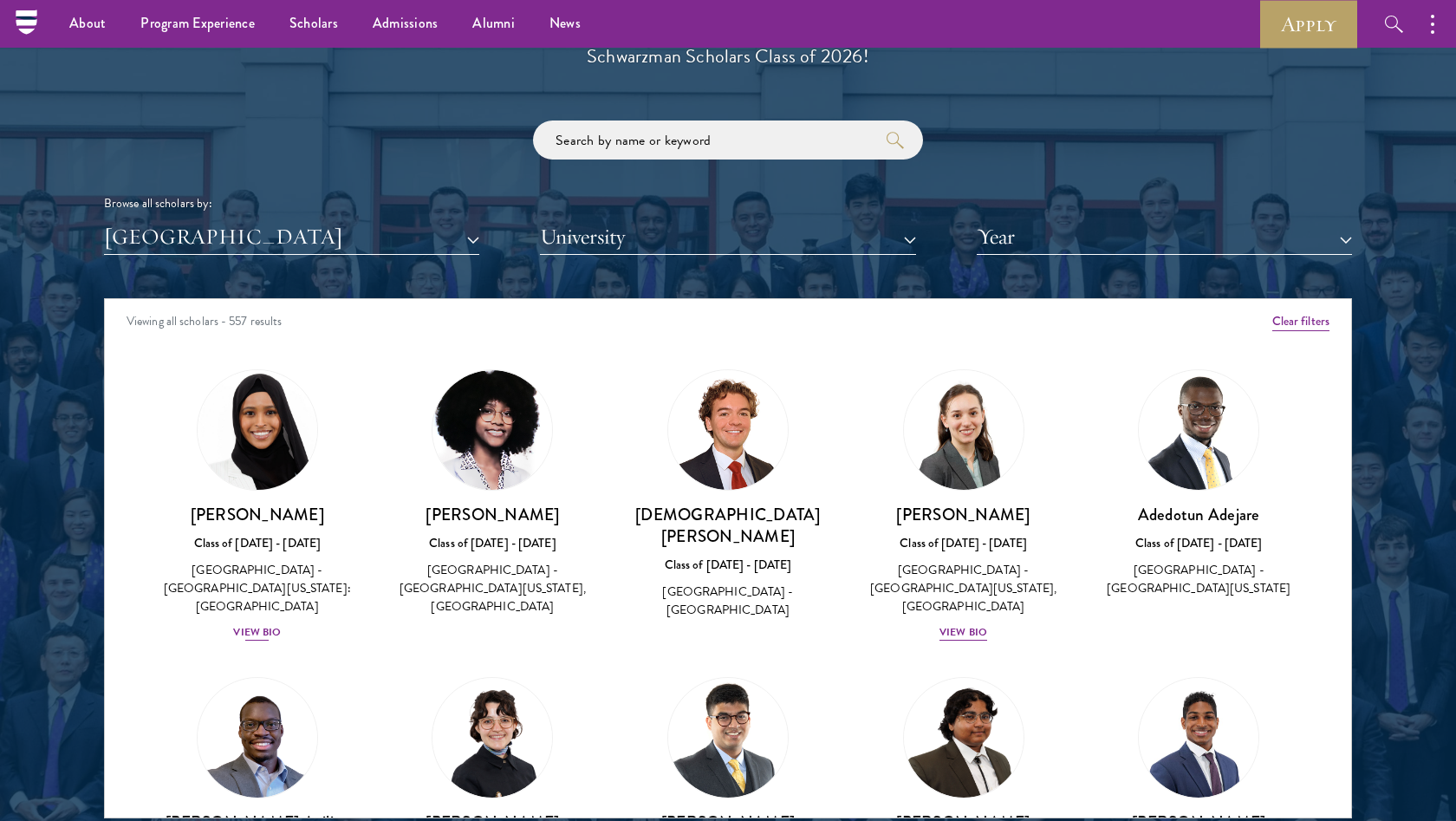
click at [262, 624] on div "View Bio" at bounding box center [257, 631] width 48 height 16
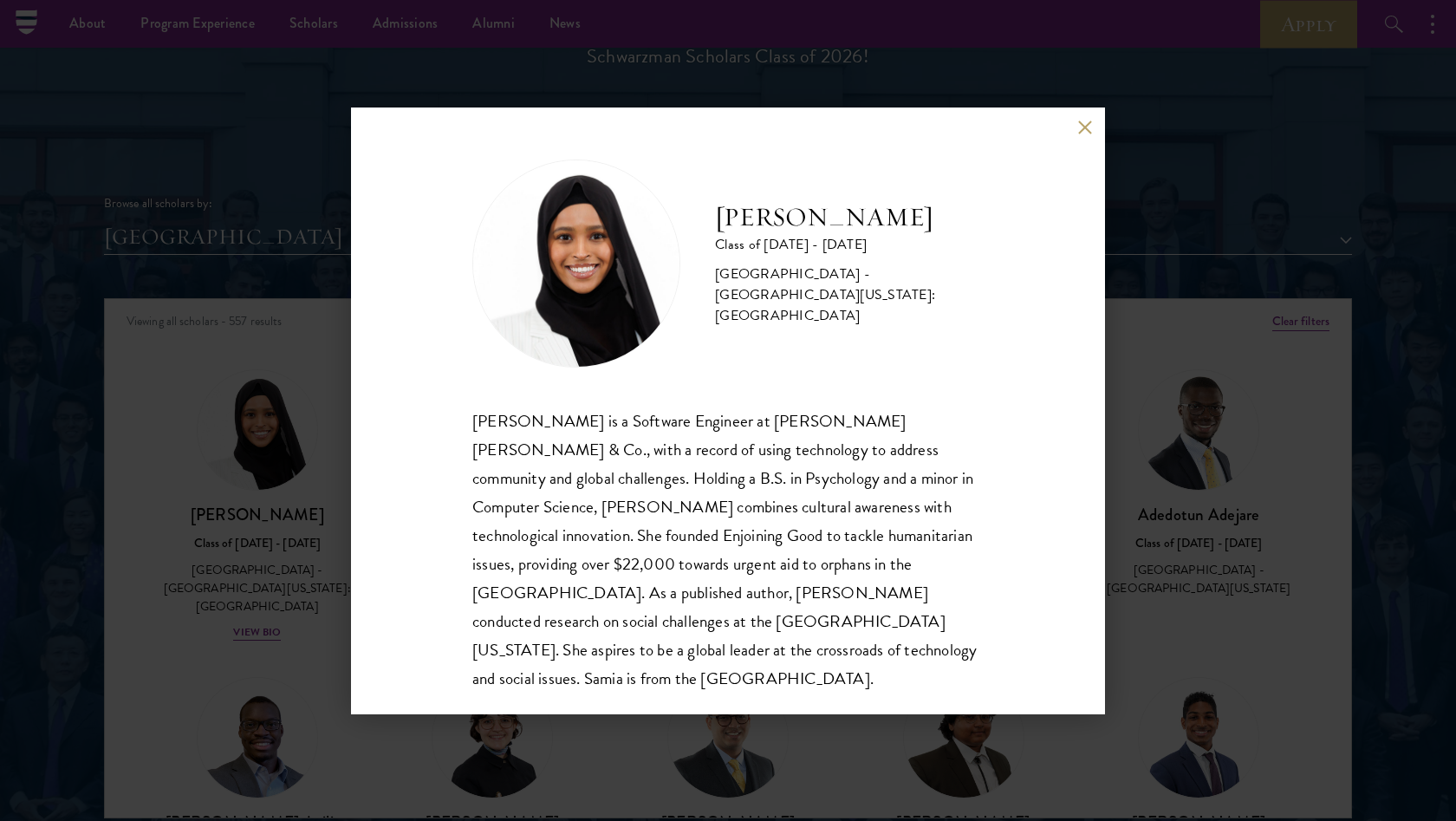
click at [1083, 128] on button at bounding box center [1084, 128] width 14 height 14
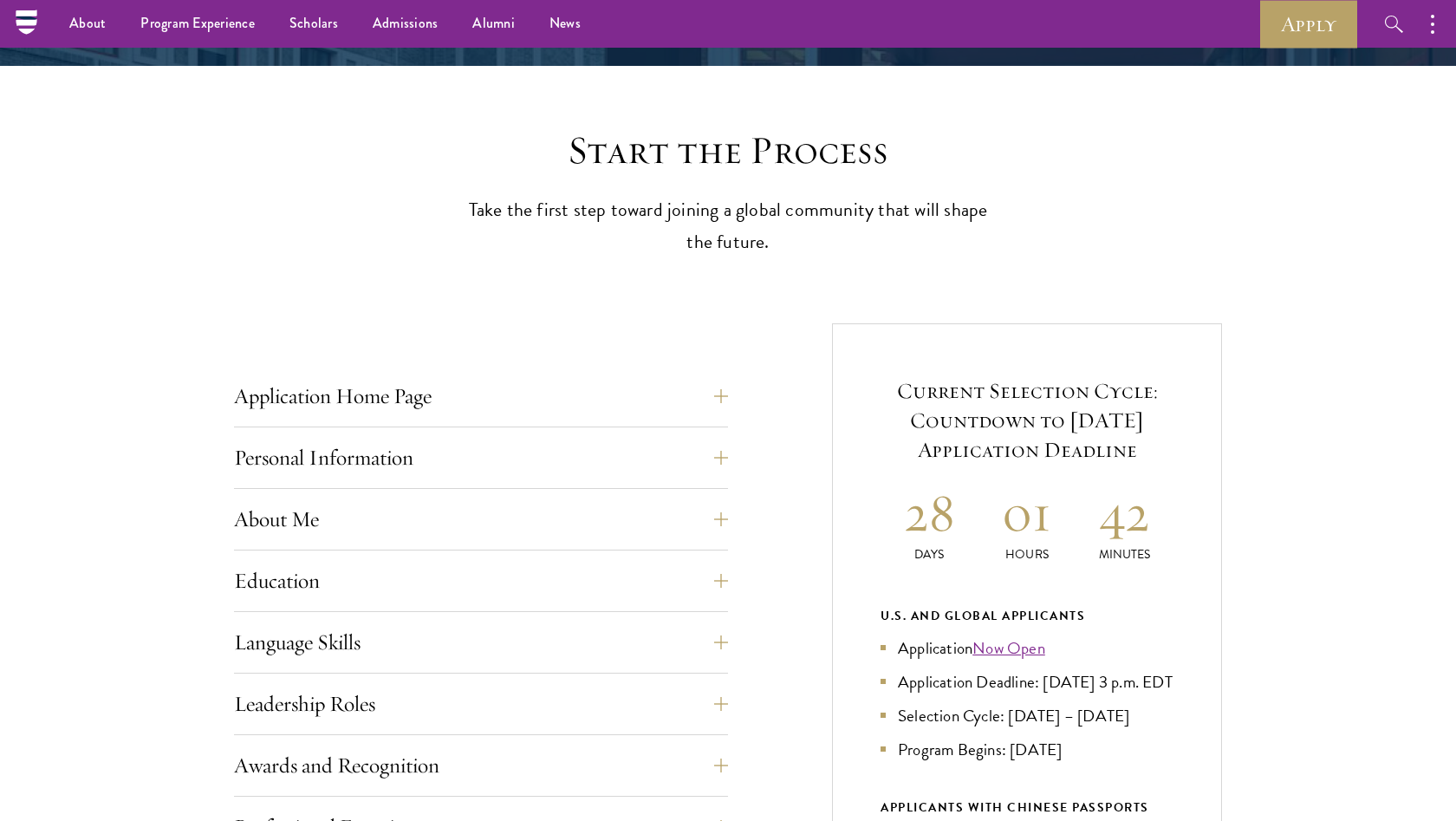
scroll to position [270, 0]
